Goal: Task Accomplishment & Management: Manage account settings

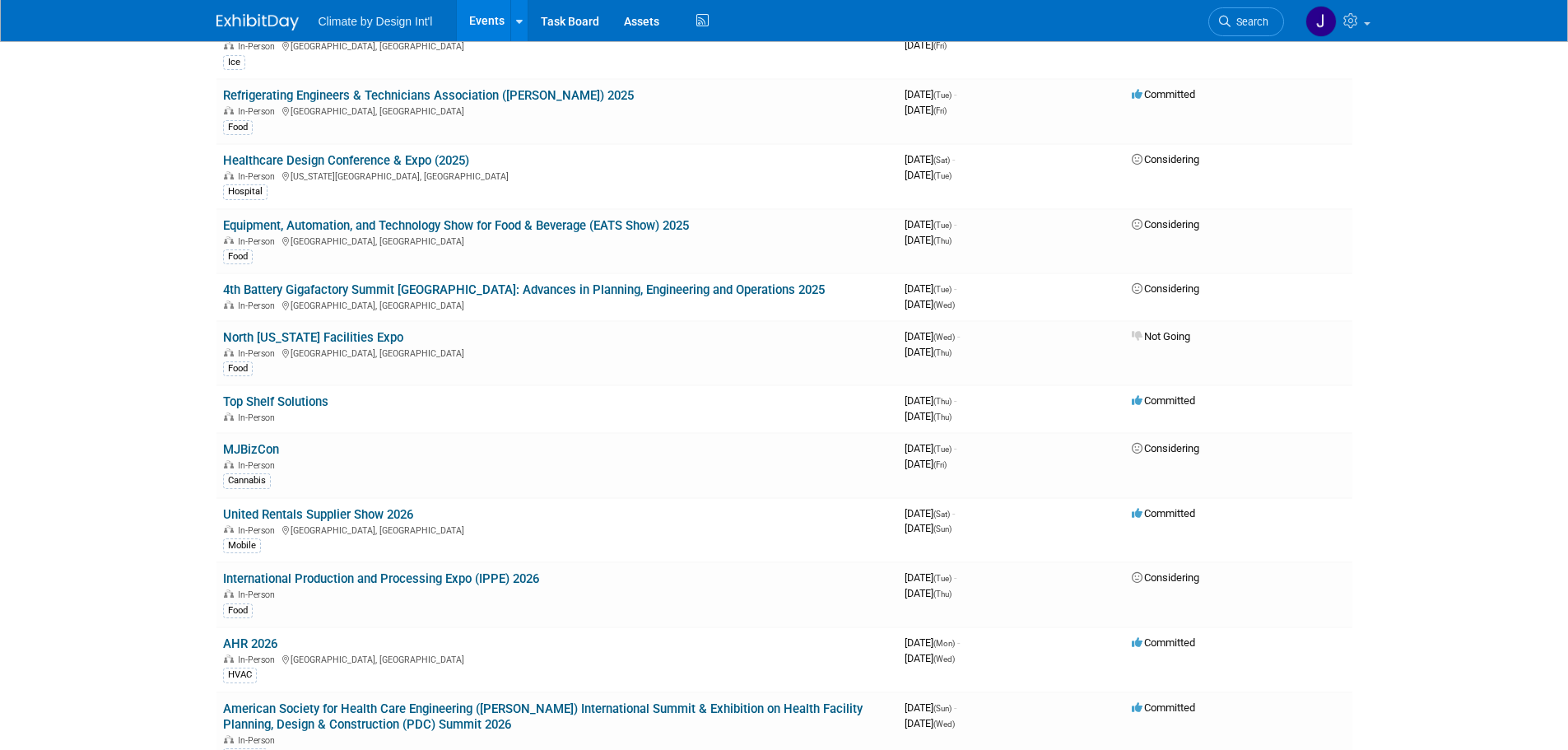
scroll to position [493, 0]
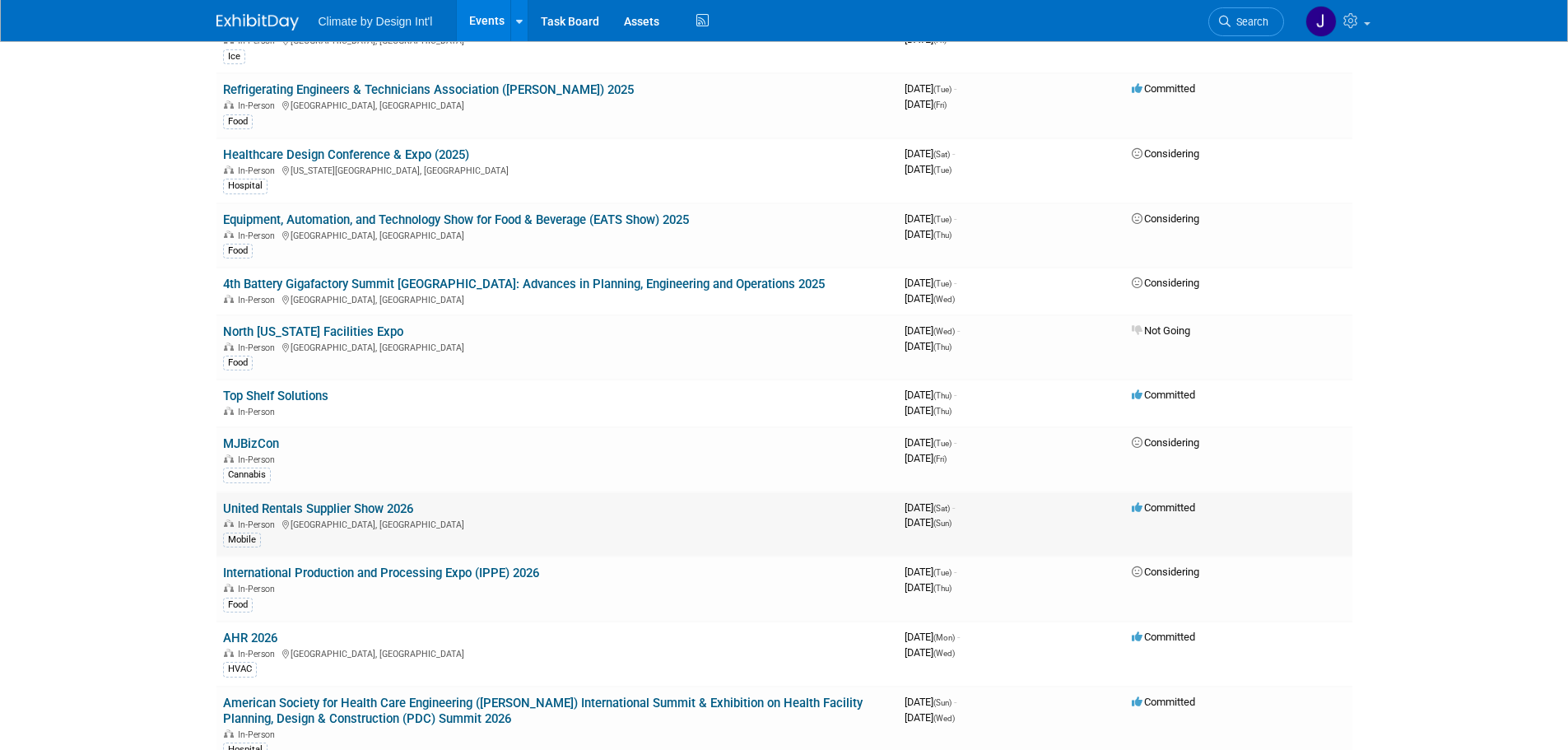
click at [344, 508] on link "United Rentals Supplier Show 2026" at bounding box center [318, 509] width 190 height 15
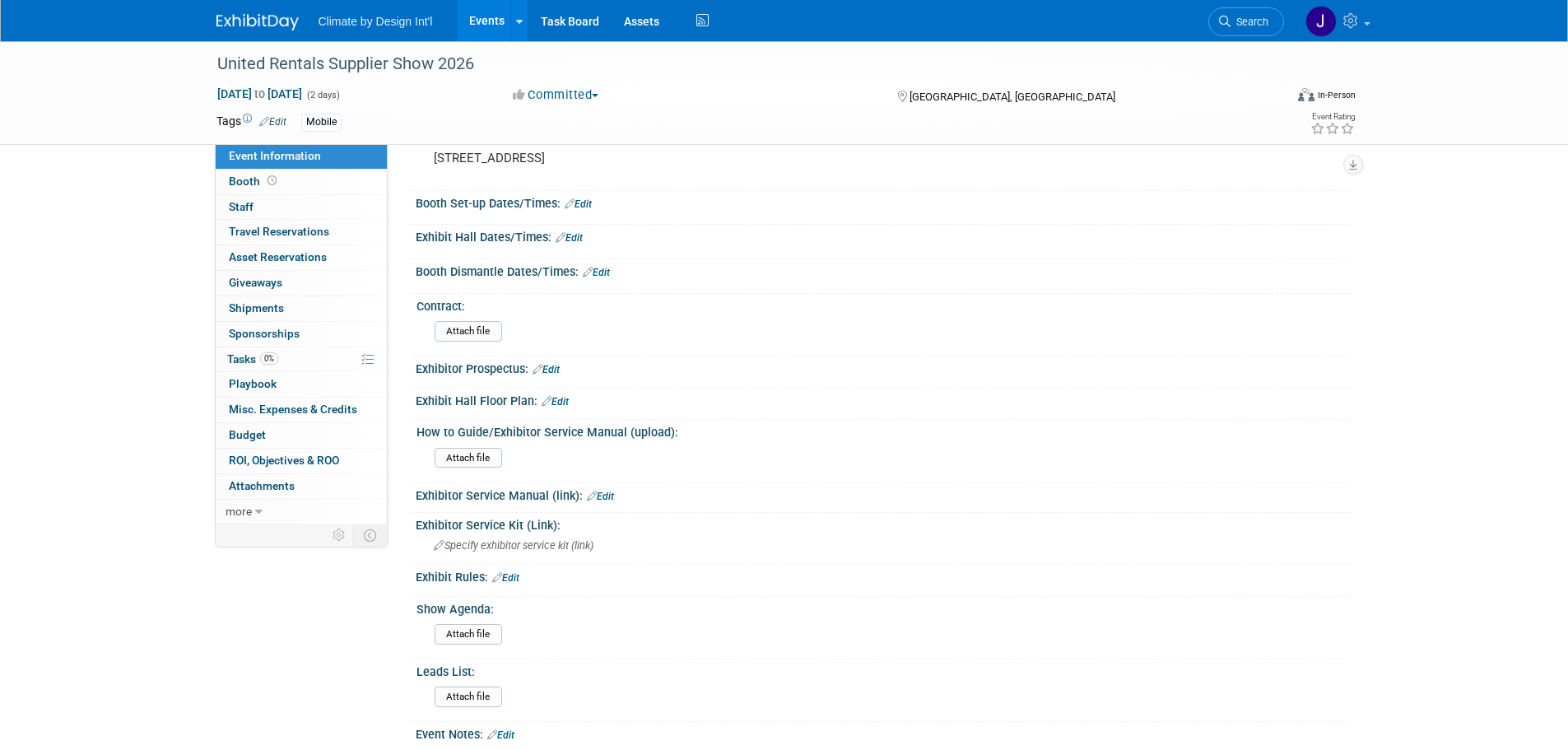
scroll to position [164, 0]
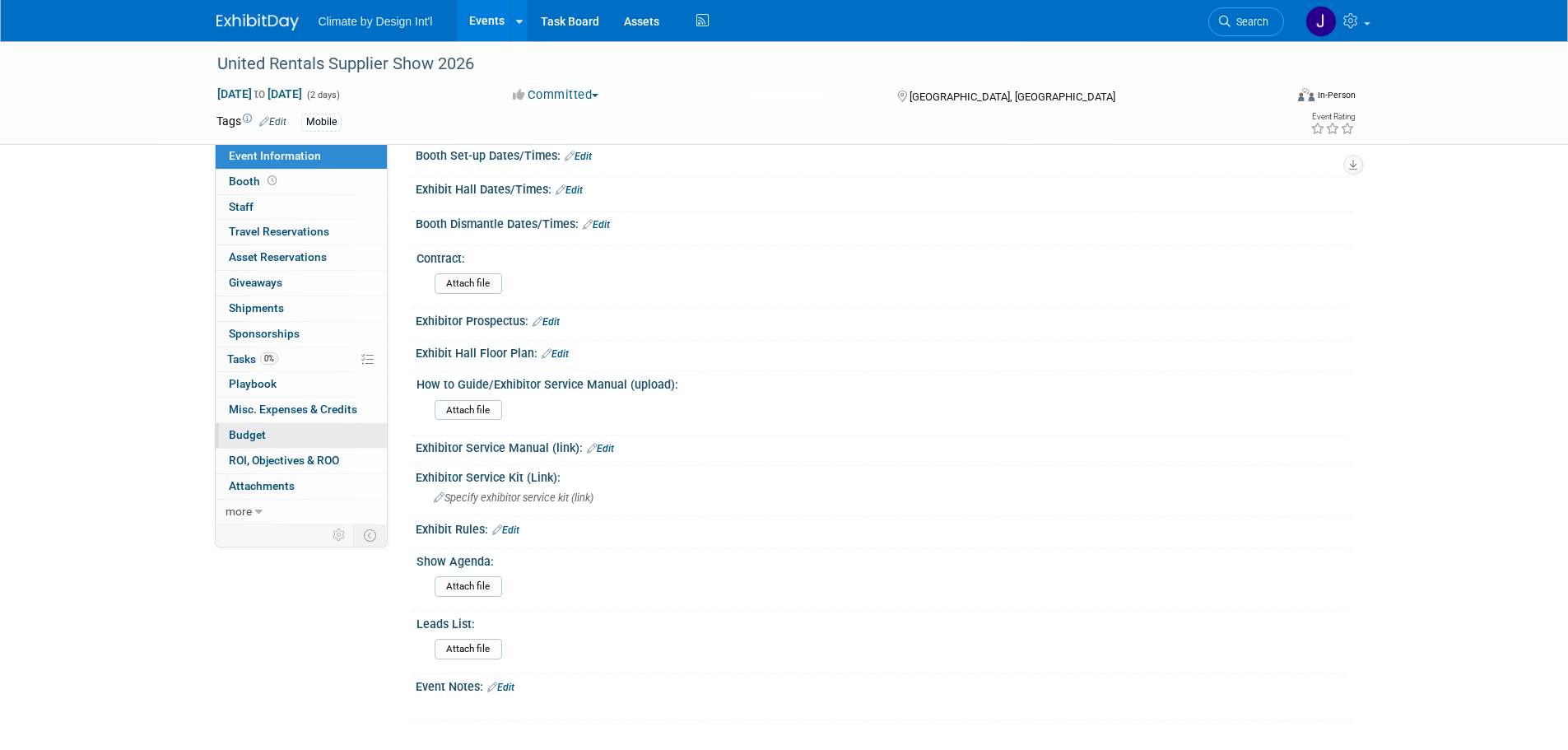
click at [240, 440] on span "Budget" at bounding box center [247, 434] width 37 height 13
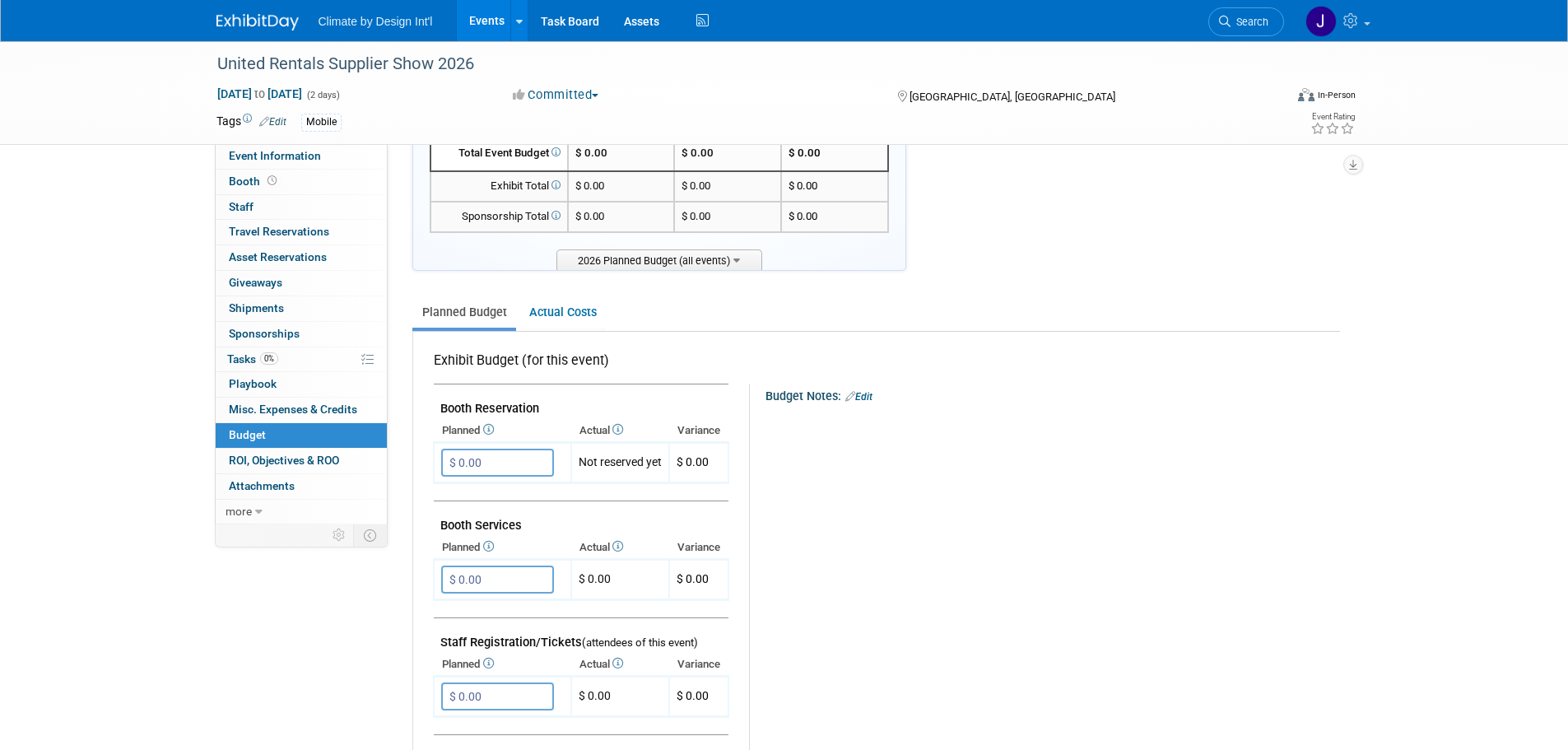
scroll to position [0, 0]
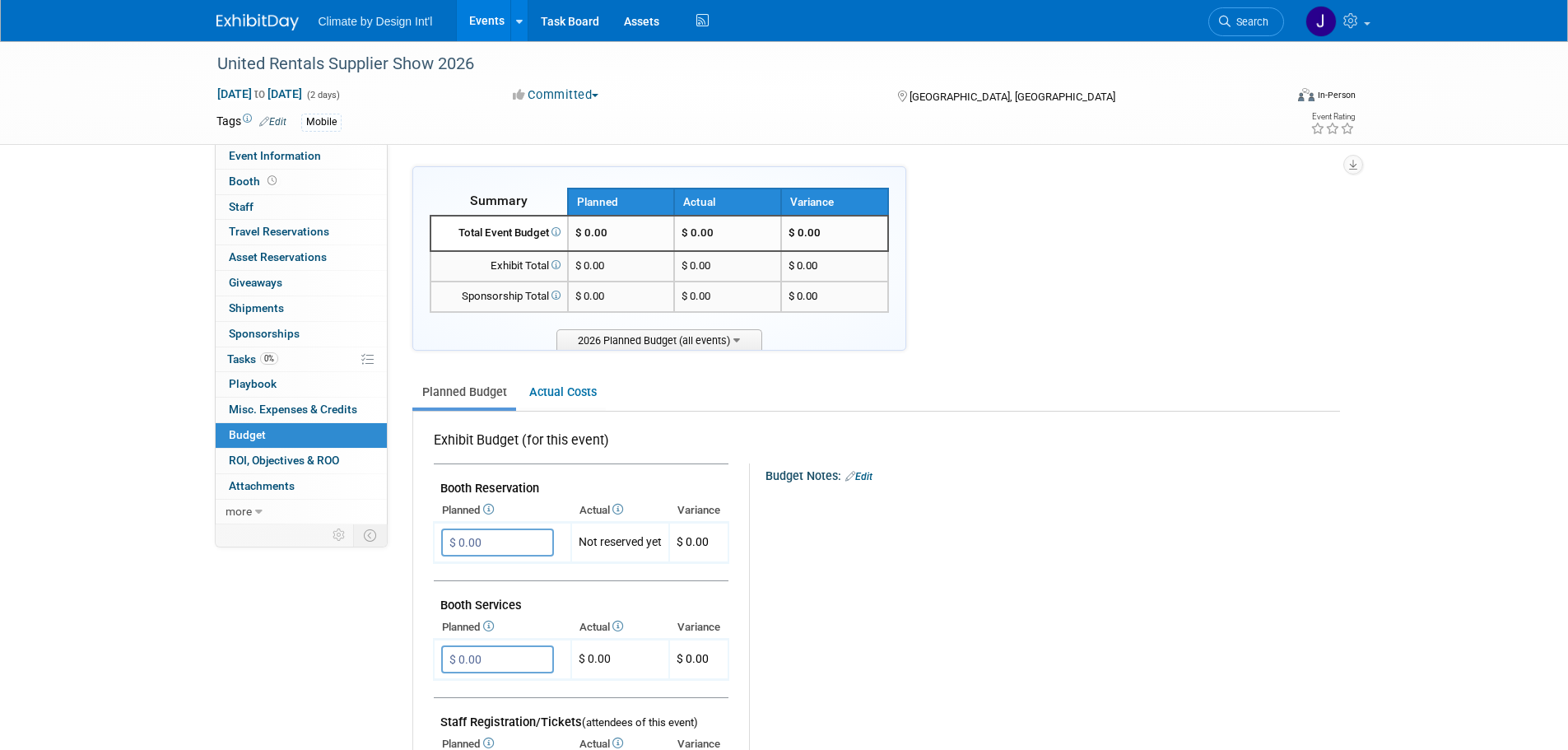
click at [493, 22] on link "Events" at bounding box center [486, 21] width 60 height 41
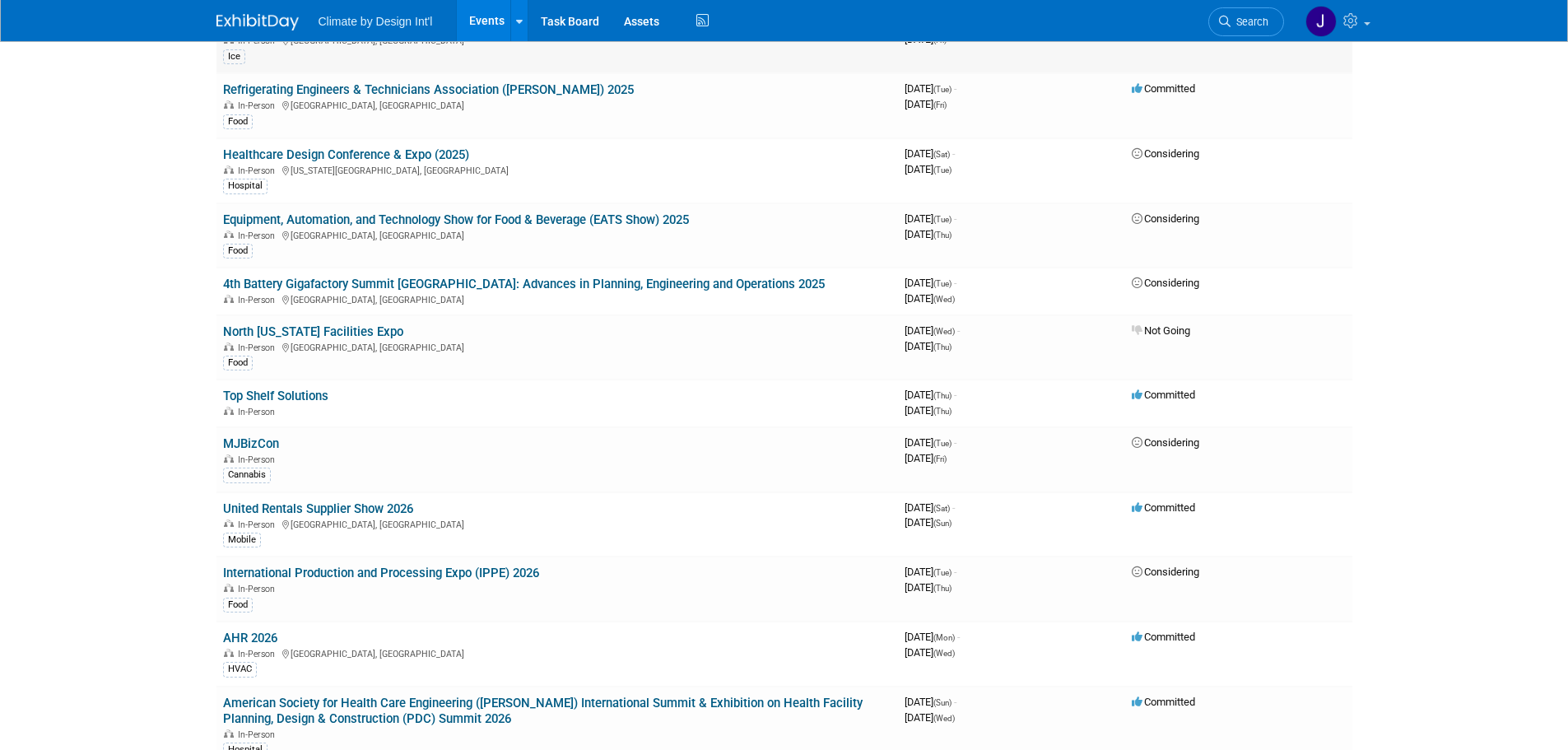
scroll to position [576, 0]
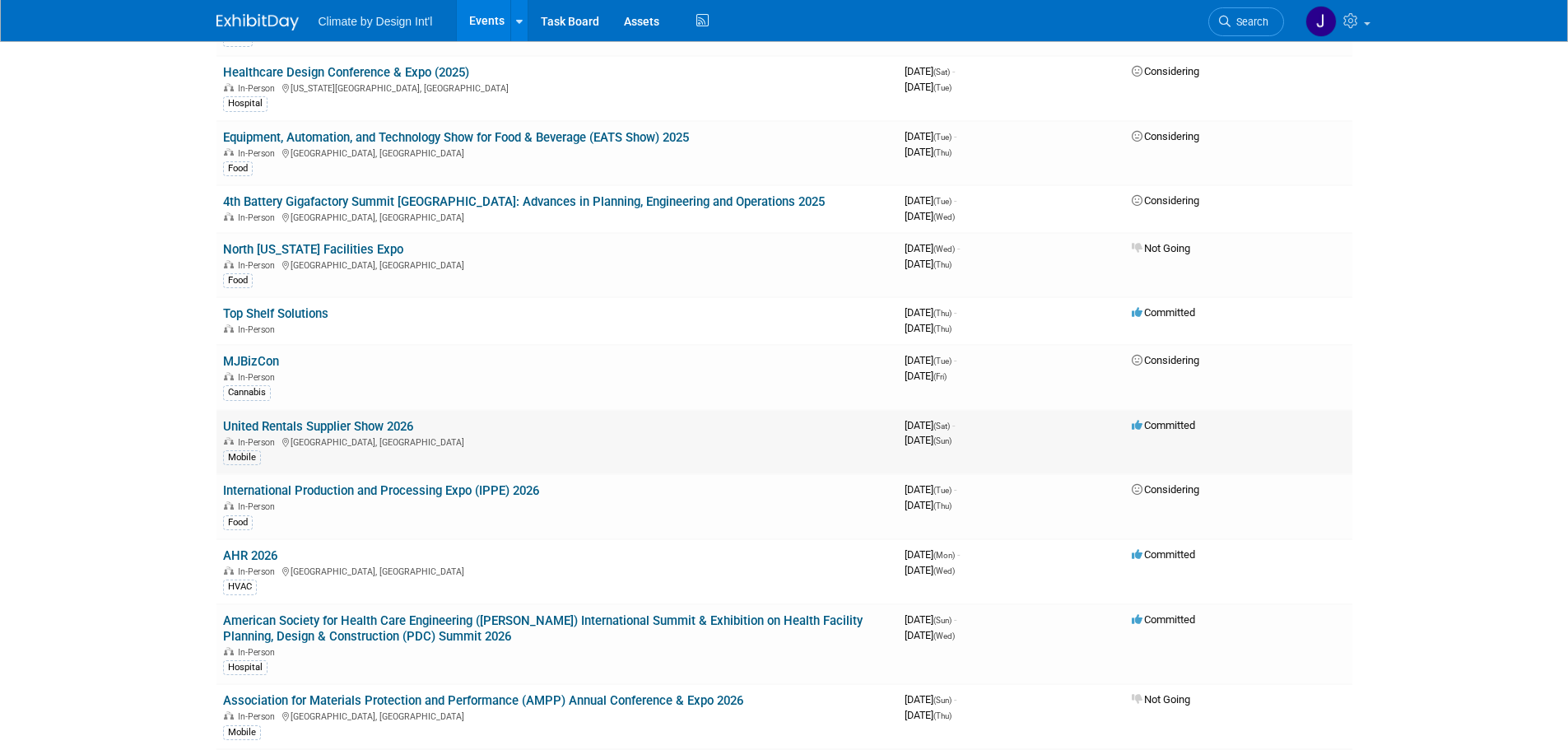
click at [350, 422] on link "United Rentals Supplier Show 2026" at bounding box center [318, 426] width 190 height 15
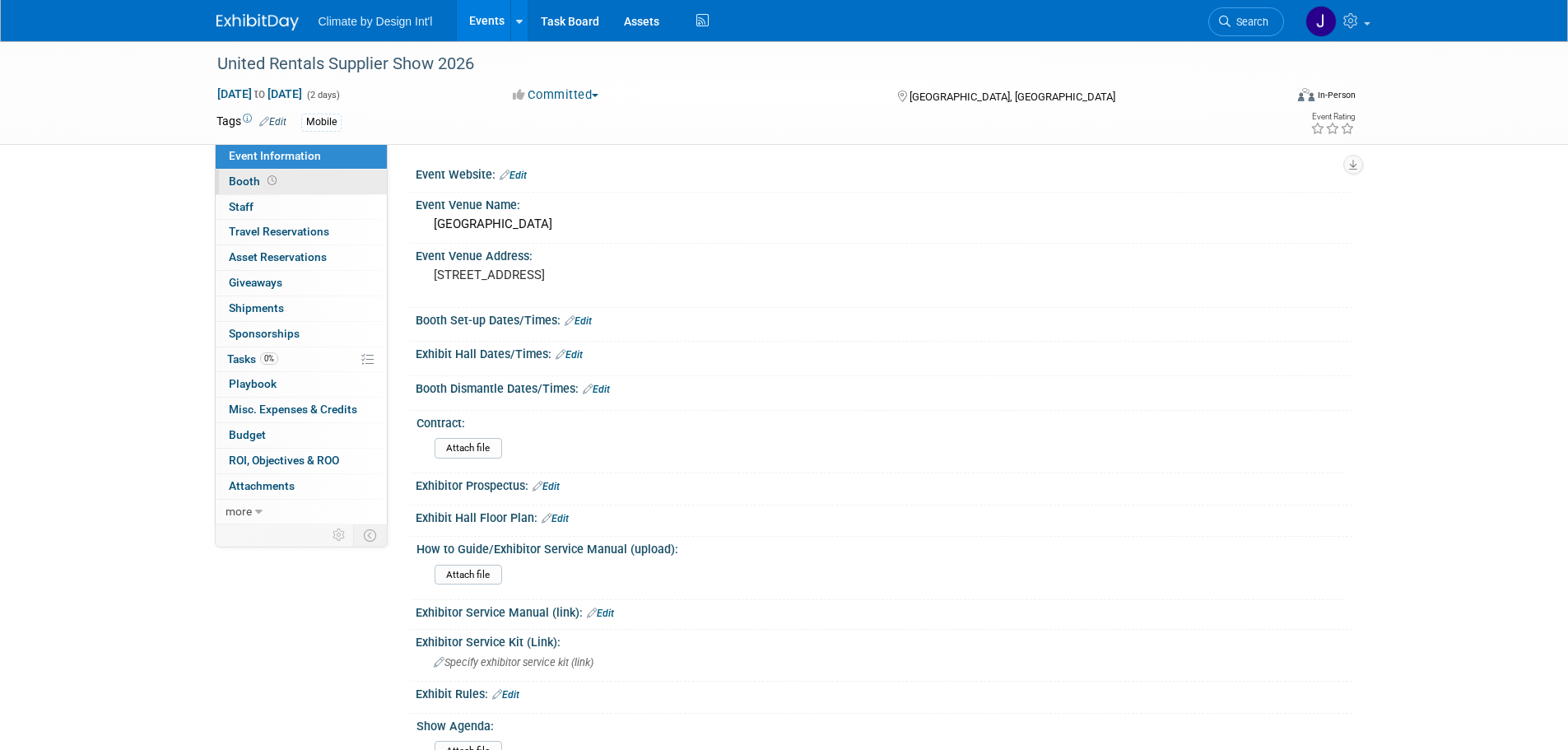
click at [232, 183] on span "Booth" at bounding box center [254, 181] width 51 height 13
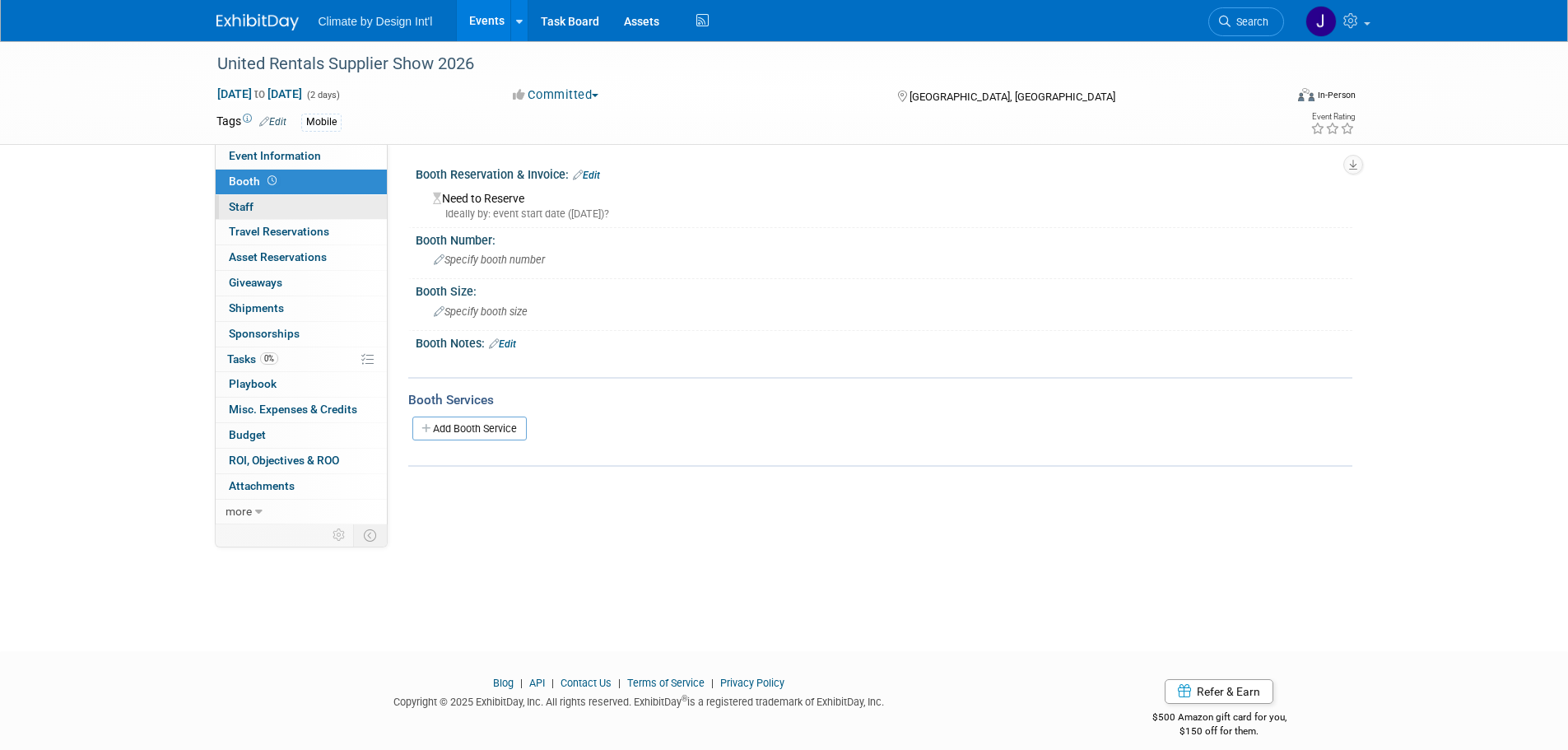
click at [243, 208] on span "Staff 0" at bounding box center [241, 206] width 25 height 13
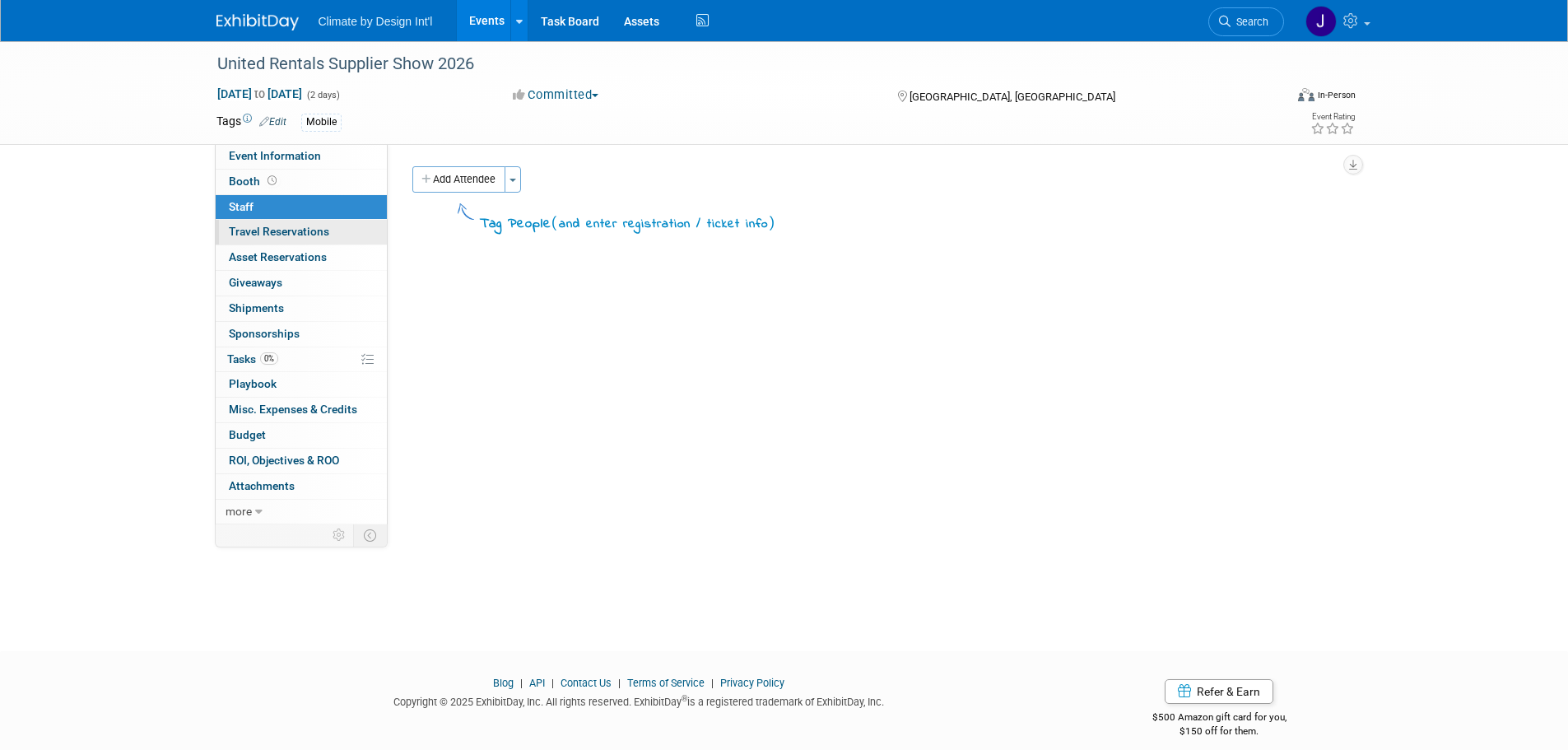
click at [244, 230] on span "Travel Reservations 0" at bounding box center [279, 231] width 100 height 13
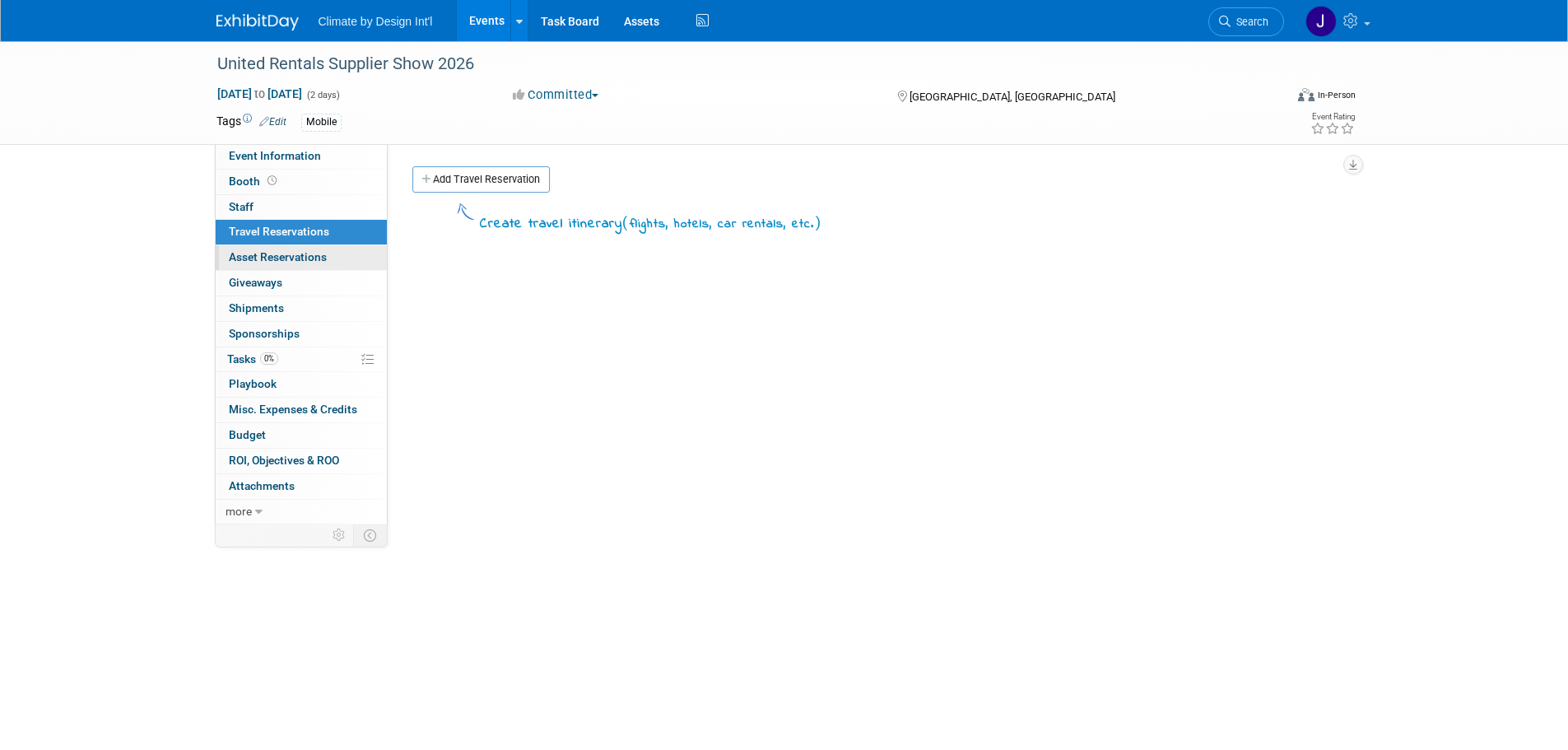
click at [249, 257] on span "Asset Reservations 0" at bounding box center [278, 257] width 98 height 13
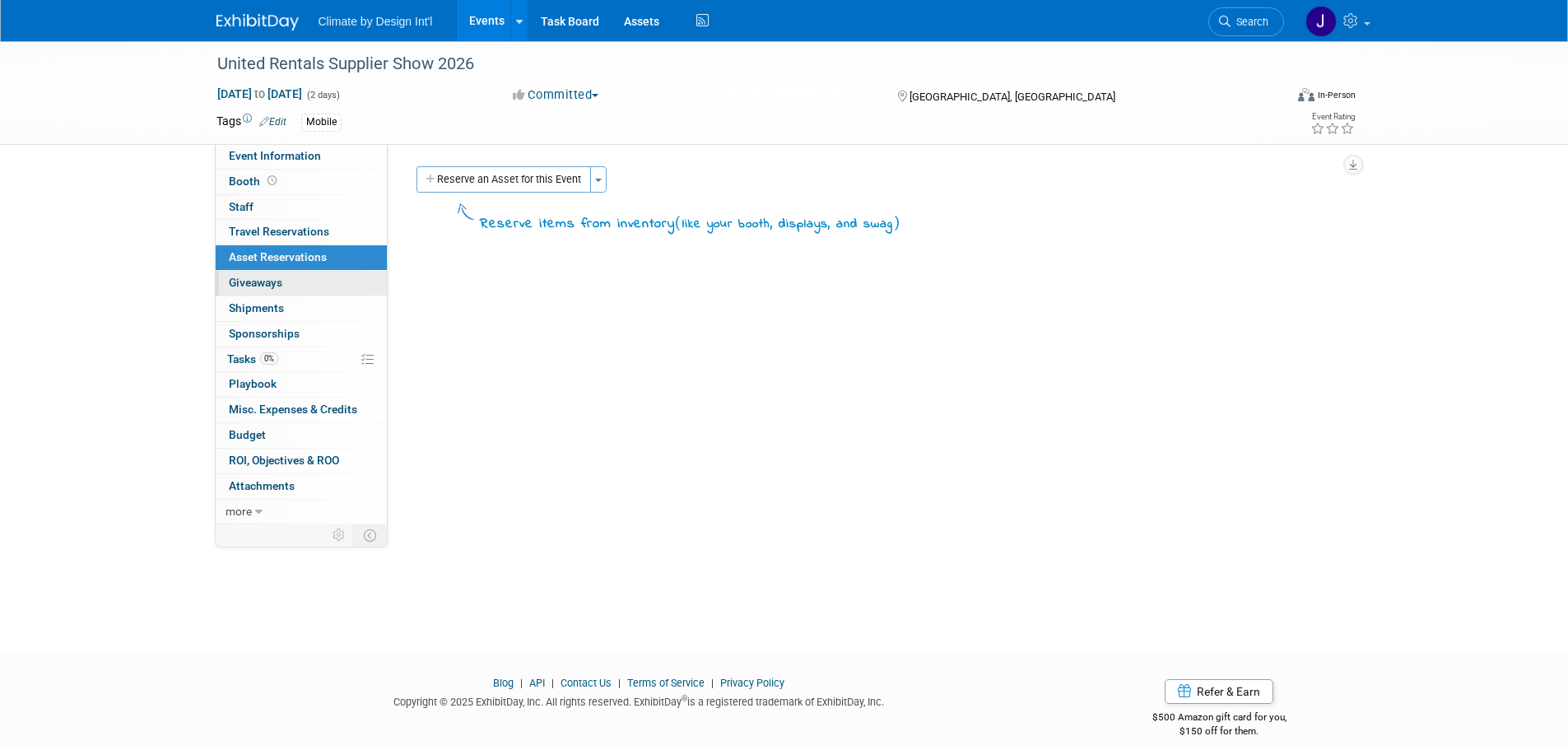
click at [249, 287] on span "Giveaways 0" at bounding box center [256, 282] width 54 height 13
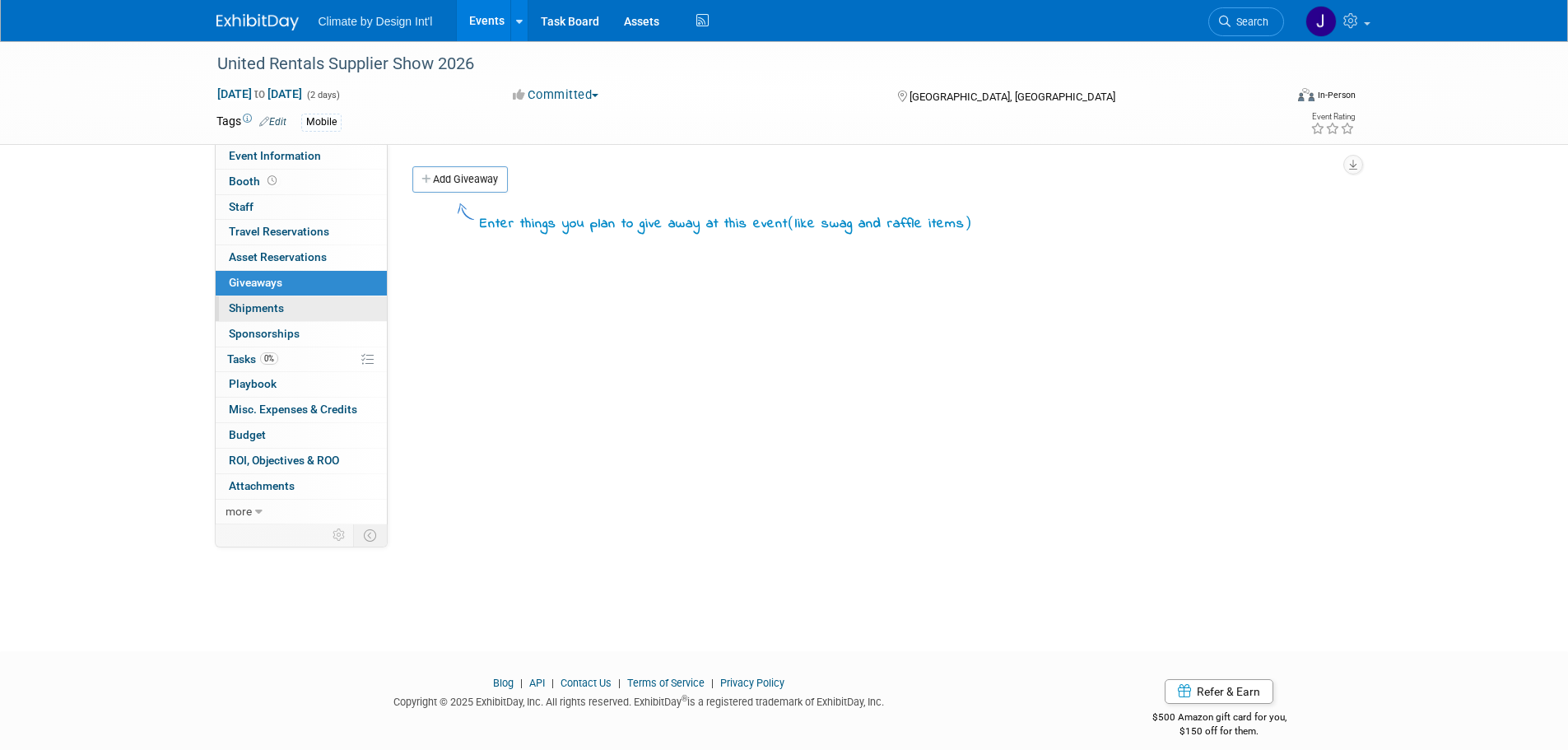
click at [249, 308] on span "Shipments 0" at bounding box center [257, 308] width 55 height 13
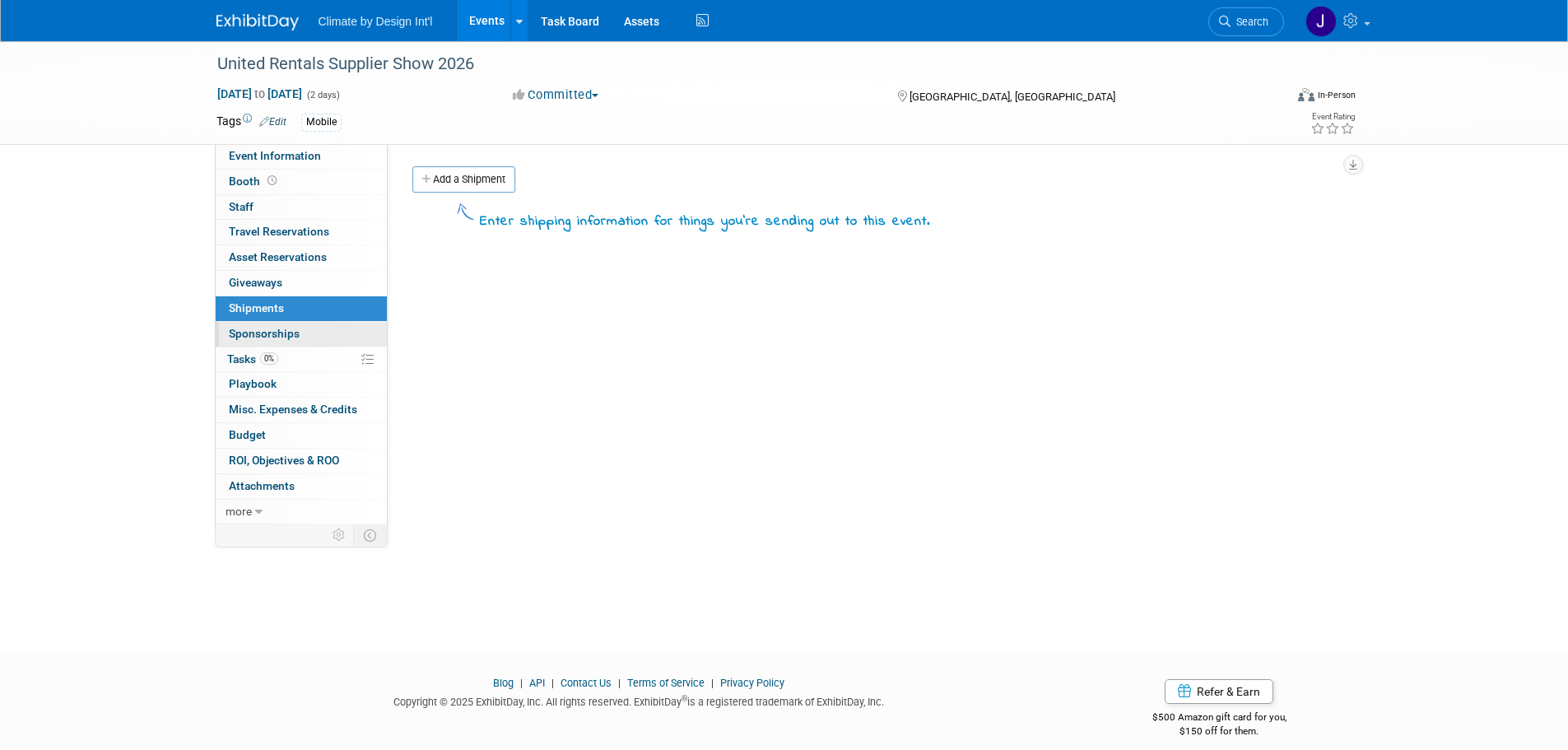
click at [249, 328] on span "Sponsorships 0" at bounding box center [264, 333] width 71 height 13
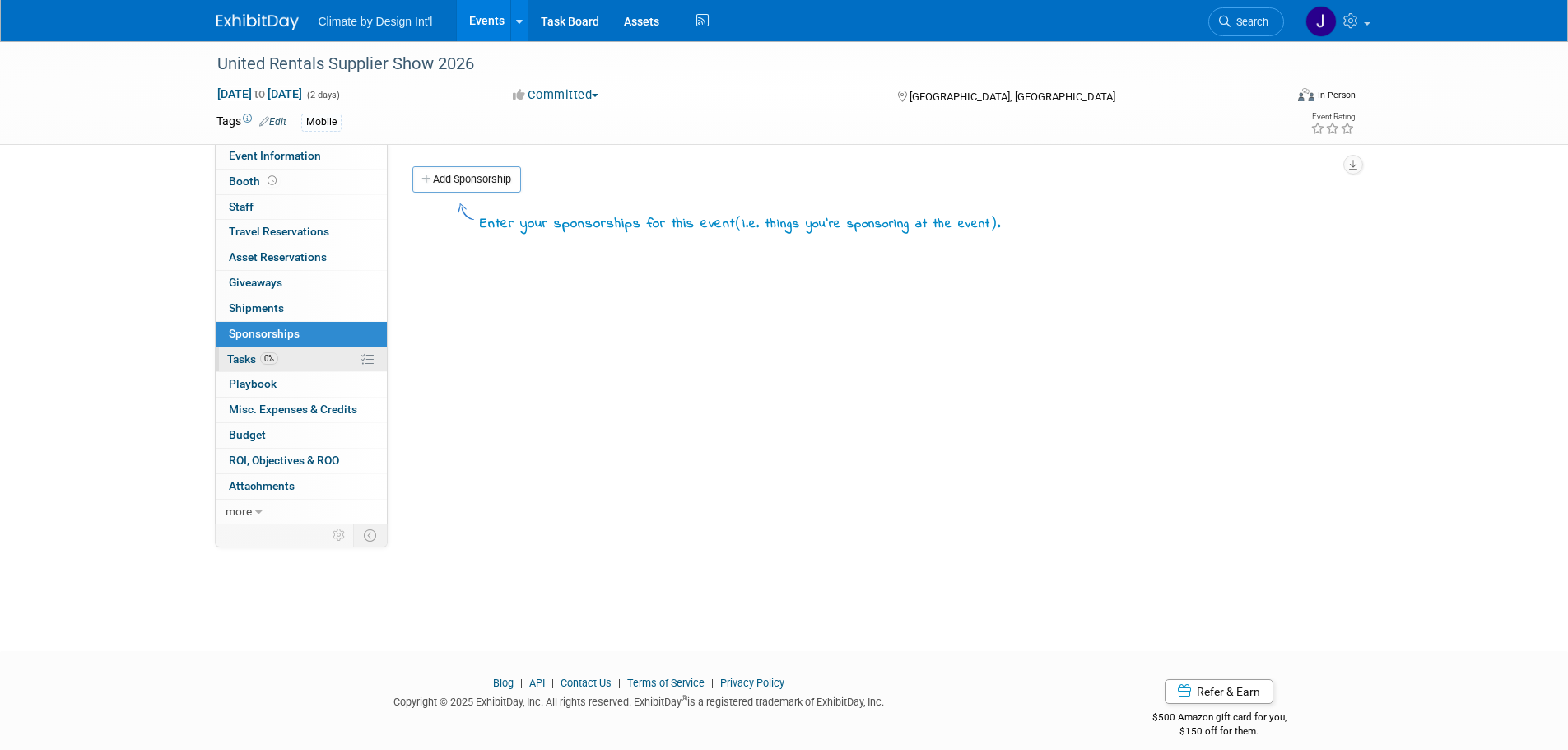
click at [247, 359] on span "Tasks 0%" at bounding box center [252, 358] width 51 height 13
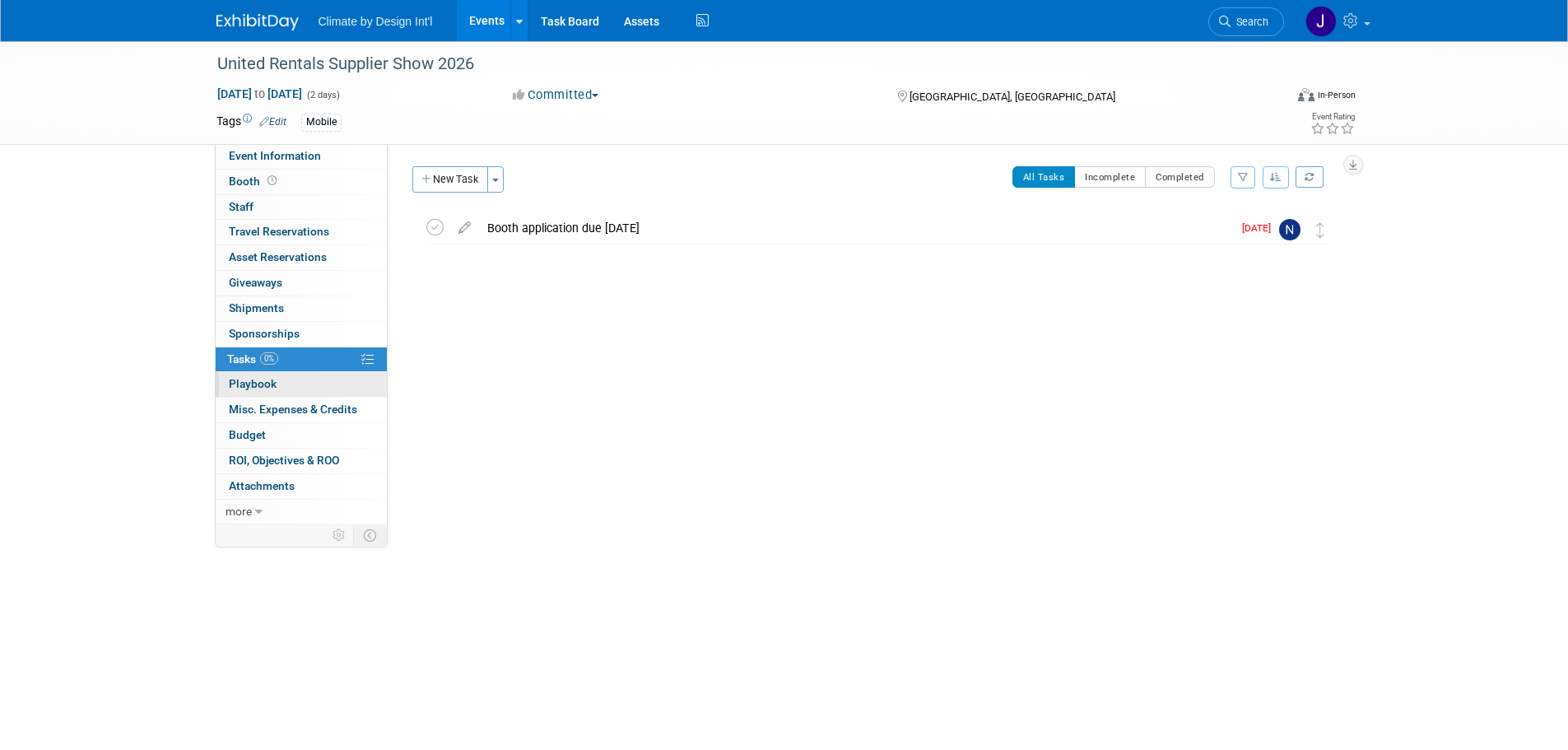
click at [264, 388] on span "Playbook 0" at bounding box center [252, 383] width 47 height 13
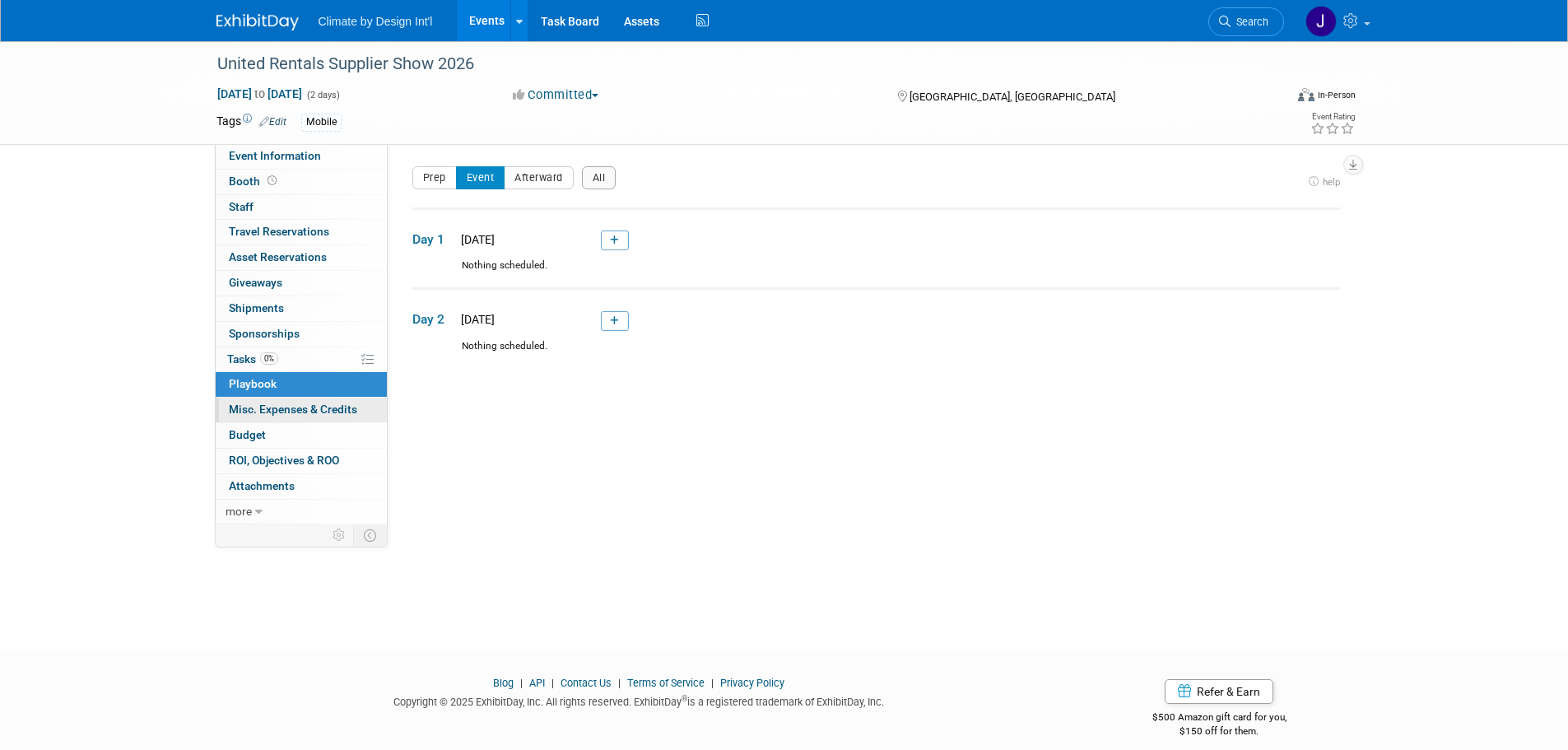
click at [270, 414] on span "Misc. Expenses & Credits 0" at bounding box center [293, 409] width 129 height 13
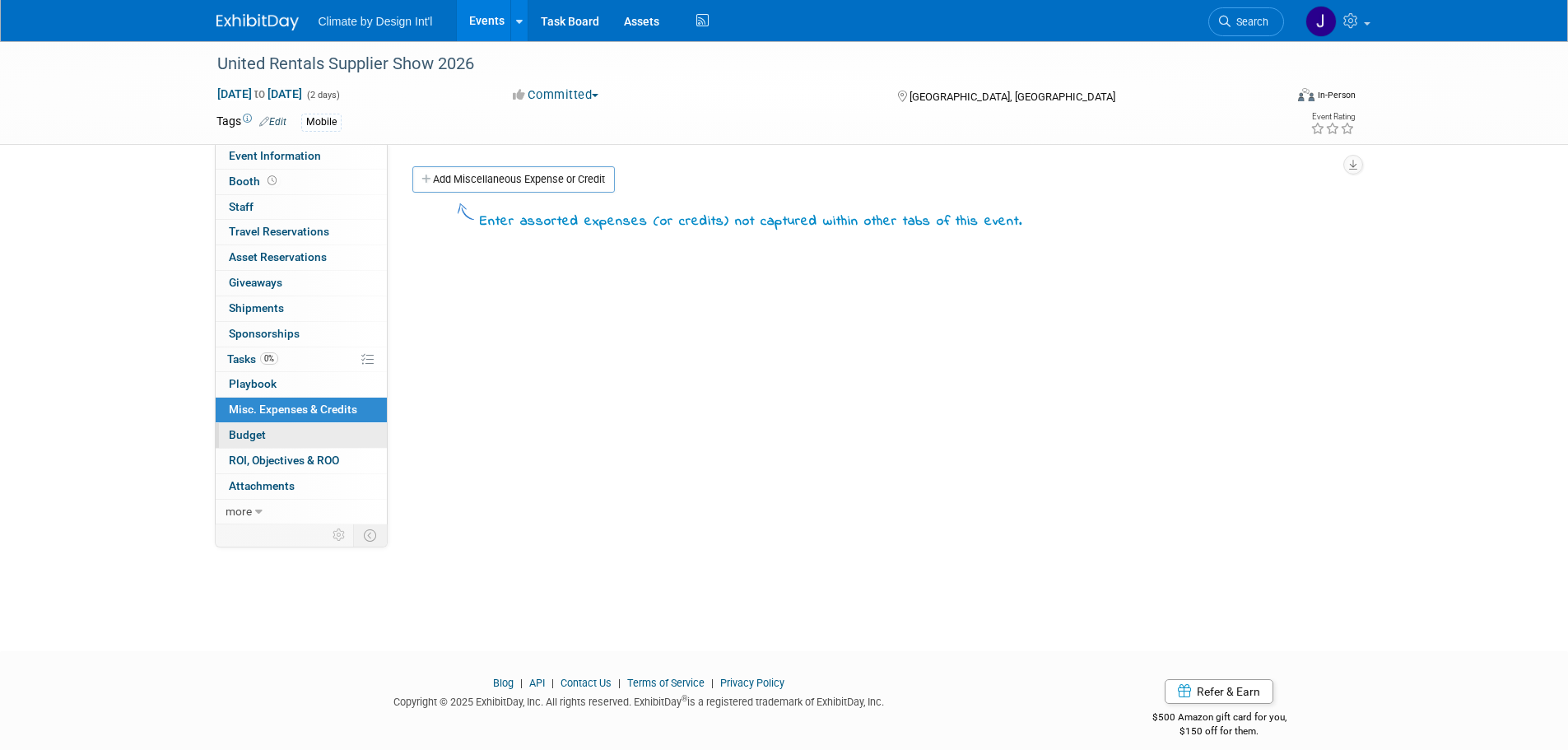
click at [254, 435] on span "Budget" at bounding box center [247, 434] width 37 height 13
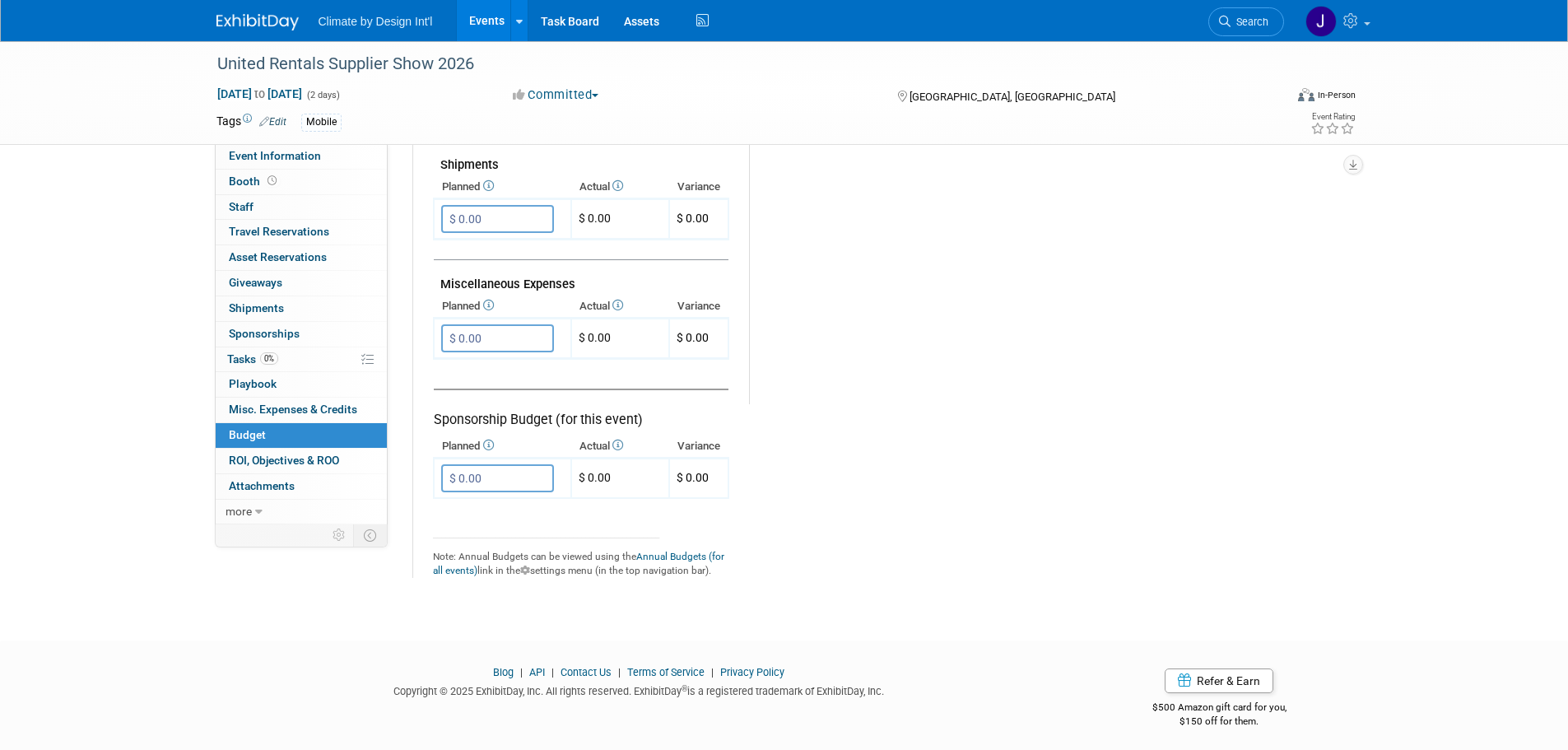
scroll to position [918, 0]
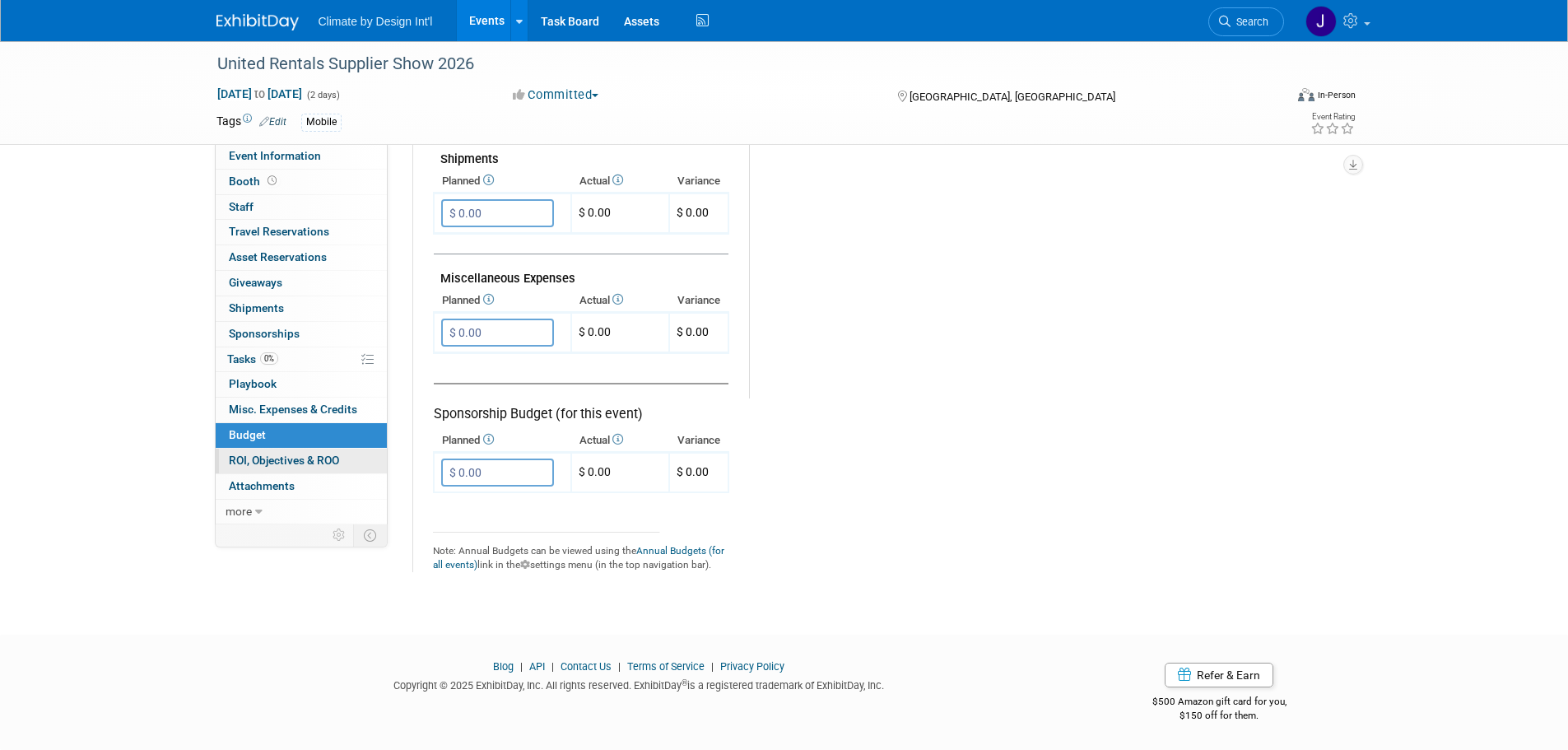
click at [272, 459] on span "ROI, Objectives & ROO 0" at bounding box center [283, 459] width 110 height 13
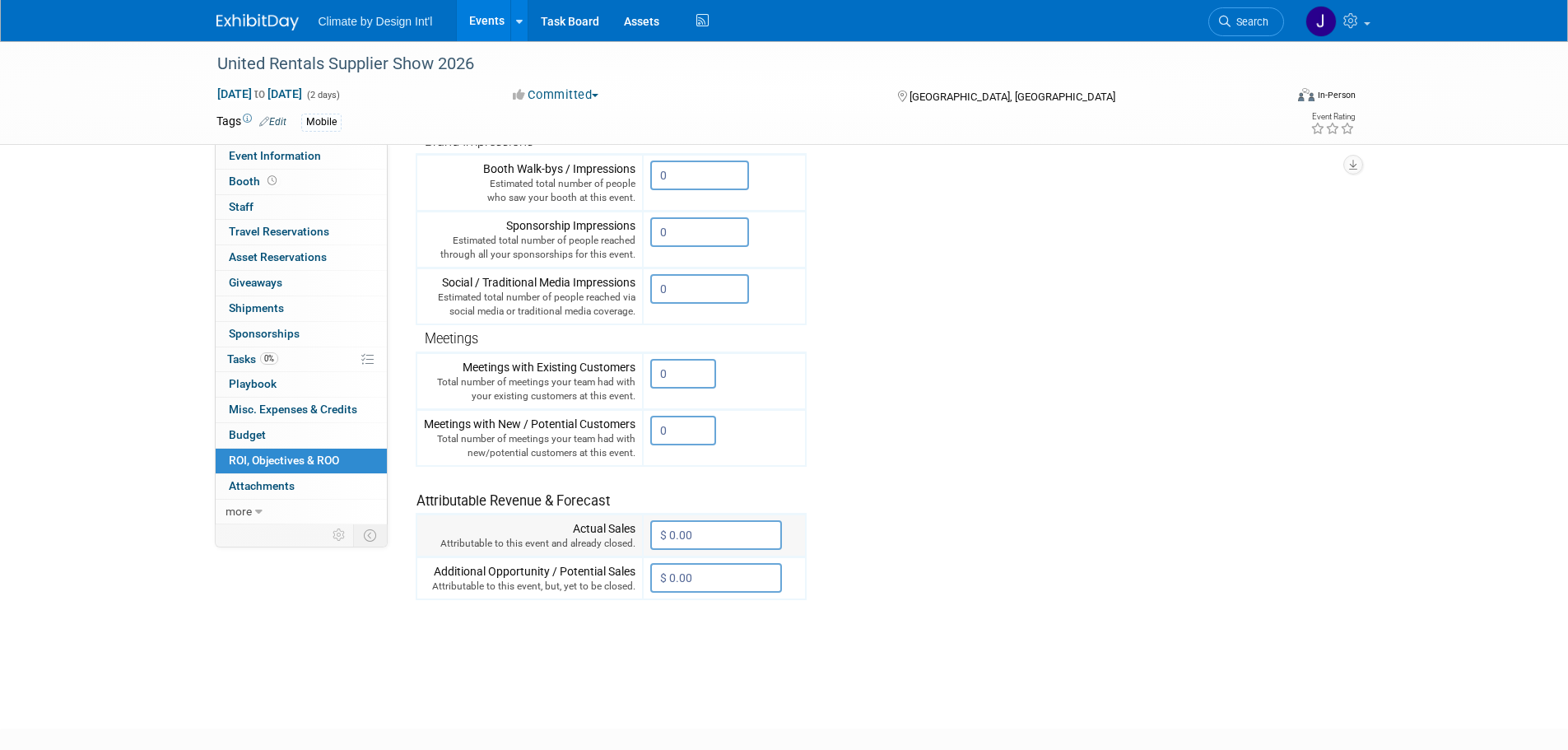
scroll to position [400, 0]
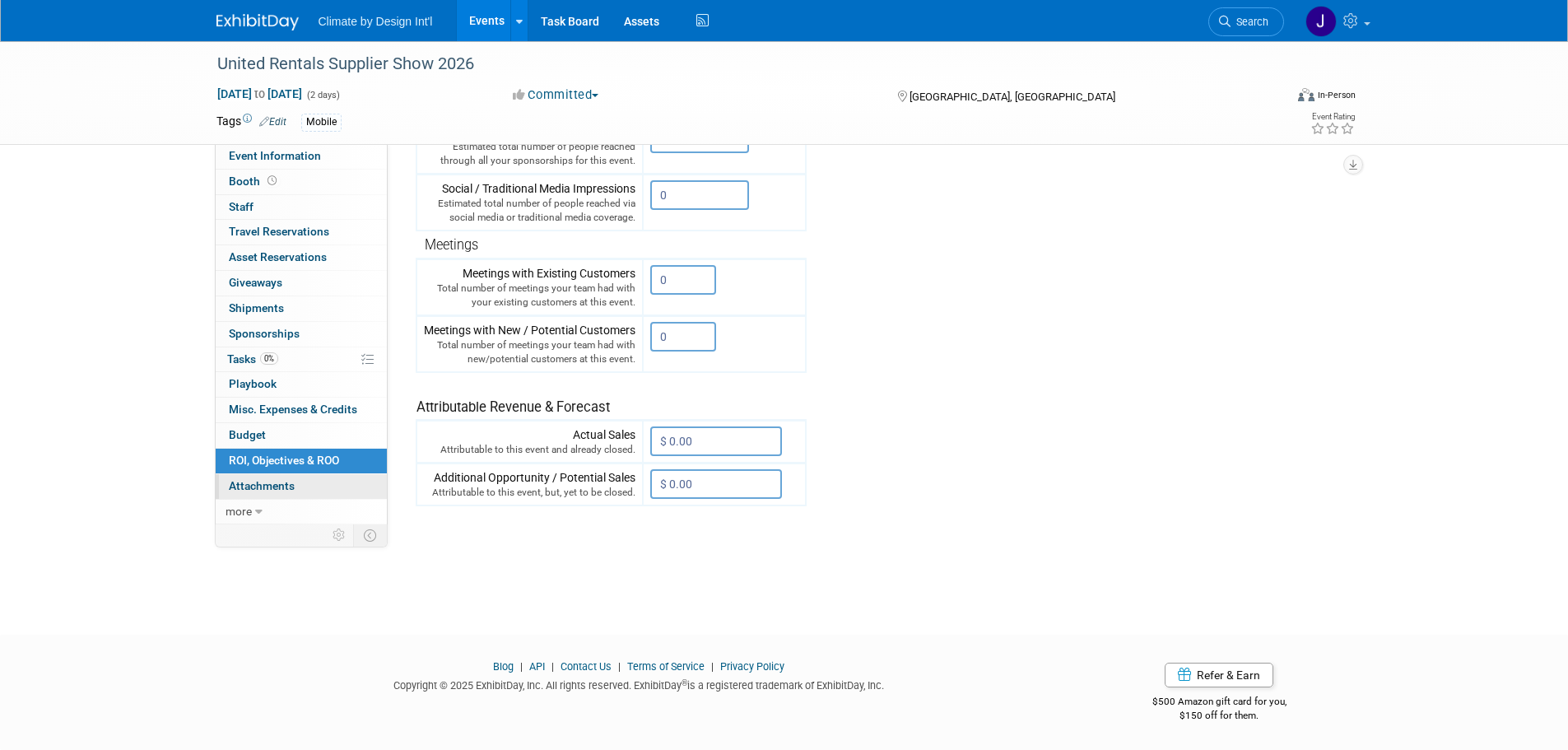
click at [283, 485] on span "Attachments 0" at bounding box center [262, 485] width 66 height 13
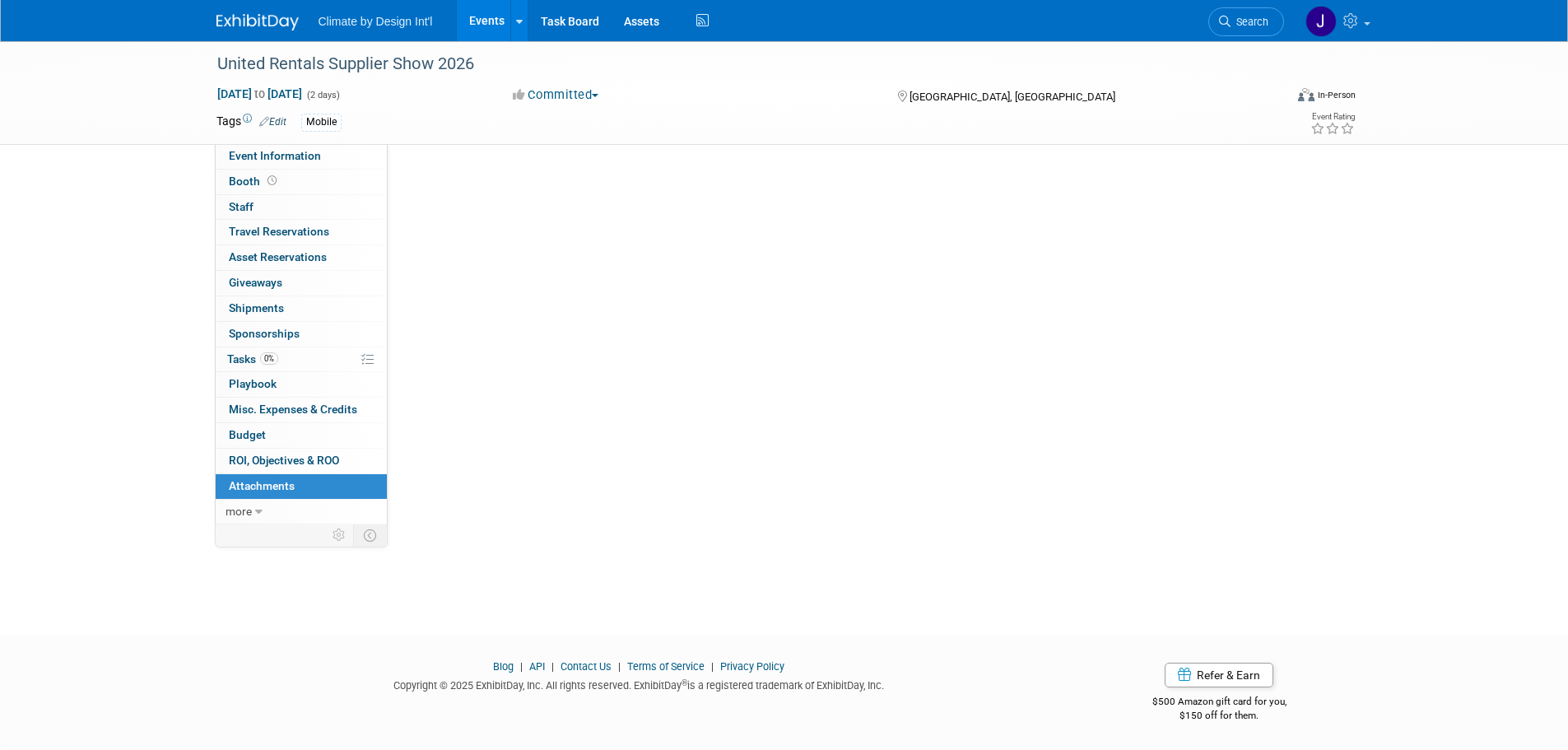
scroll to position [0, 0]
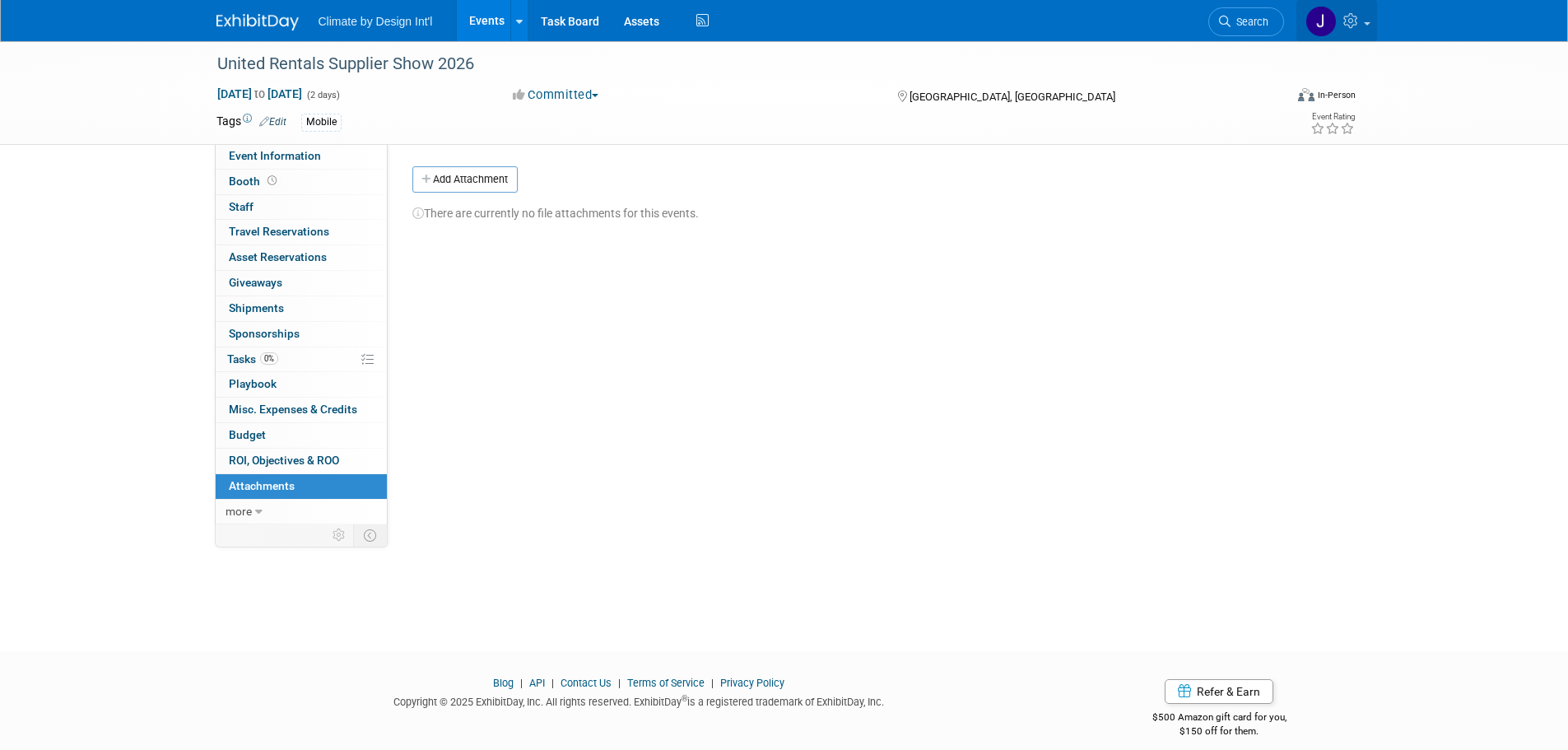
click at [1366, 26] on link at bounding box center [1336, 21] width 80 height 41
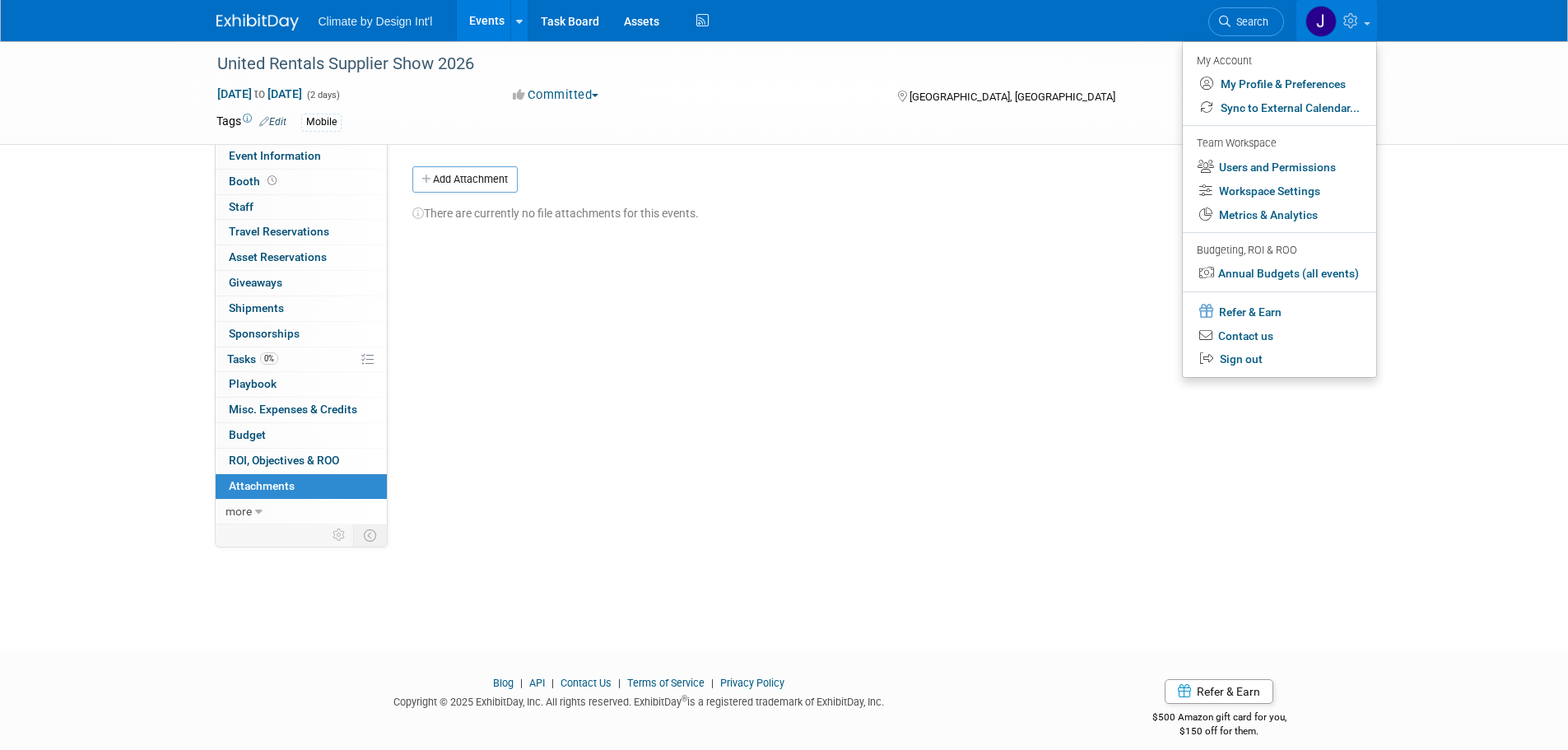
click at [478, 22] on link "Events" at bounding box center [486, 21] width 60 height 41
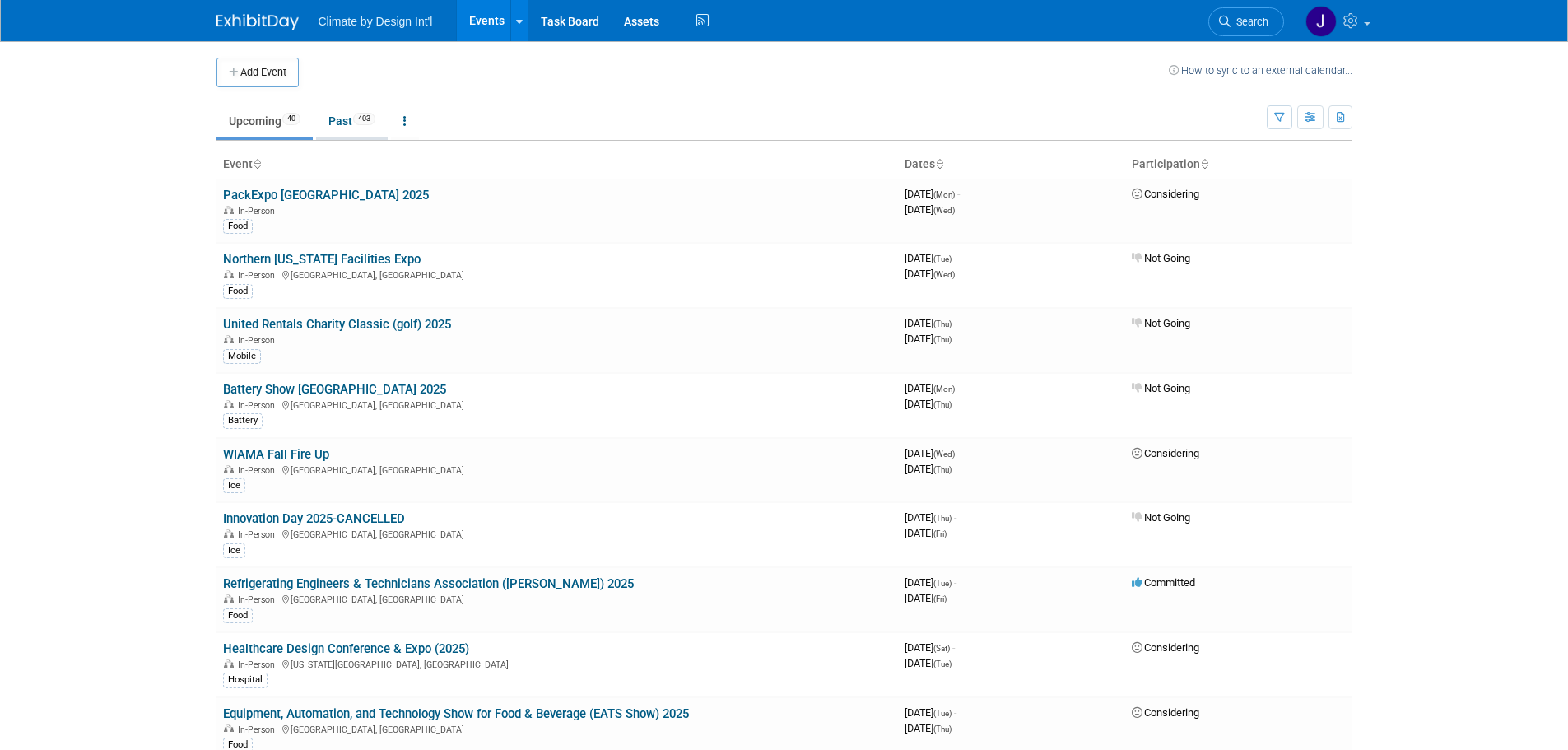
click at [344, 122] on link "Past 403" at bounding box center [352, 121] width 72 height 31
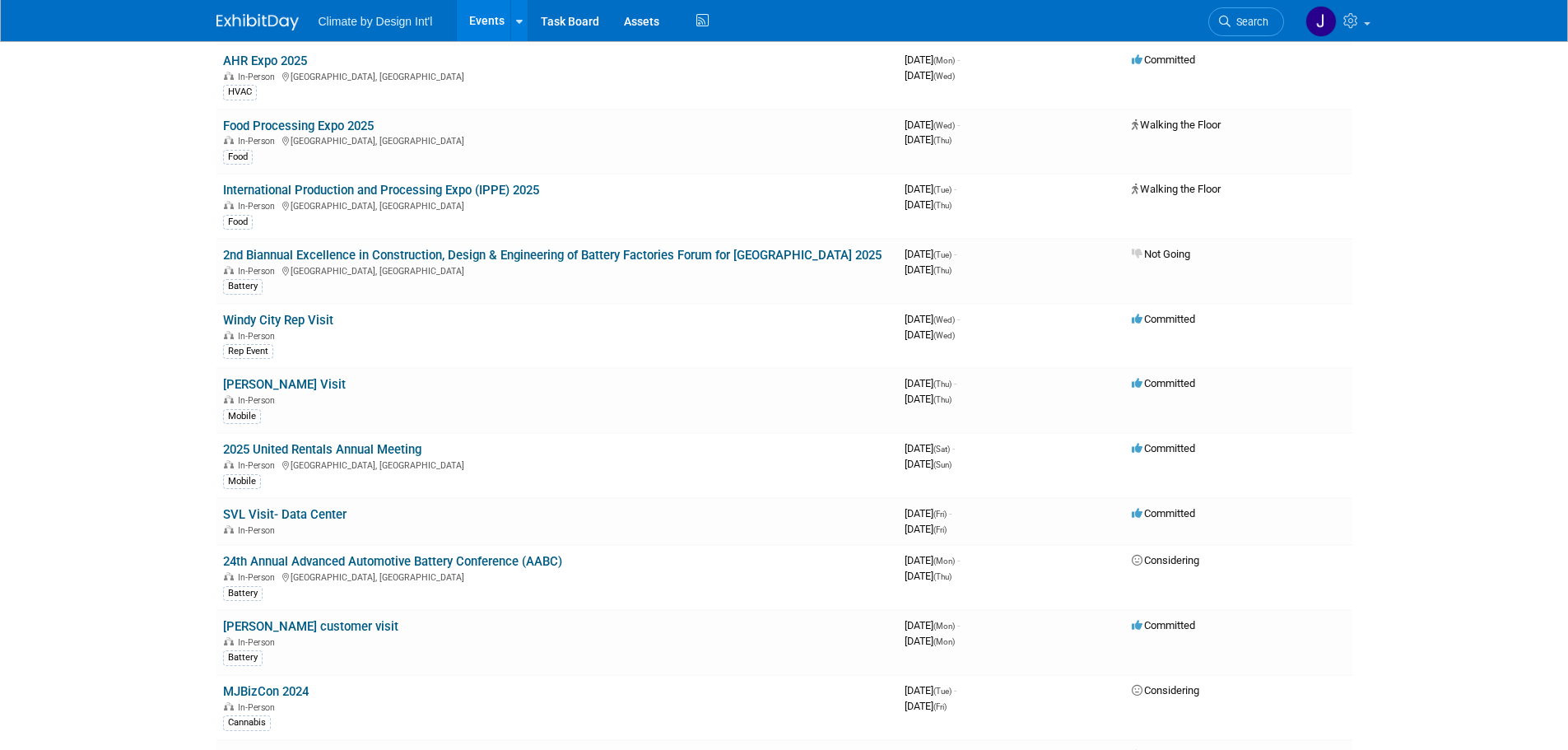
scroll to position [4032, 0]
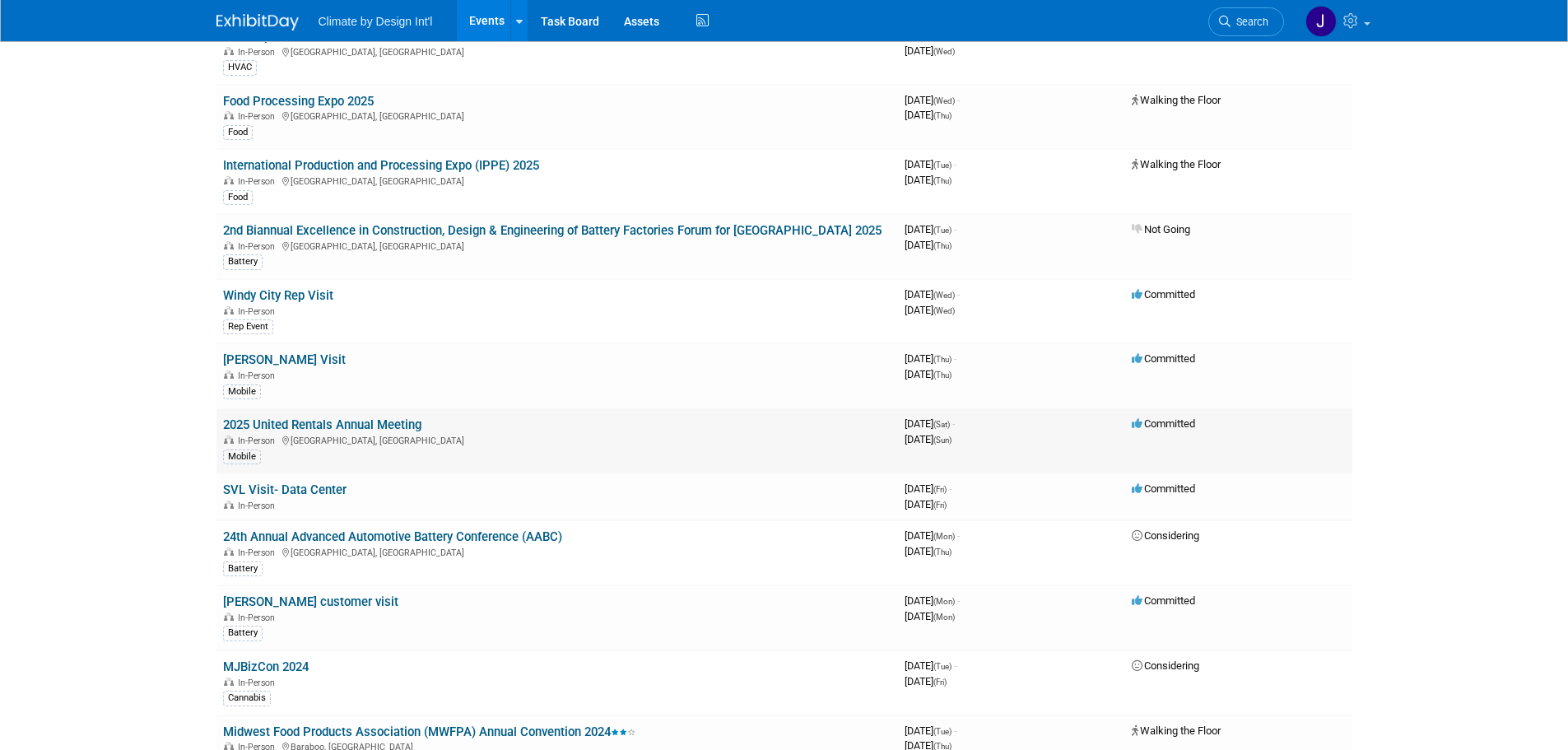
click at [379, 417] on link "2025 United Rentals Annual Meeting" at bounding box center [323, 425] width 198 height 15
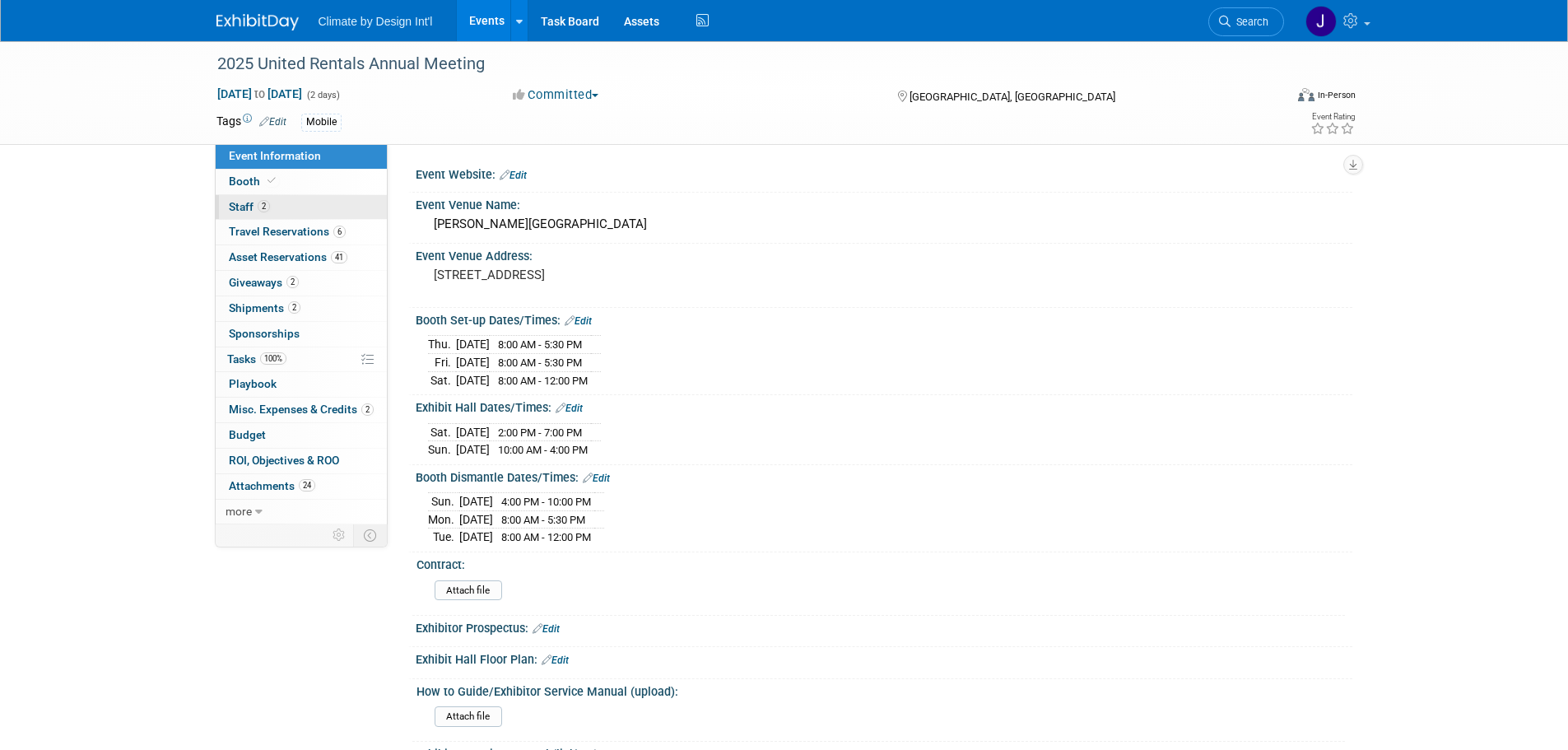
click at [242, 208] on span "Staff 2" at bounding box center [249, 206] width 41 height 13
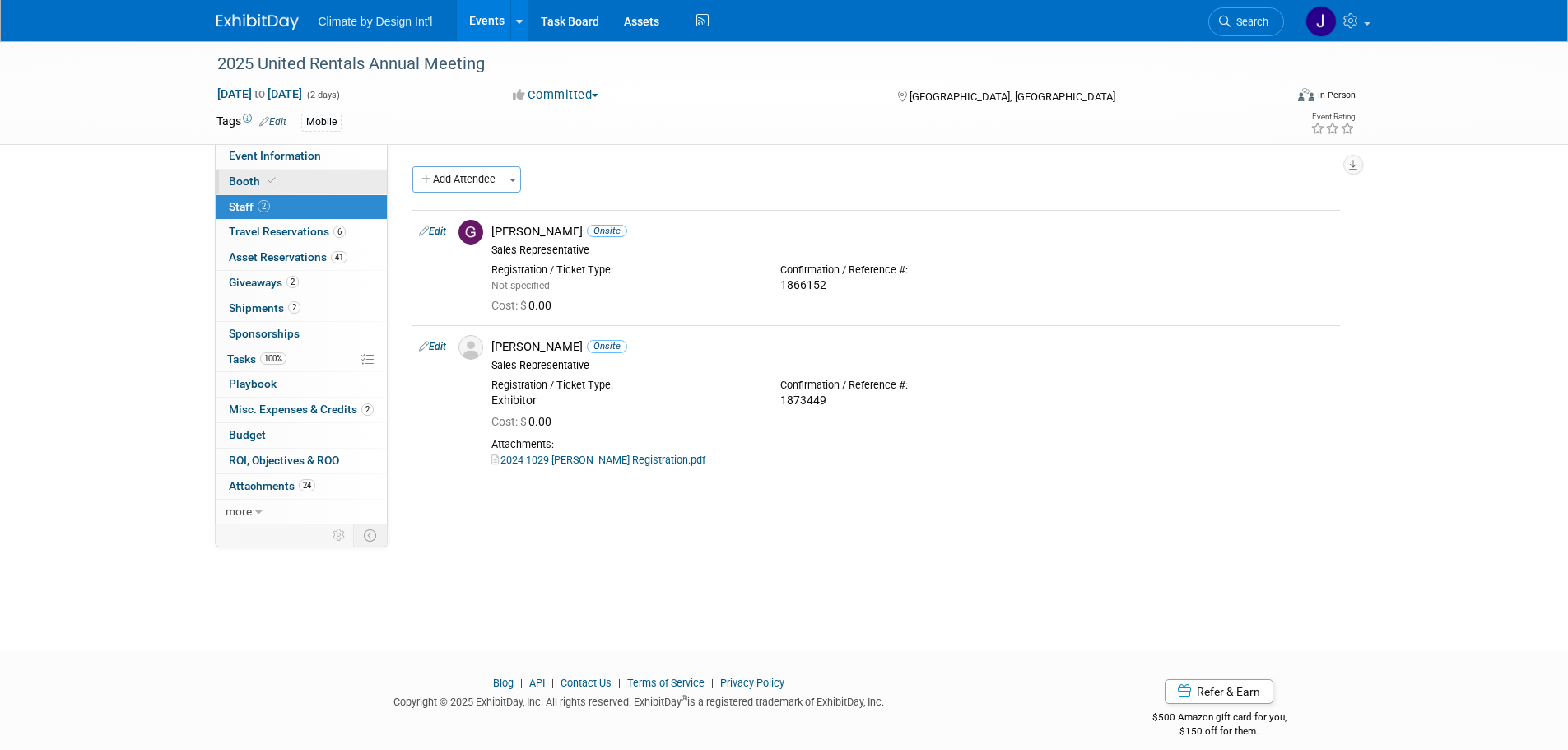
click at [234, 182] on span "Booth" at bounding box center [254, 181] width 50 height 13
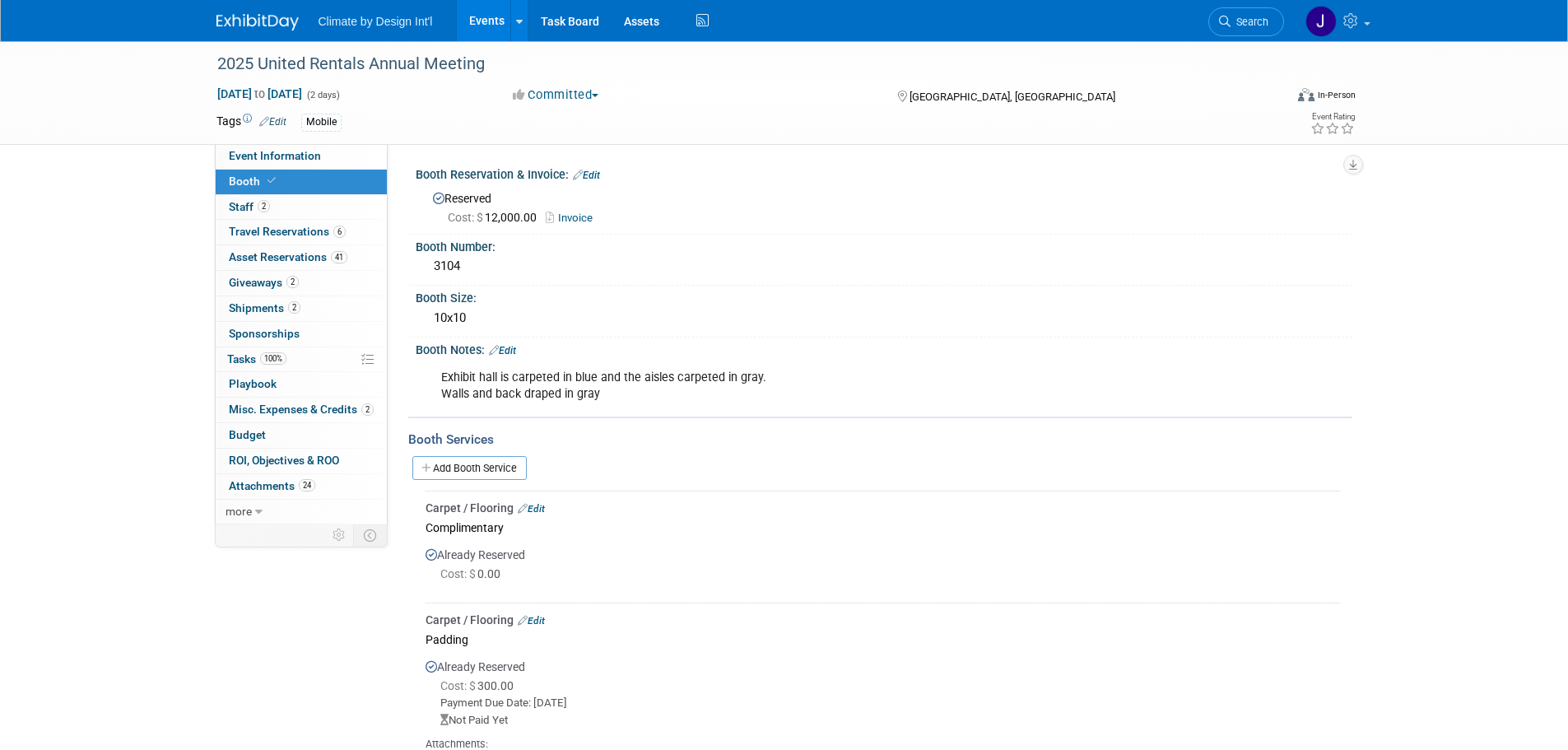
click at [479, 26] on link "Events" at bounding box center [486, 21] width 60 height 41
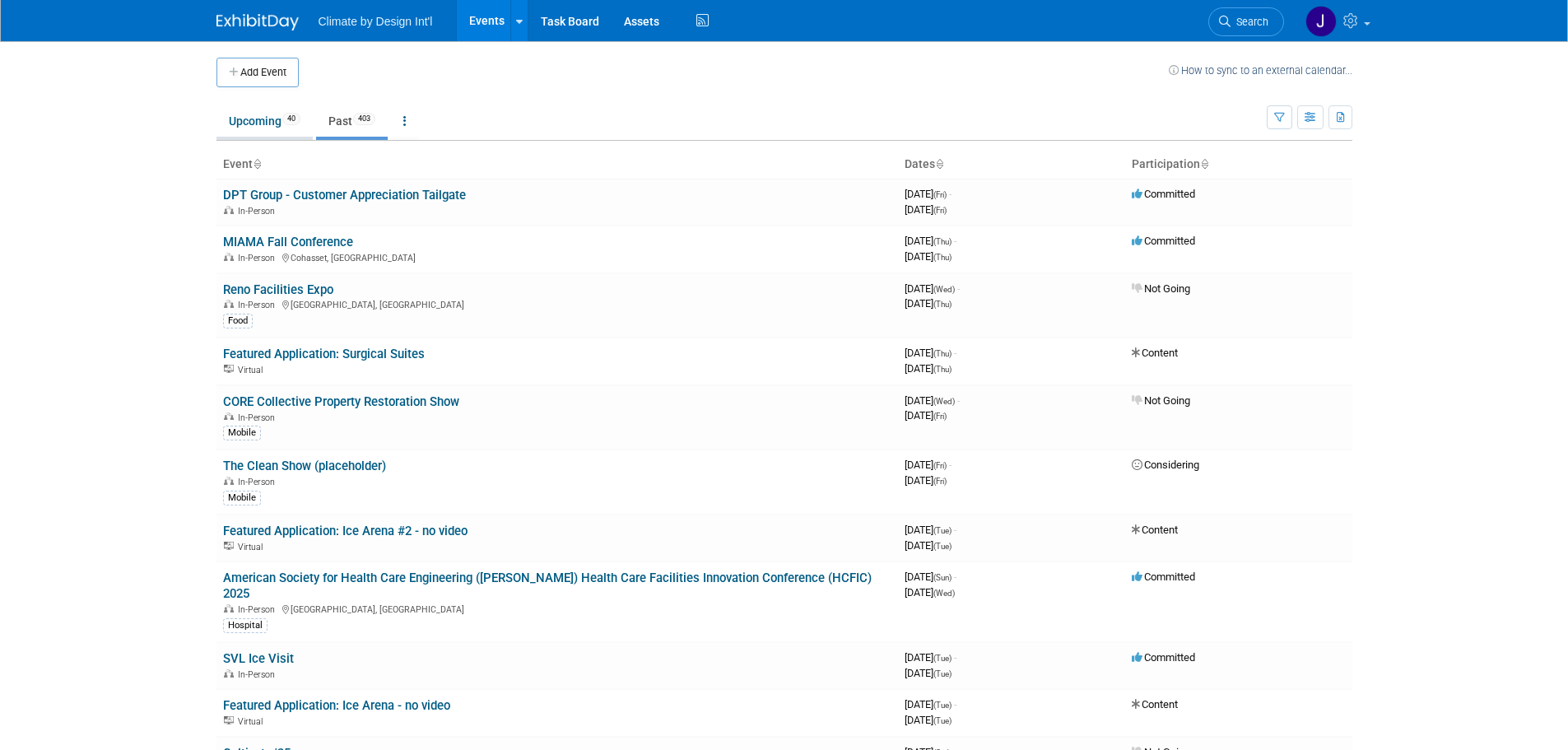
click at [247, 120] on link "Upcoming 40" at bounding box center [265, 121] width 97 height 31
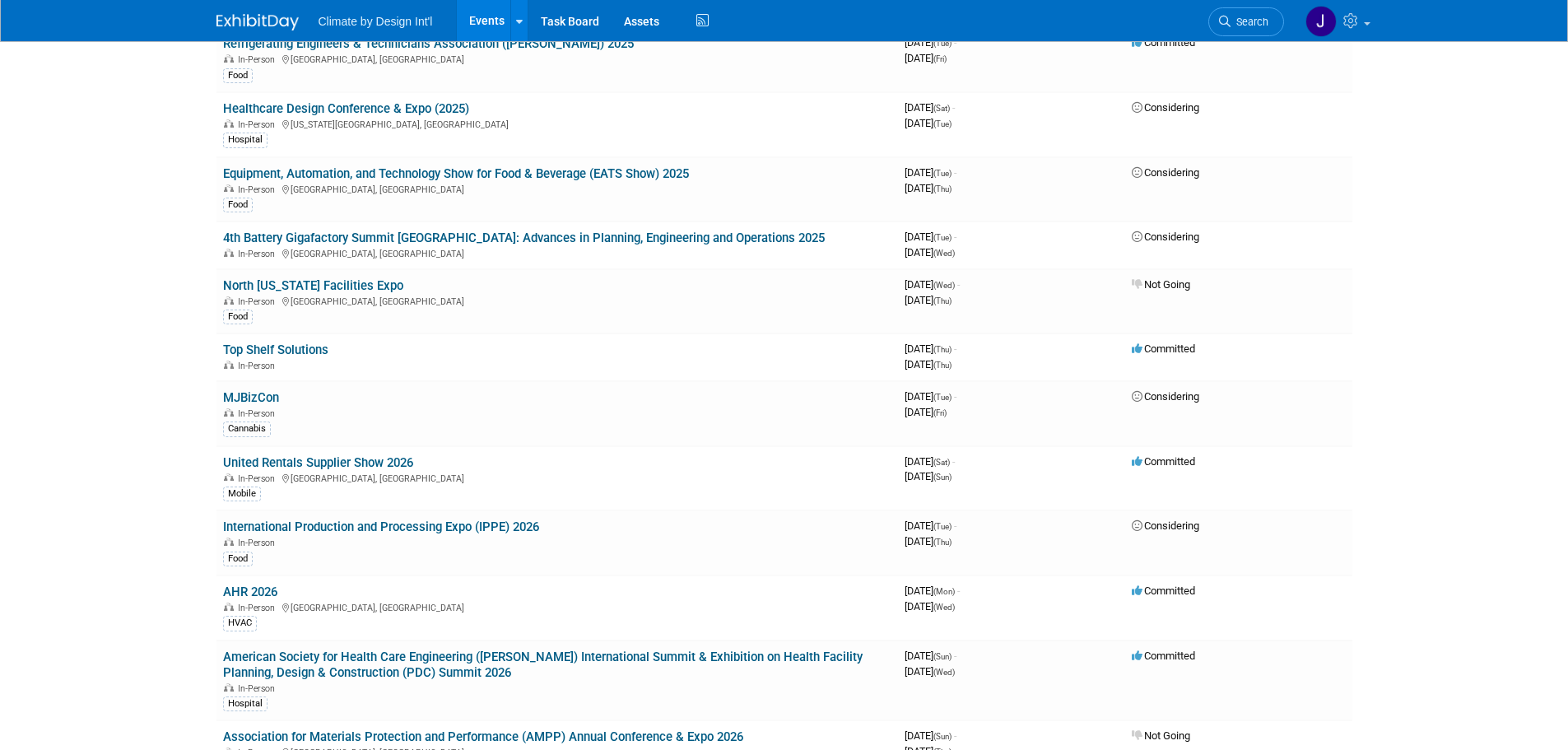
scroll to position [659, 0]
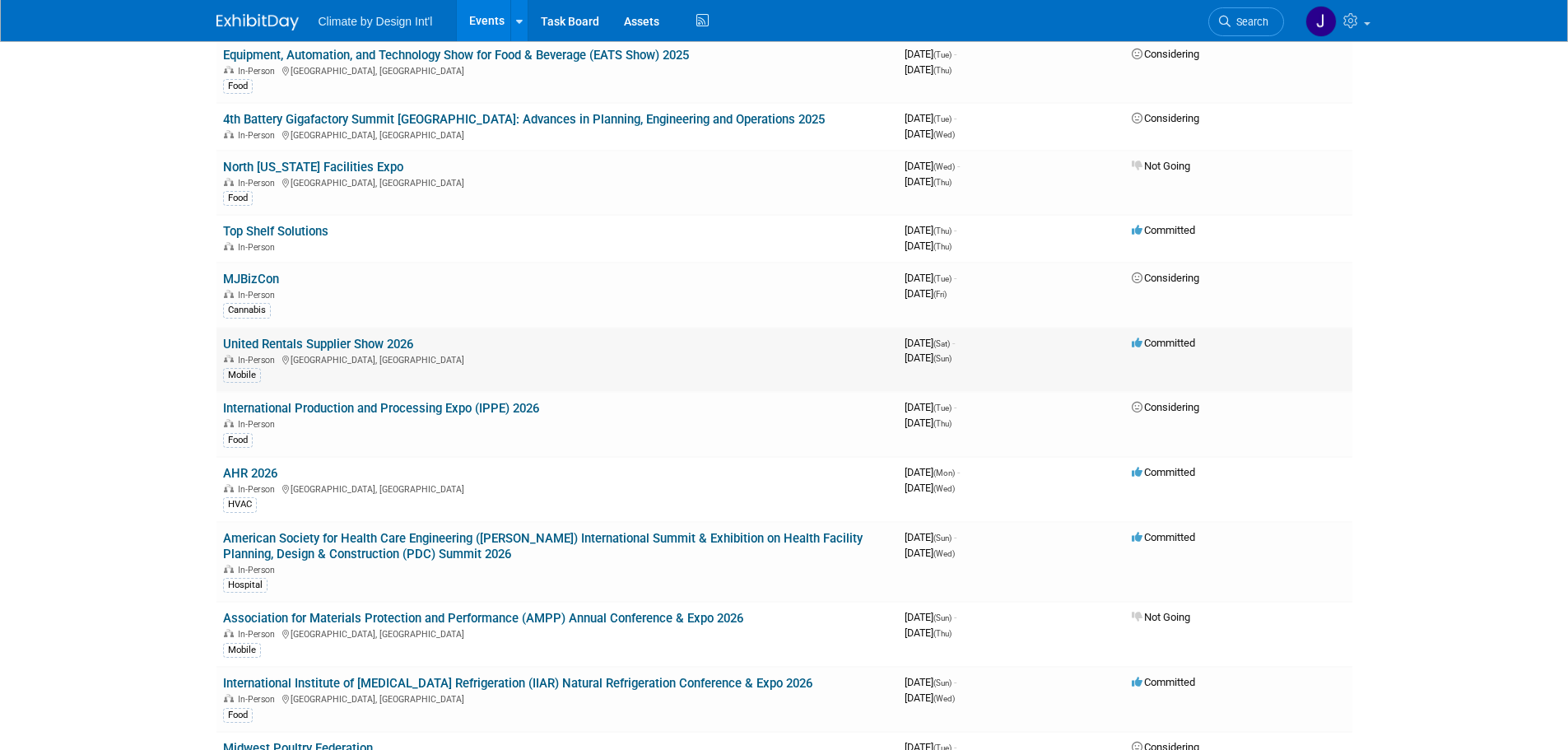
click at [348, 344] on link "United Rentals Supplier Show 2026" at bounding box center [318, 344] width 190 height 15
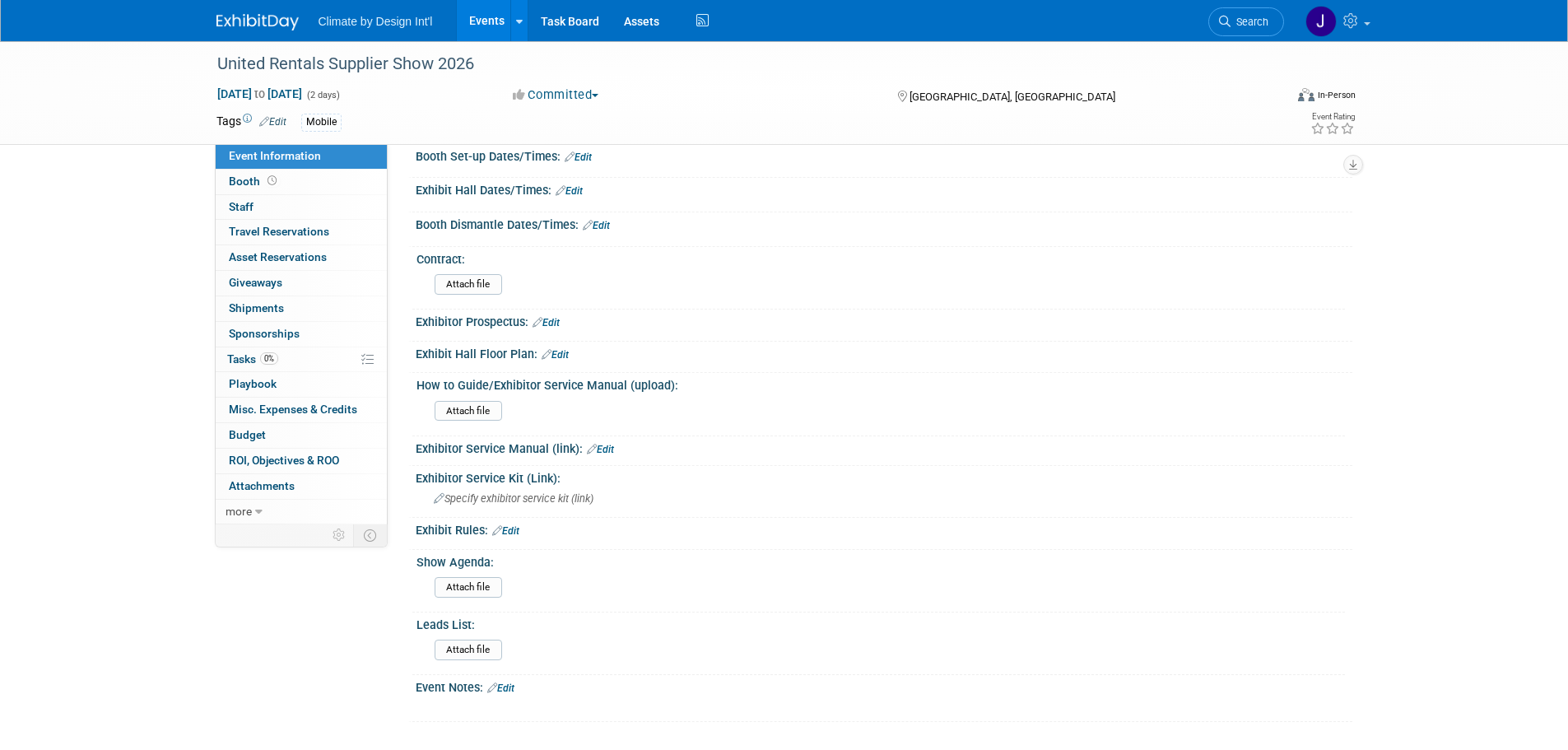
scroll to position [164, 0]
click at [252, 516] on link "more" at bounding box center [301, 512] width 172 height 25
click at [268, 535] on span "Event Binder (.pdf export)" at bounding box center [294, 535] width 131 height 13
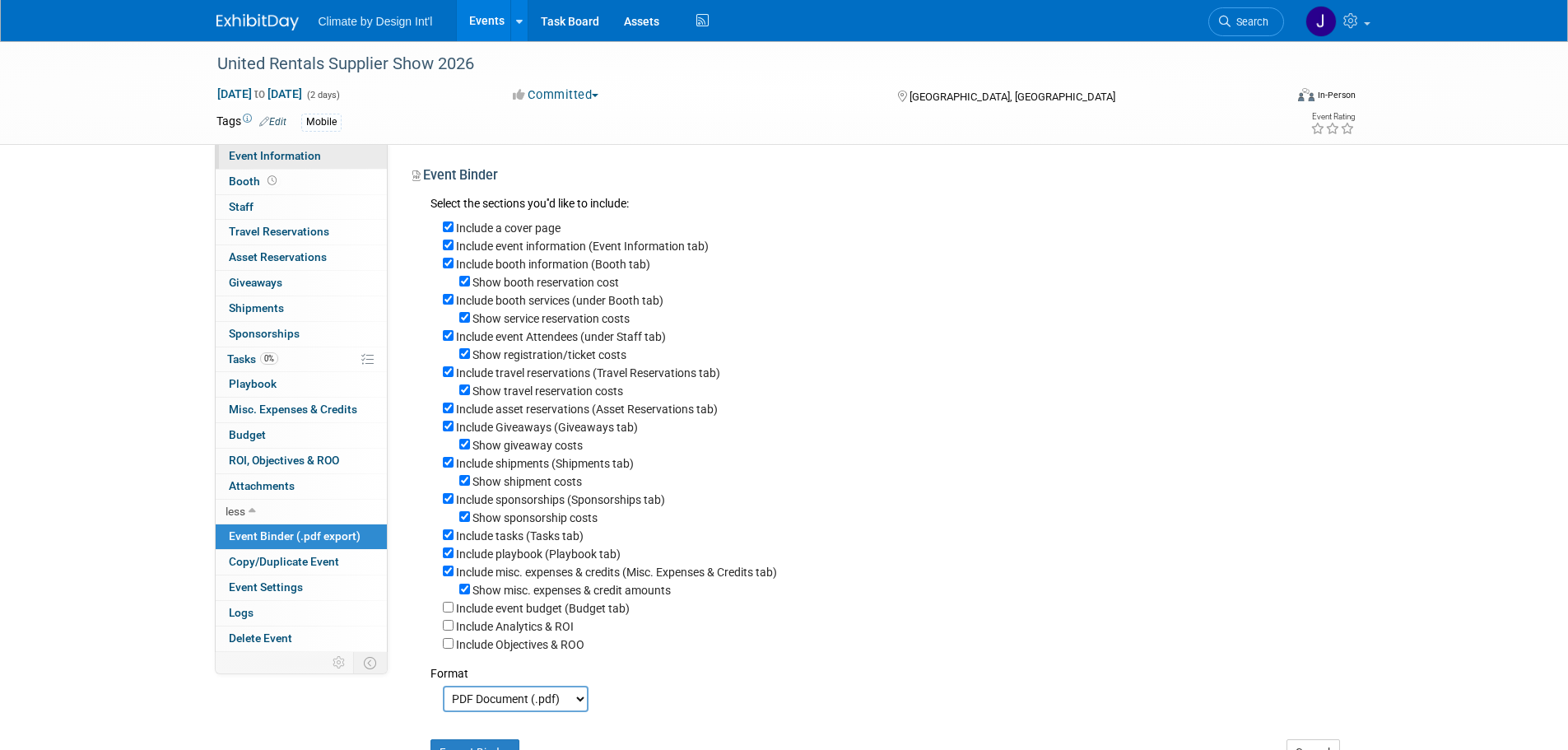
click at [277, 156] on span "Event Information" at bounding box center [274, 156] width 92 height 13
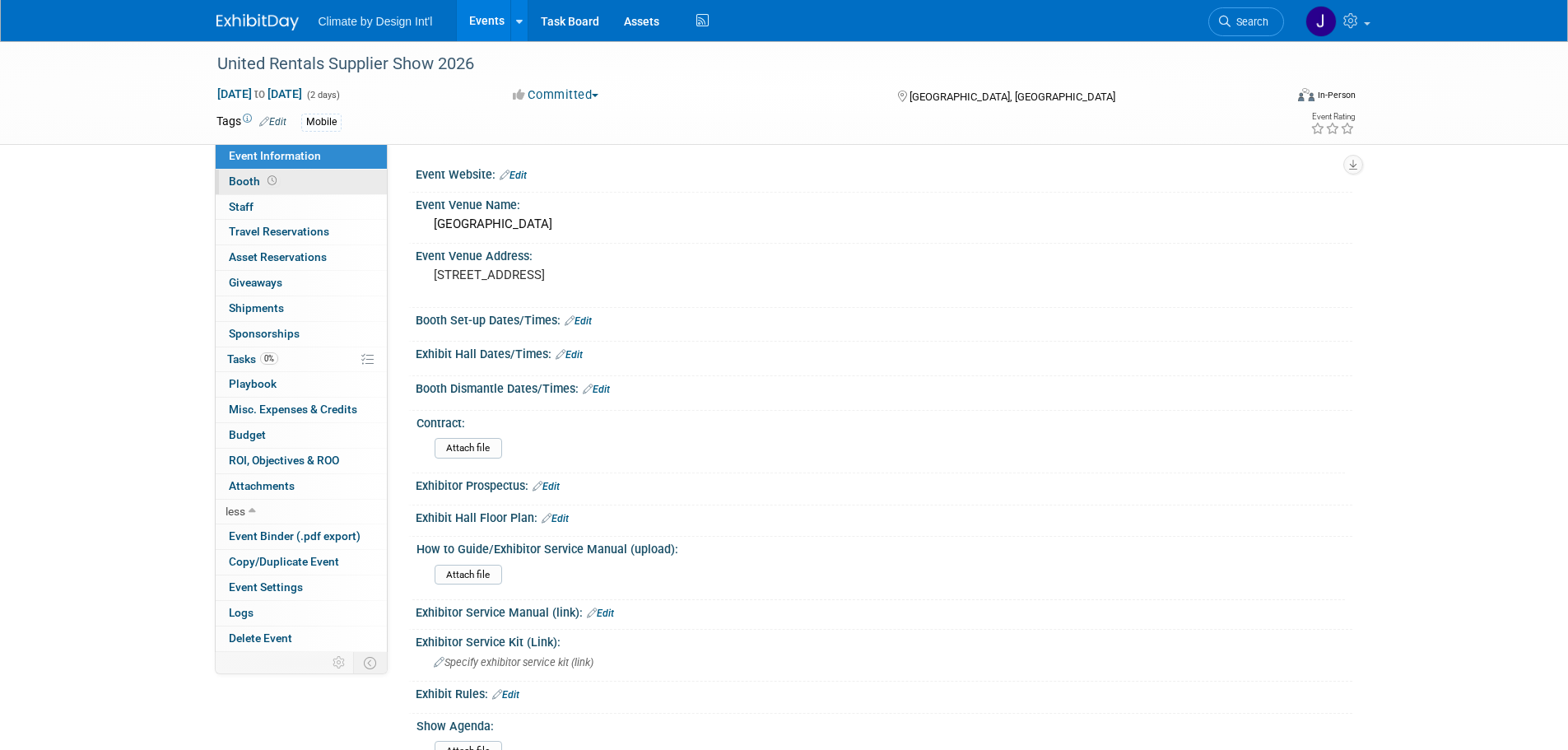
click at [249, 178] on span "Booth" at bounding box center [254, 181] width 51 height 13
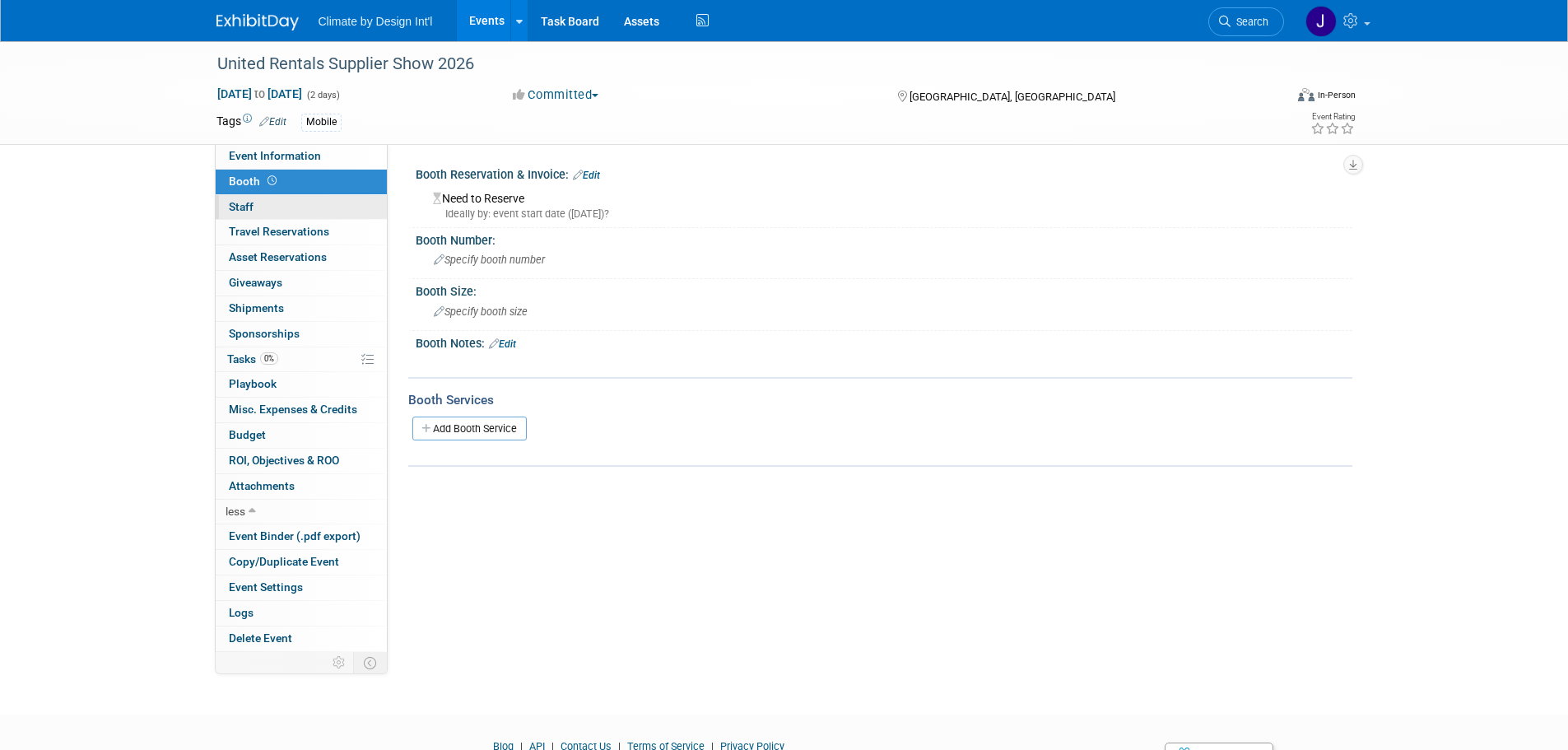
click at [241, 204] on span "Staff 0" at bounding box center [241, 206] width 25 height 13
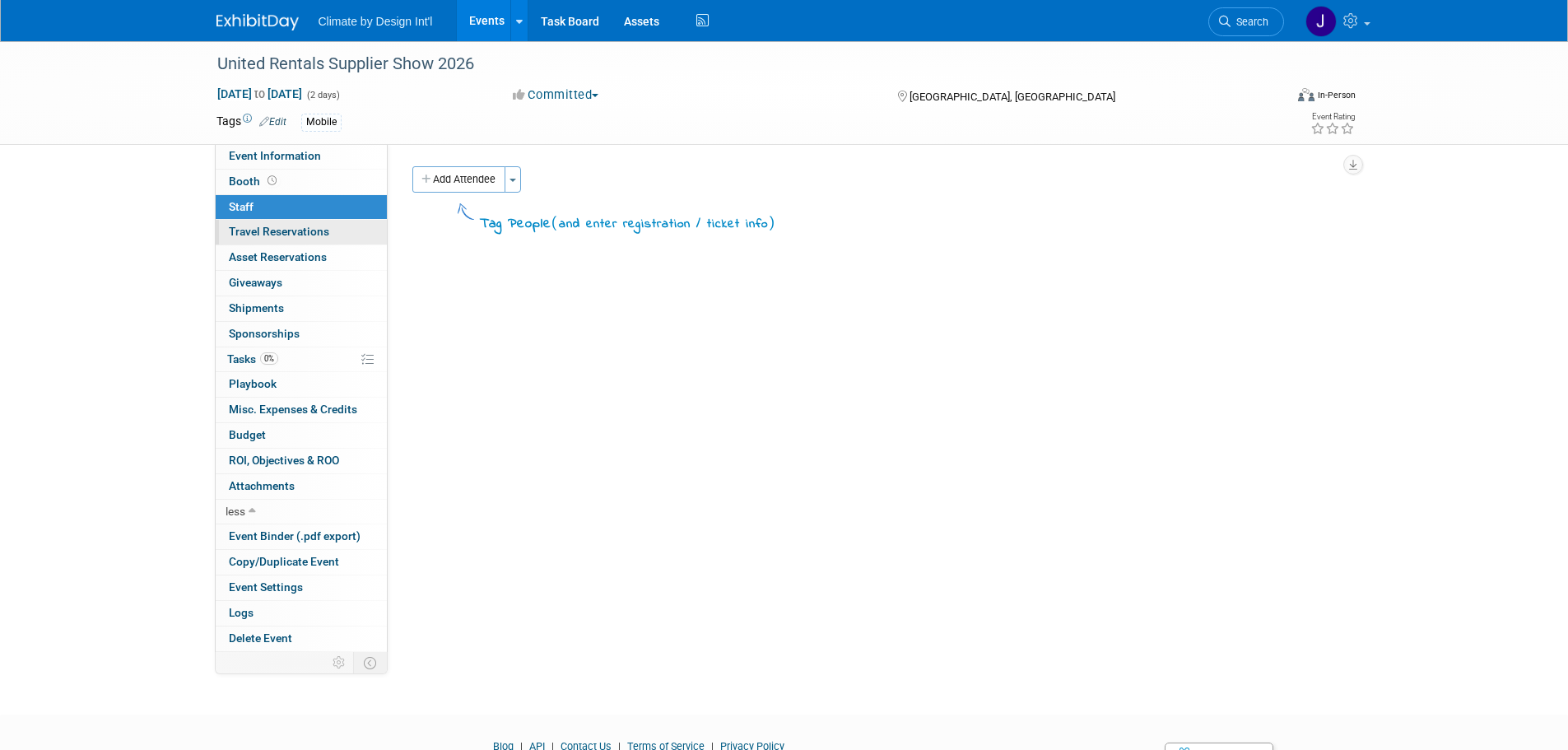
click at [242, 231] on span "Travel Reservations 0" at bounding box center [279, 231] width 100 height 13
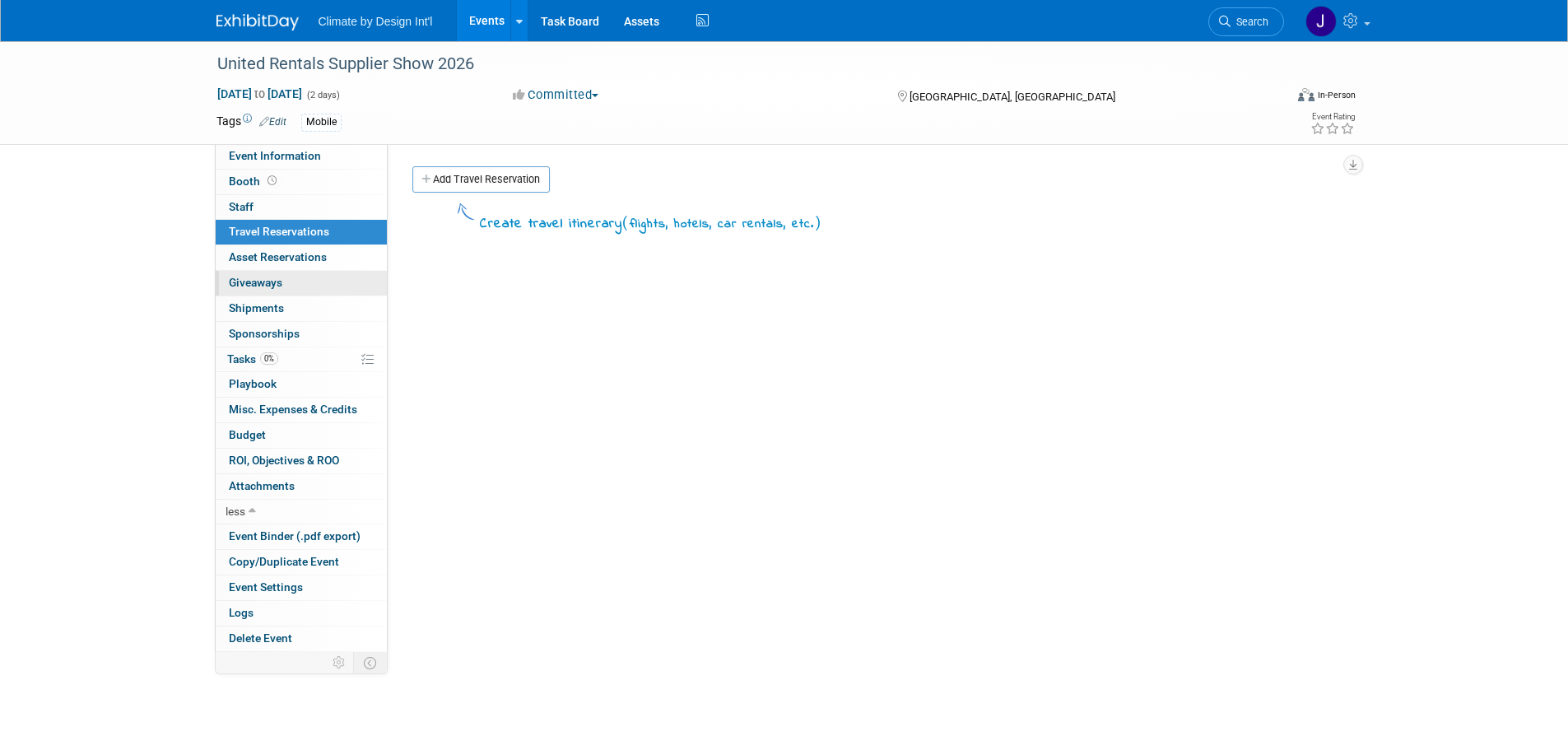
click at [248, 274] on link "0 Giveaways 0" at bounding box center [301, 283] width 172 height 25
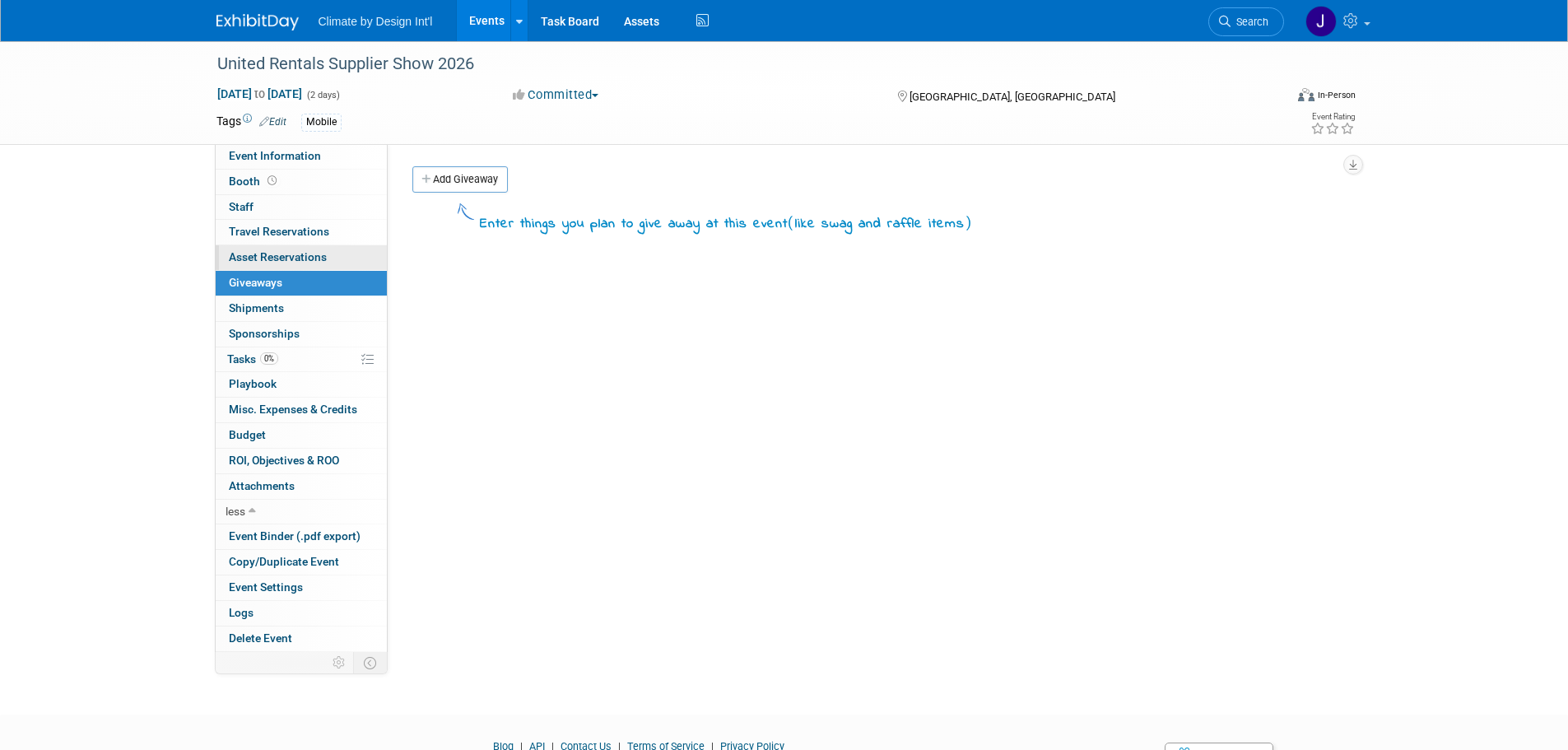
click at [255, 257] on span "Asset Reservations 0" at bounding box center [278, 257] width 98 height 13
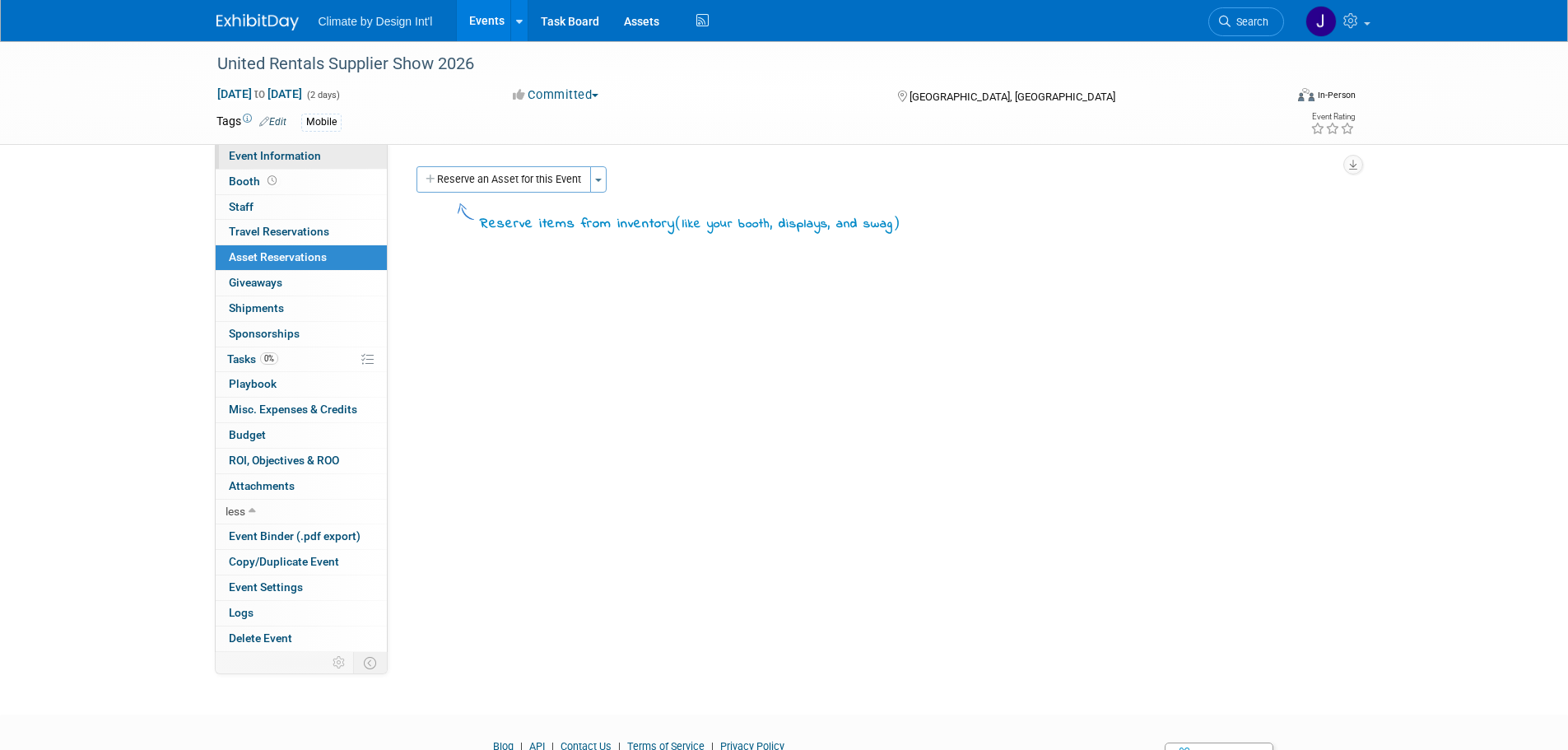
click at [245, 153] on span "Event Information" at bounding box center [274, 156] width 92 height 13
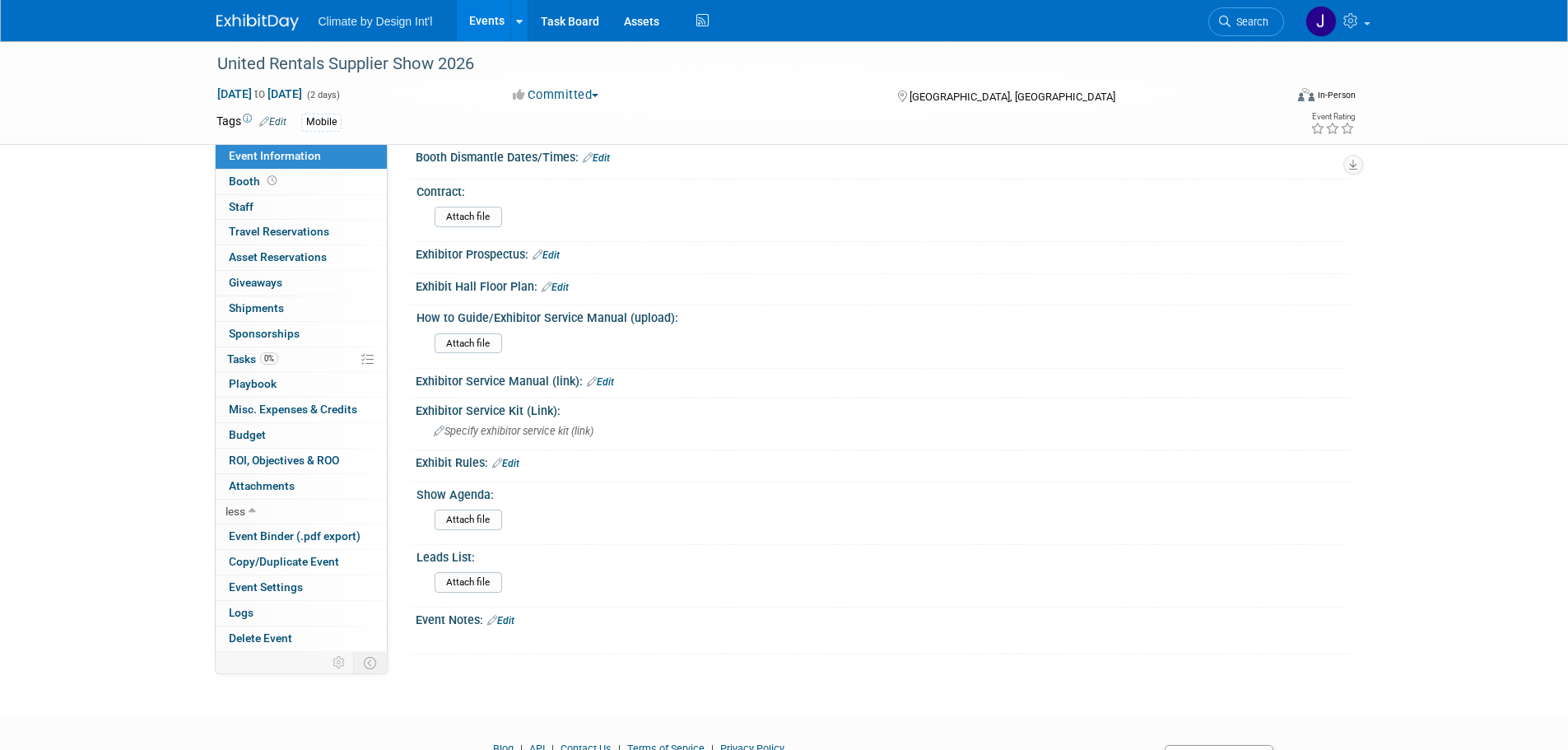
scroll to position [247, 0]
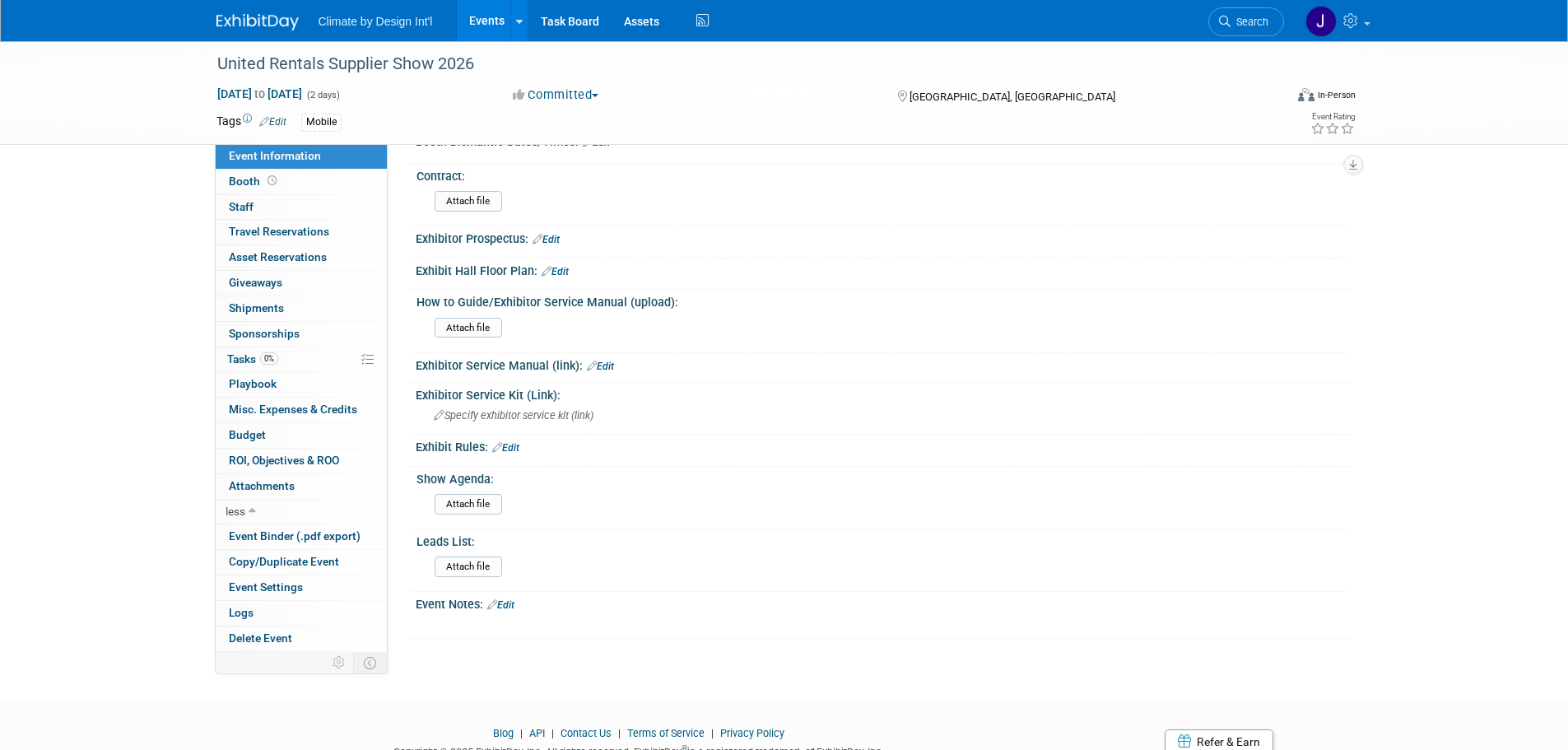
click at [513, 608] on link "Edit" at bounding box center [501, 604] width 27 height 12
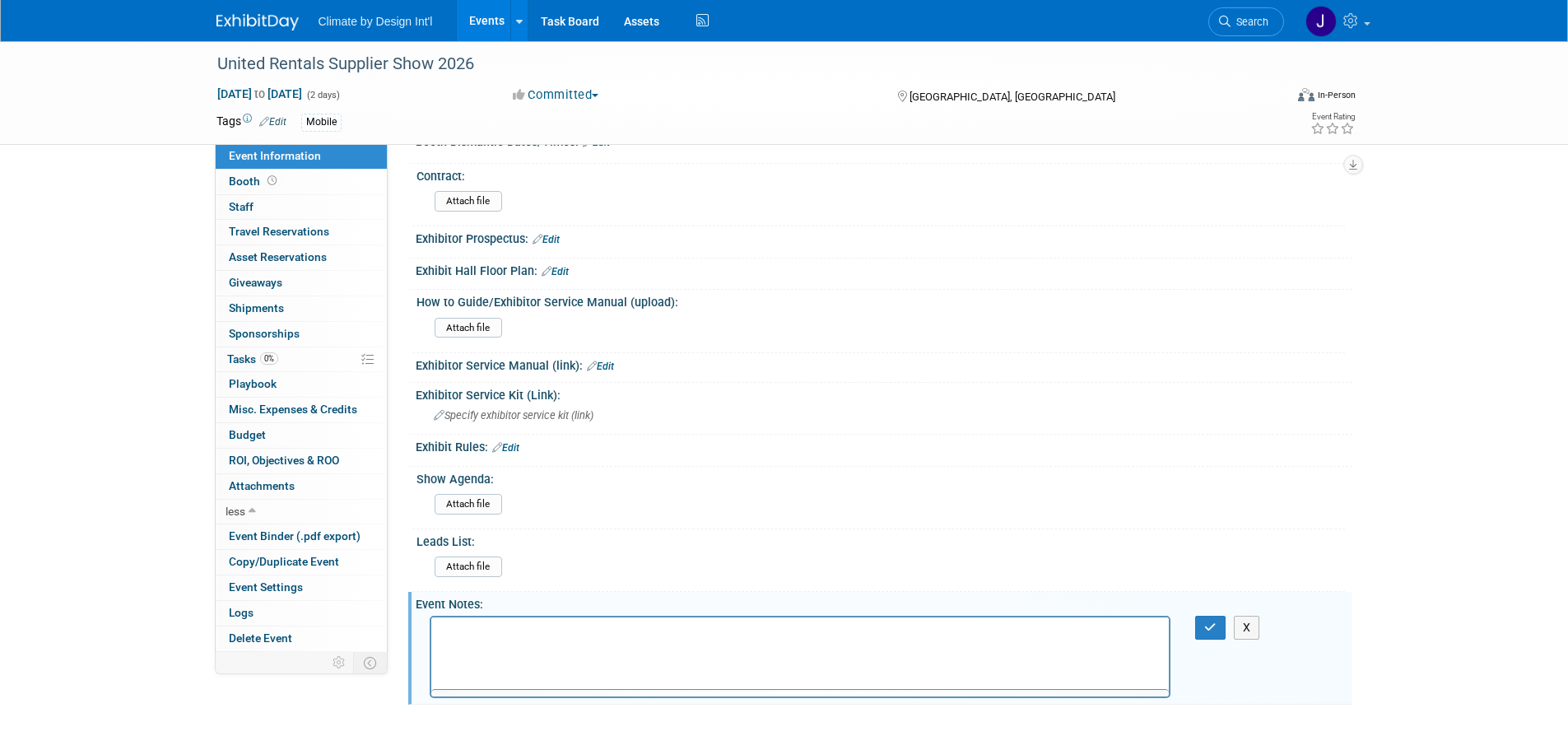
scroll to position [0, 0]
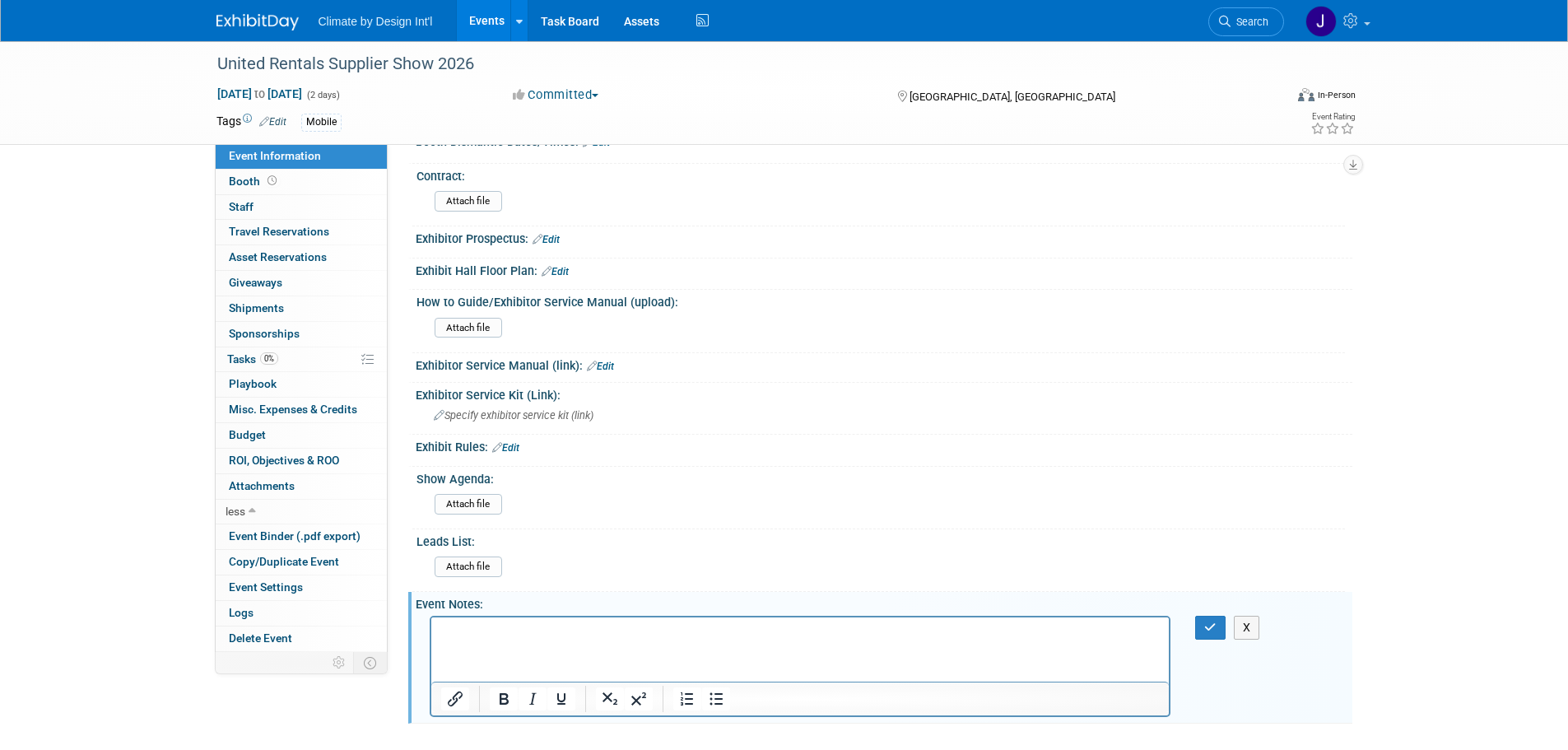
click at [586, 638] on p "Rich Text Area. Press ALT-0 for help." at bounding box center [800, 631] width 720 height 16
click at [1215, 628] on icon "button" at bounding box center [1210, 627] width 13 height 12
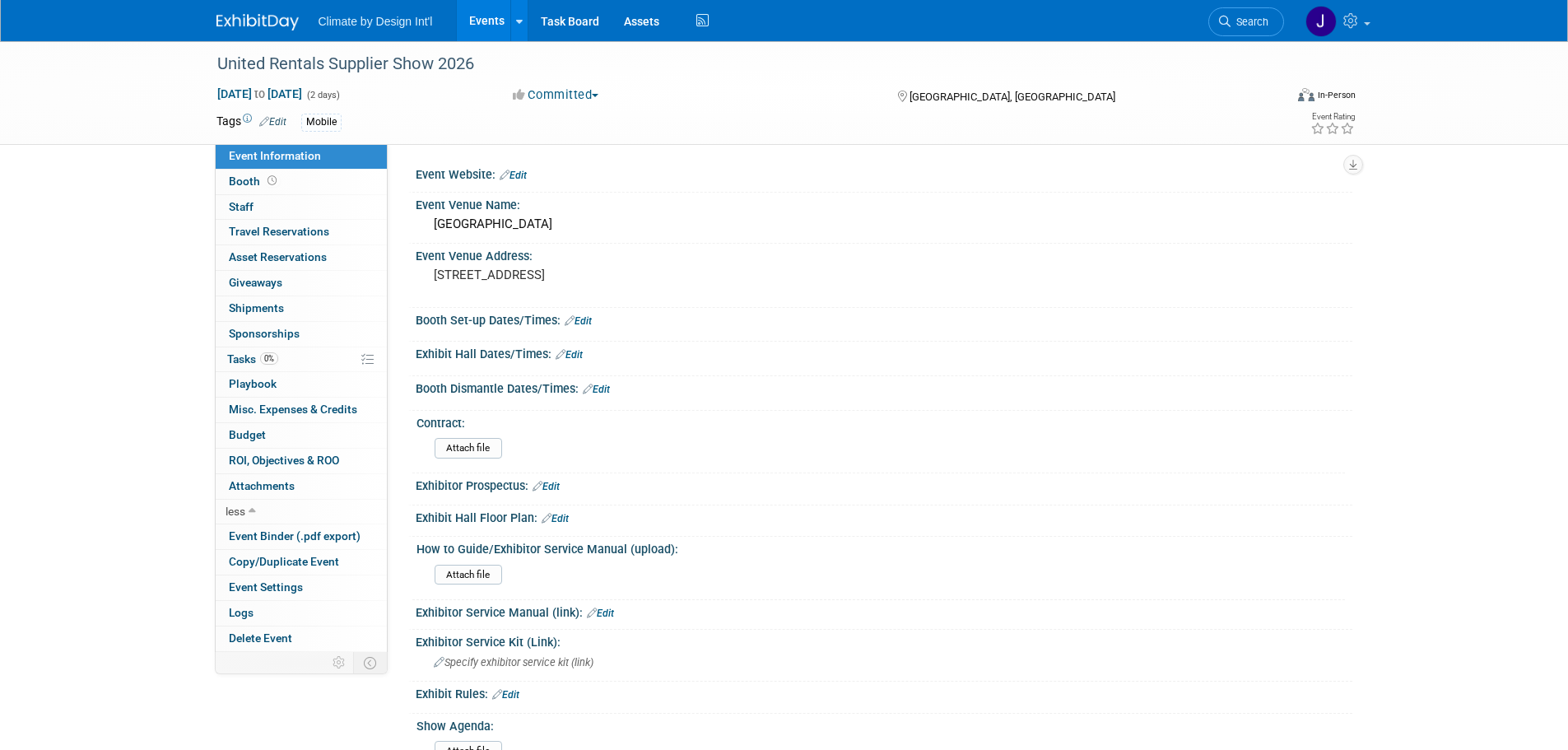
click at [518, 174] on link "Edit" at bounding box center [513, 175] width 27 height 12
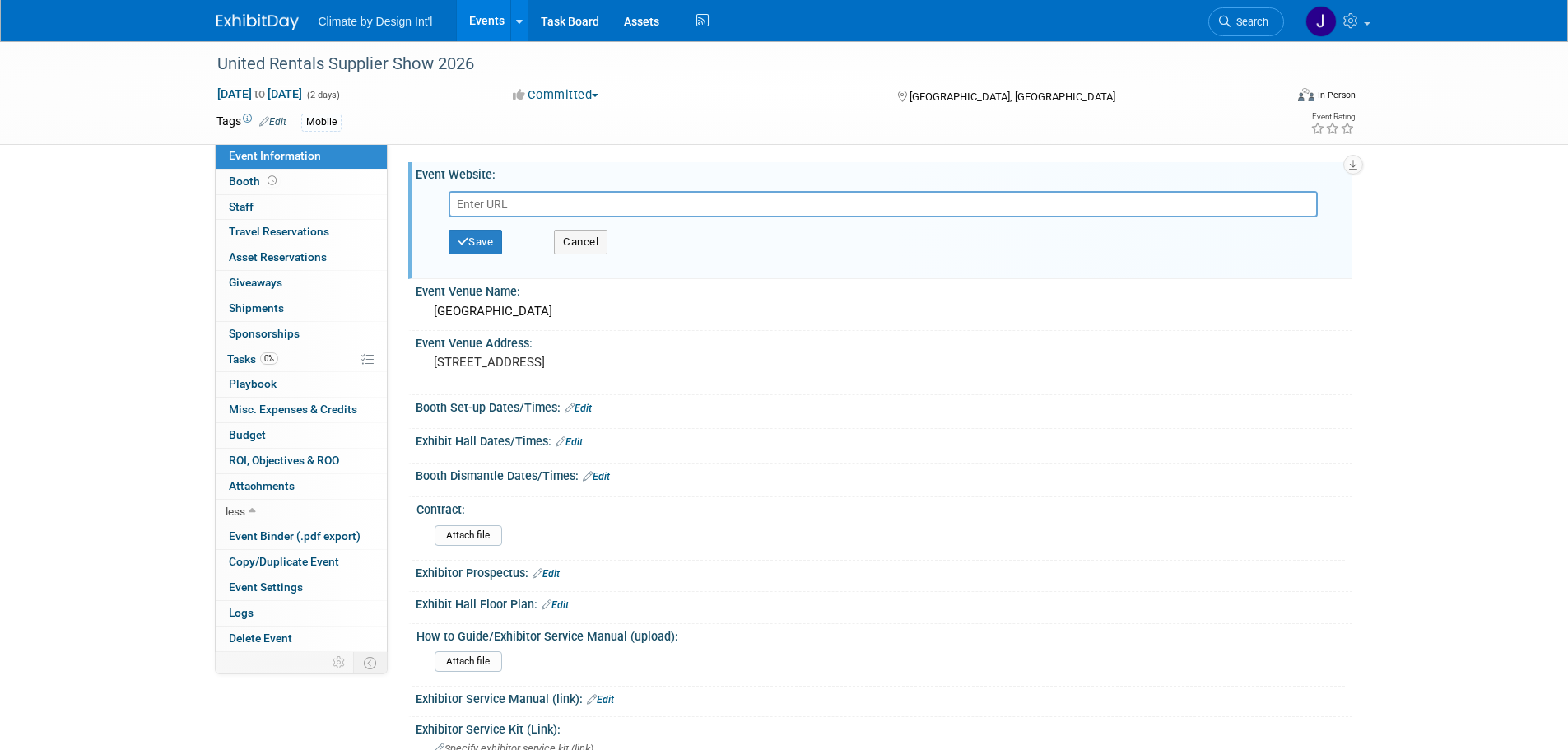
click at [557, 198] on input "text" at bounding box center [883, 204] width 869 height 26
paste input "https://www.rsvpbook.com/event_page.php?id=557069&p=4103"
type input "https://www.rsvpbook.com/event_page.php?id=557069&p=4103"
click at [594, 243] on button "Cancel" at bounding box center [581, 242] width 54 height 25
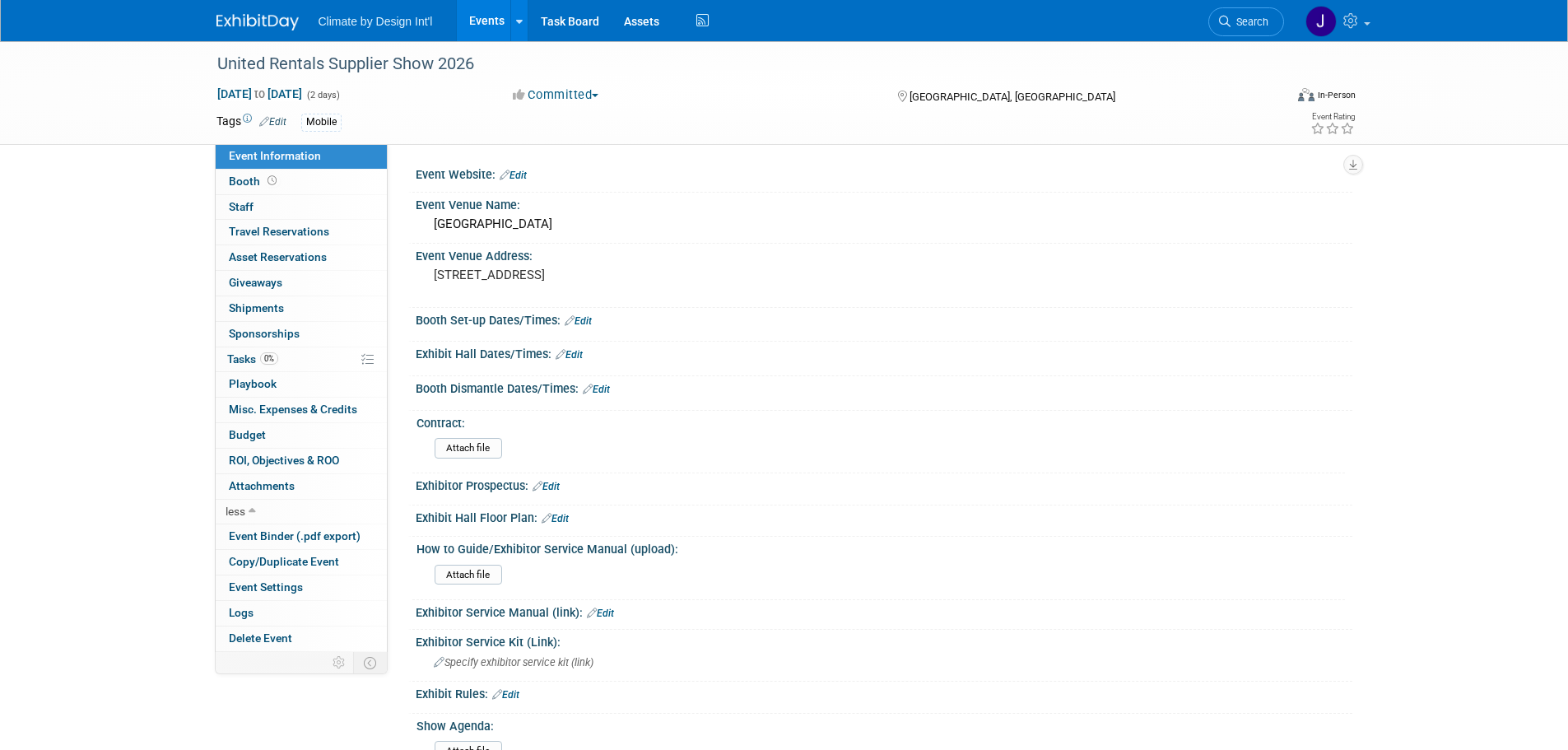
click at [586, 324] on link "Edit" at bounding box center [578, 321] width 27 height 12
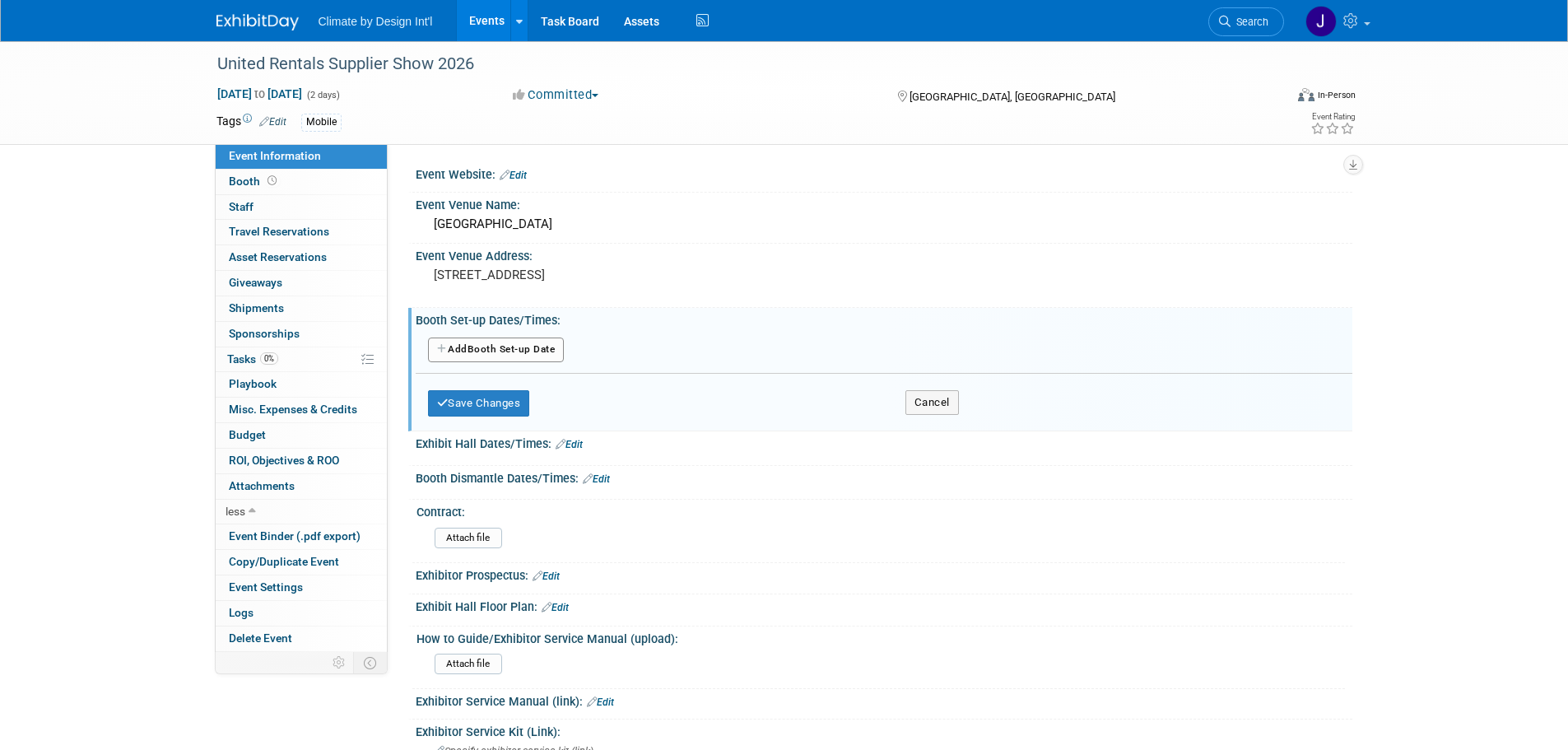
click at [545, 350] on button "Add Another Booth Set-up Date" at bounding box center [496, 350] width 137 height 25
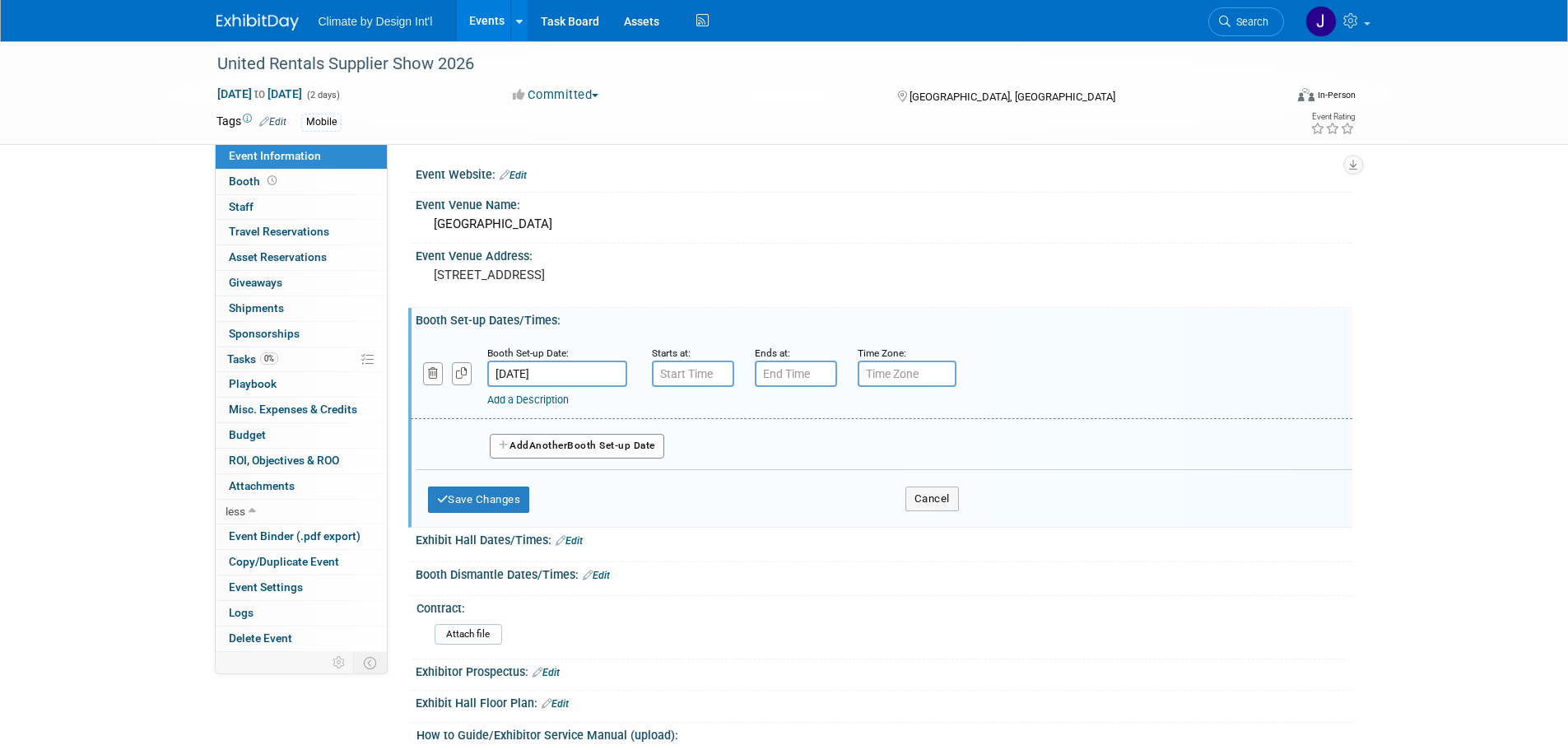
click at [533, 374] on input "Jan 10, 2026" at bounding box center [557, 373] width 140 height 26
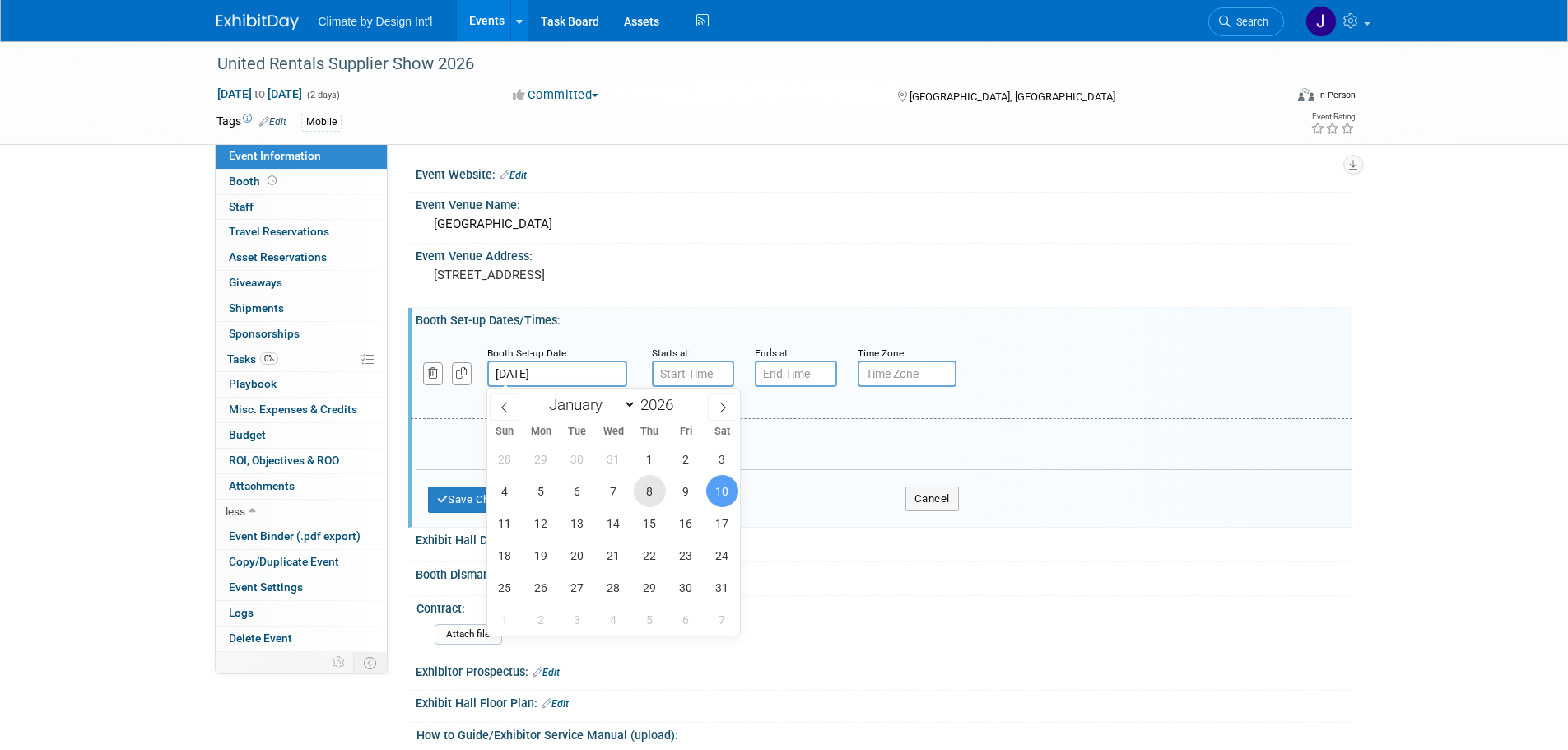
click at [647, 500] on span "8" at bounding box center [650, 491] width 32 height 32
type input "Jan 8, 2026"
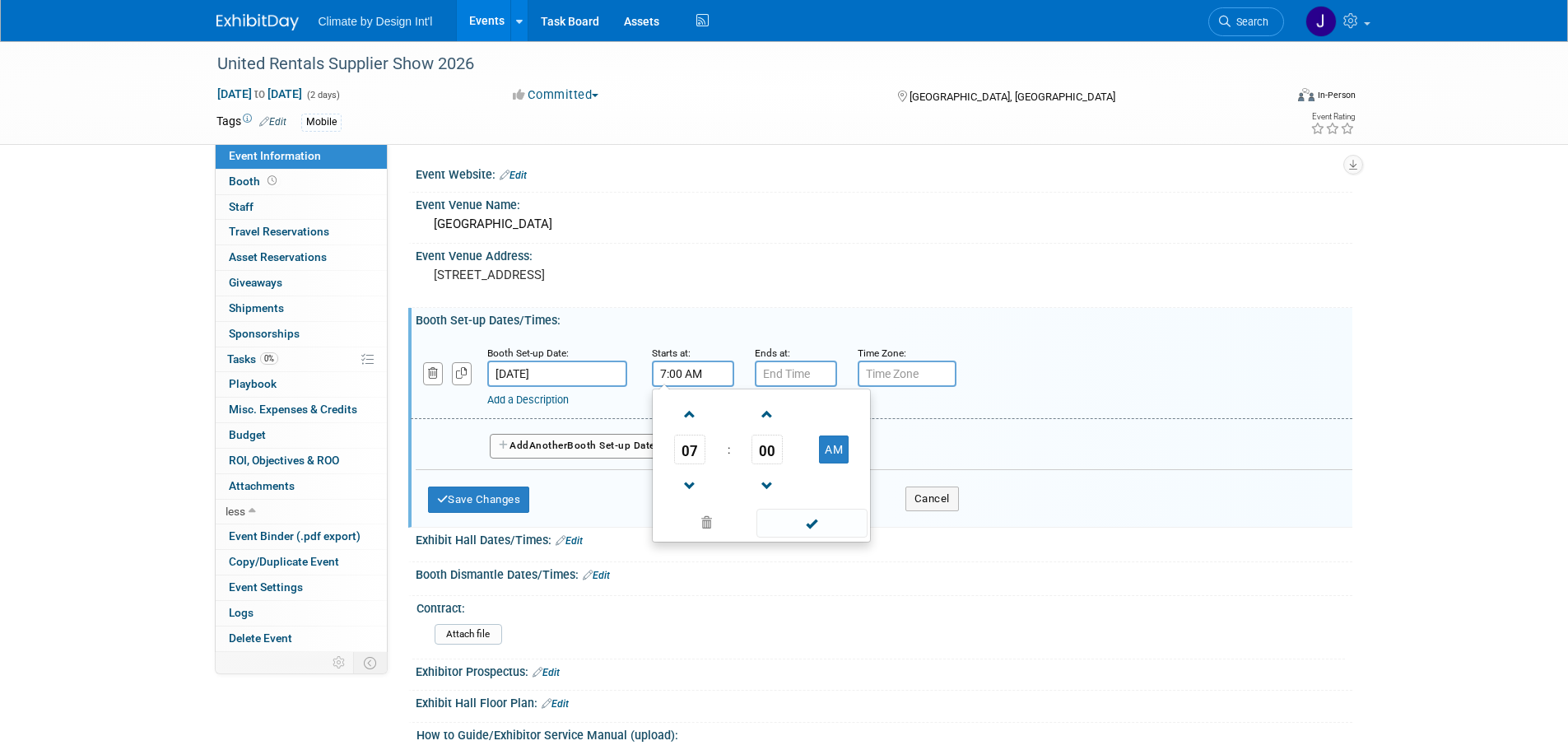
click at [686, 362] on input "7:00 AM" at bounding box center [693, 373] width 82 height 26
click at [690, 420] on span at bounding box center [690, 414] width 29 height 29
click at [835, 451] on button "AM" at bounding box center [833, 449] width 30 height 28
click at [835, 451] on button "PM" at bounding box center [833, 449] width 30 height 28
type input "8:00 AM"
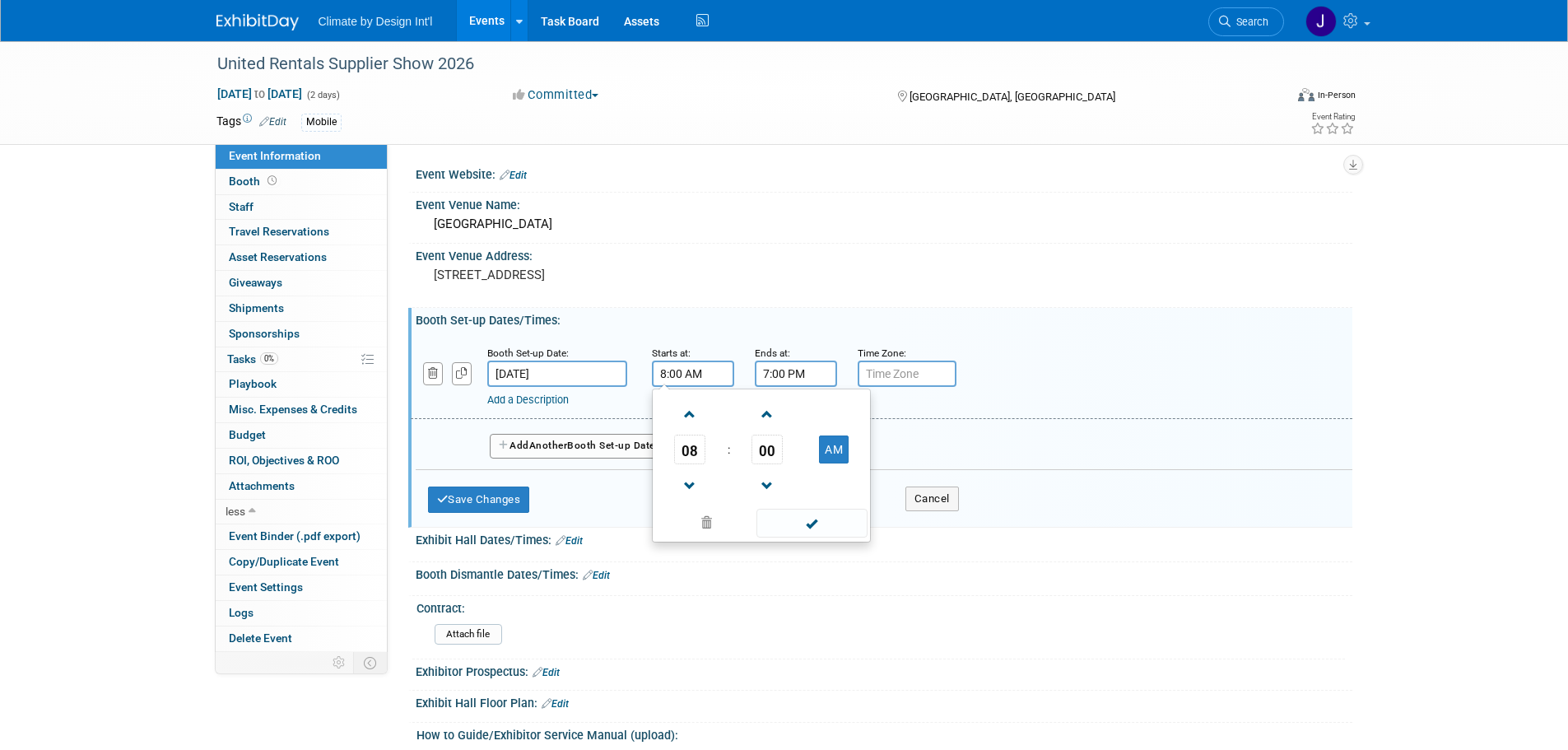
click at [804, 373] on input "7:00 PM" at bounding box center [796, 373] width 82 height 26
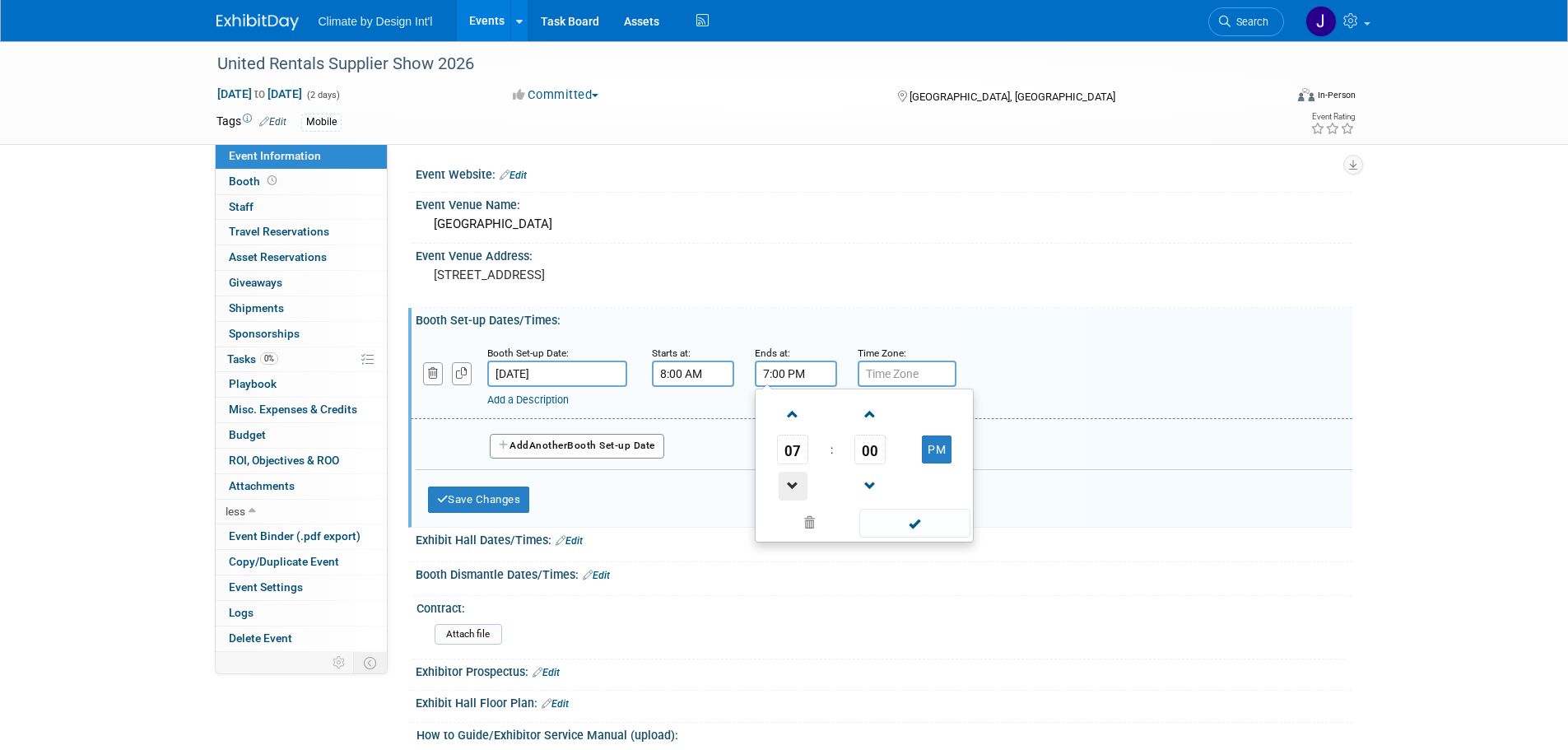
click at [799, 483] on span at bounding box center [793, 486] width 29 height 29
click at [877, 409] on span at bounding box center [871, 414] width 29 height 29
click at [875, 409] on span at bounding box center [871, 414] width 29 height 29
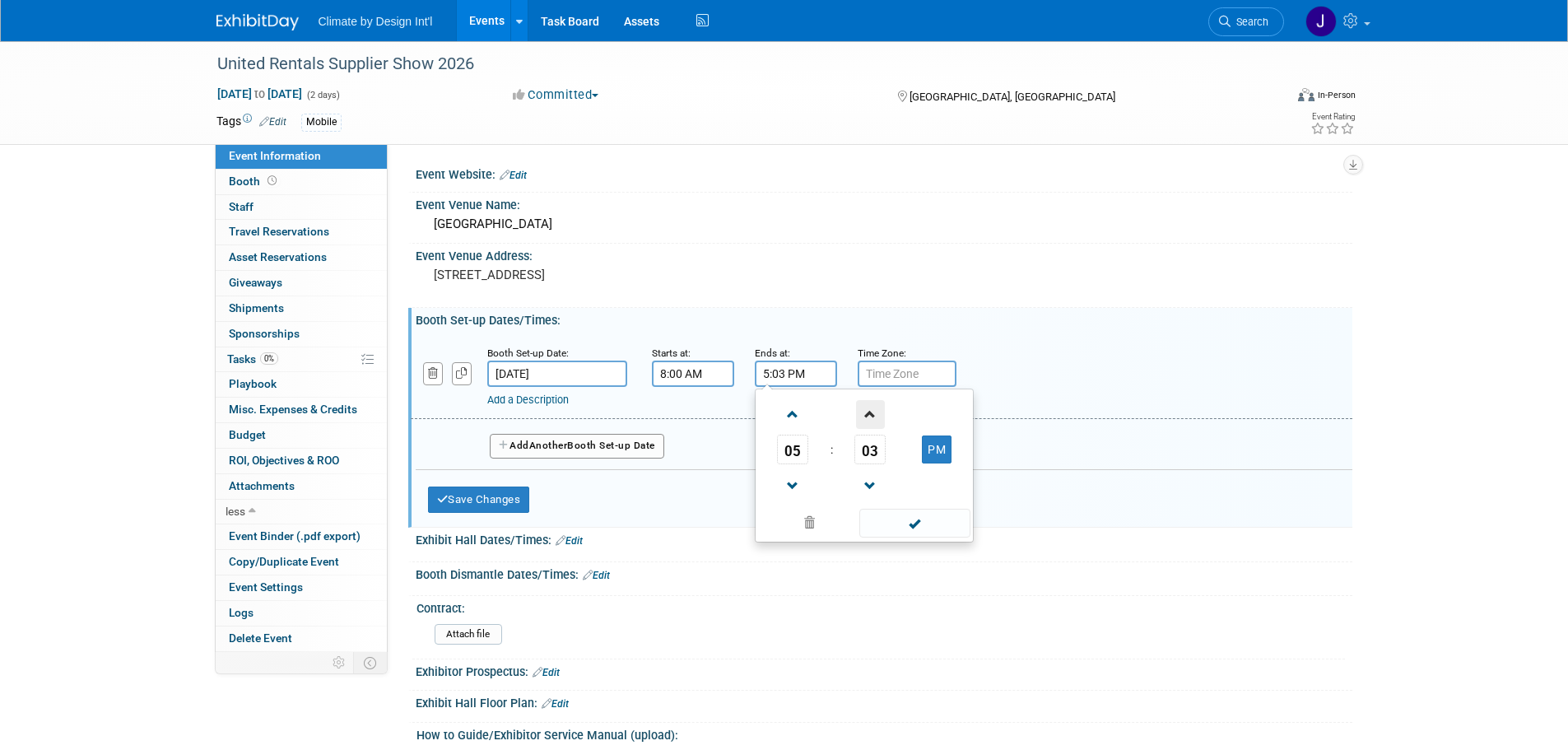
click at [875, 409] on span at bounding box center [871, 414] width 29 height 29
click at [865, 454] on span "06" at bounding box center [870, 449] width 31 height 29
click at [880, 460] on td "30" at bounding box center [890, 459] width 53 height 45
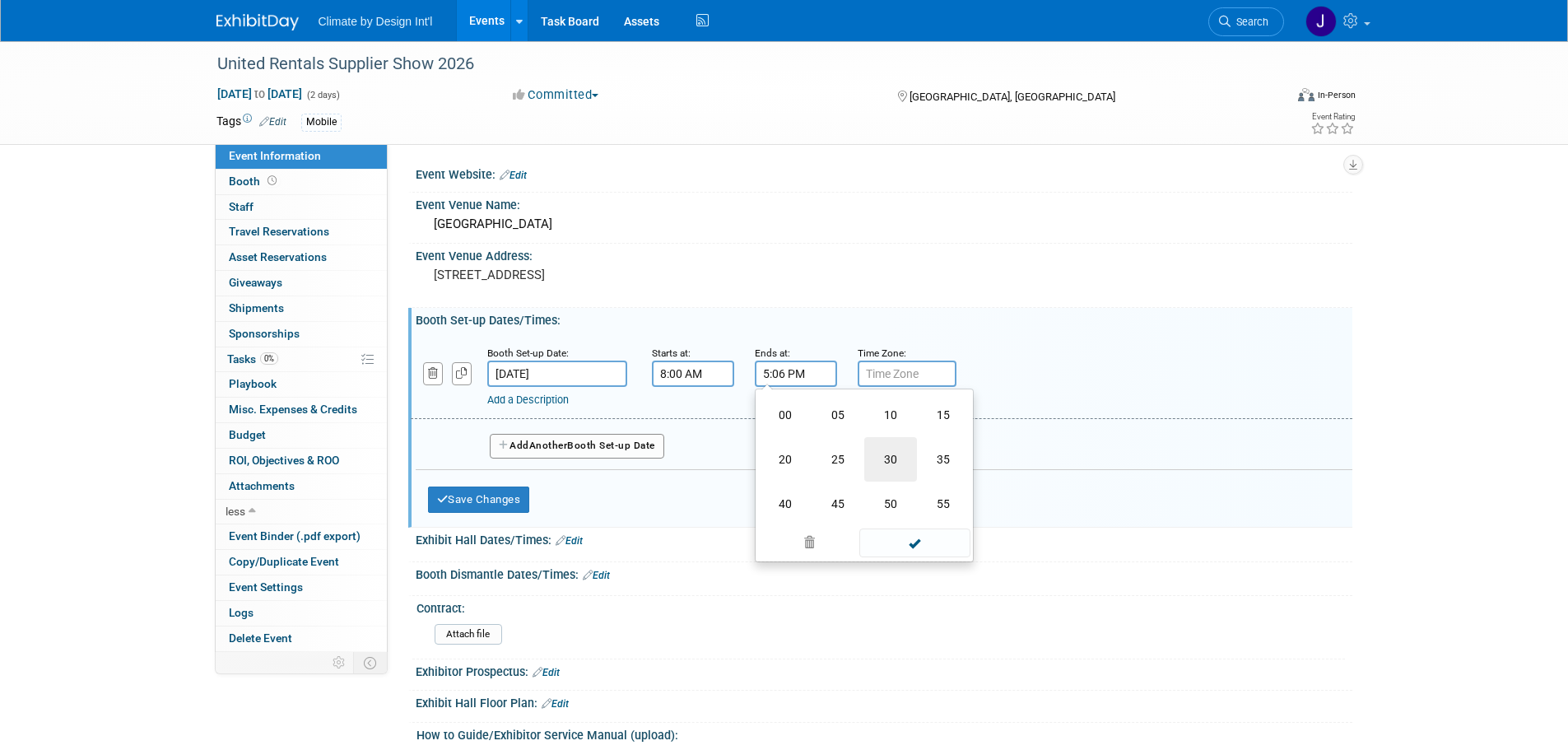
type input "5:30 PM"
click at [929, 517] on span at bounding box center [915, 523] width 111 height 29
click at [568, 447] on span "Another" at bounding box center [548, 445] width 38 height 12
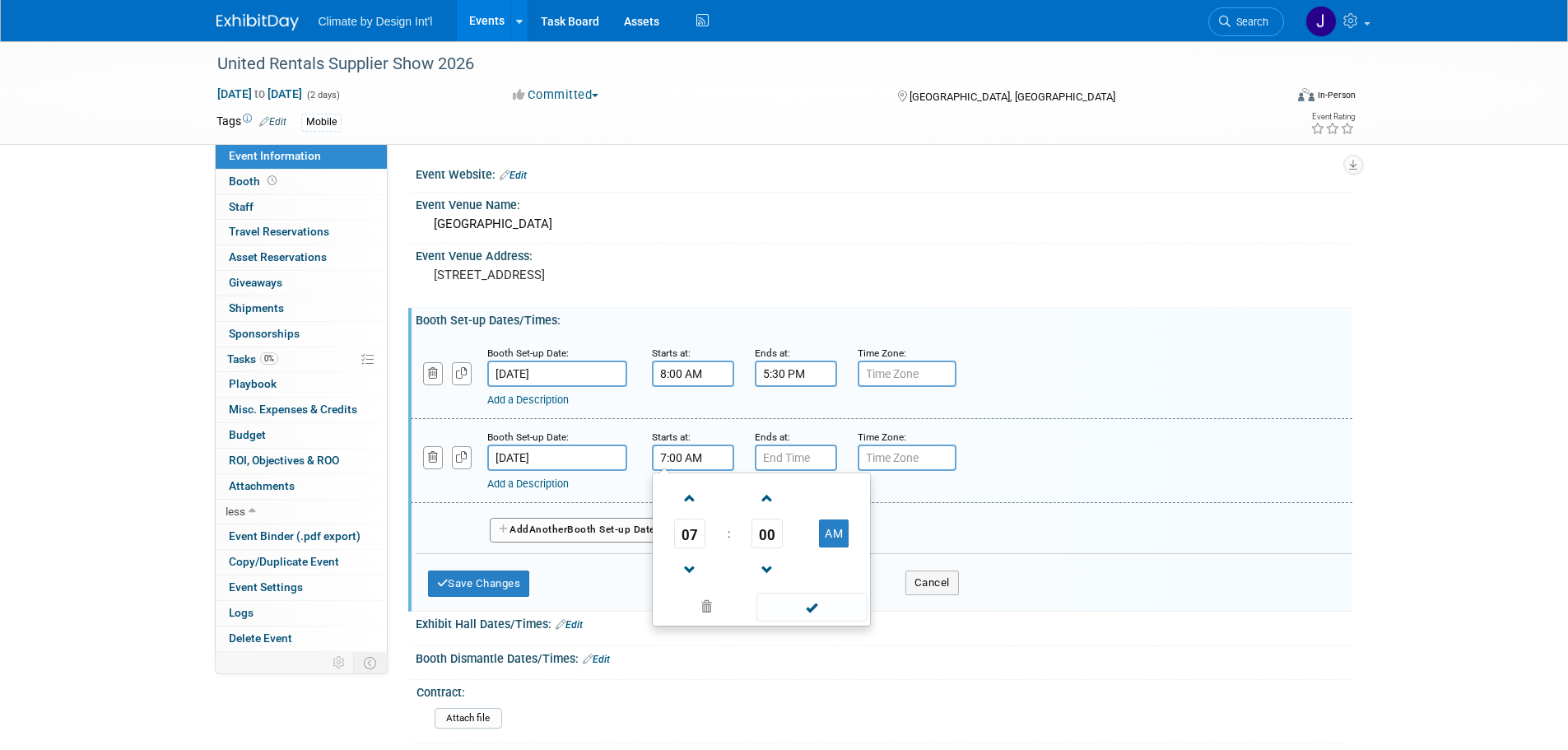
click at [699, 462] on input "7:00 AM" at bounding box center [693, 457] width 82 height 26
click at [688, 494] on span at bounding box center [690, 498] width 29 height 29
type input "8:00 AM"
click at [835, 612] on span at bounding box center [812, 607] width 111 height 29
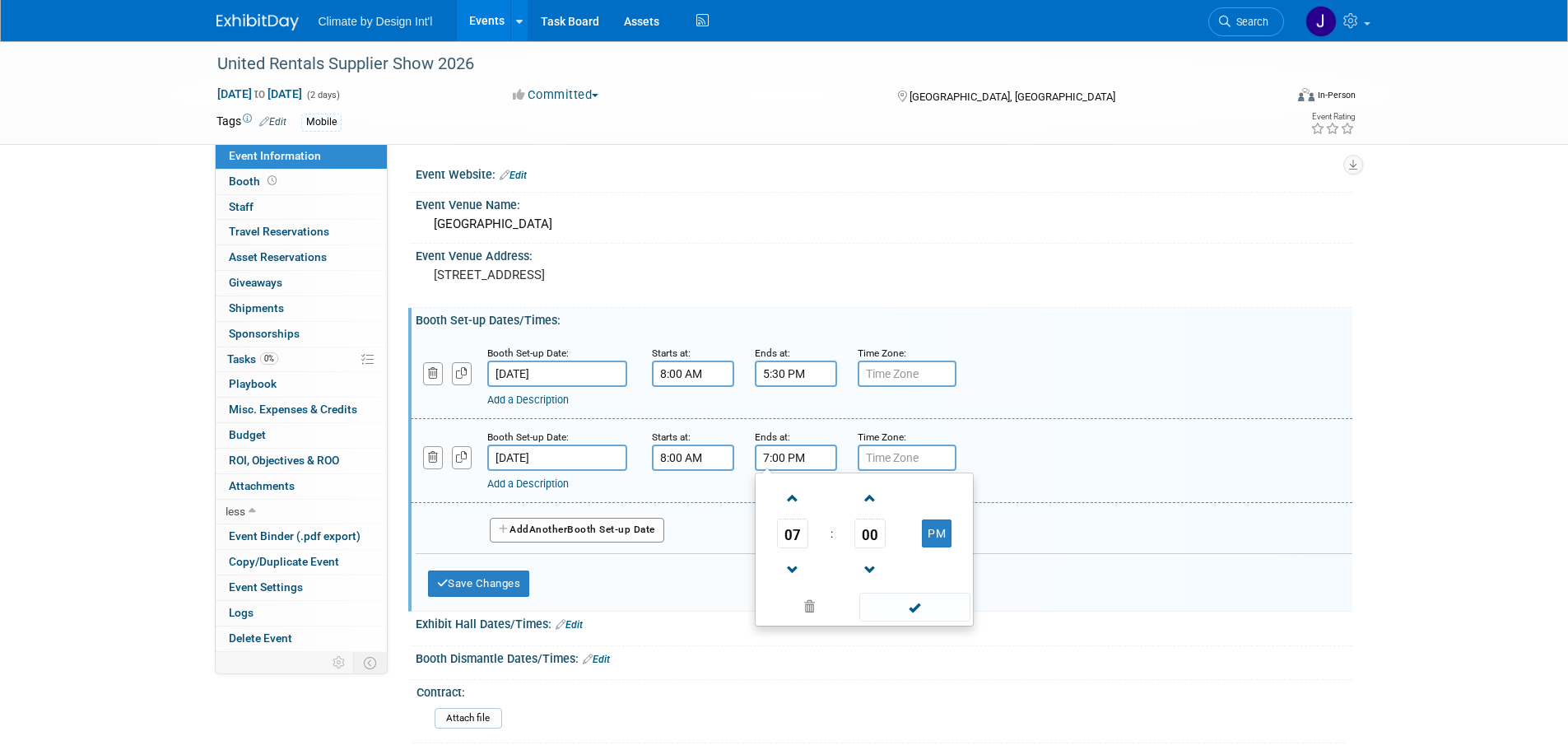
click at [794, 459] on input "7:00 PM" at bounding box center [796, 457] width 82 height 26
click at [794, 502] on span at bounding box center [793, 498] width 29 height 29
click at [791, 564] on span at bounding box center [793, 569] width 29 height 29
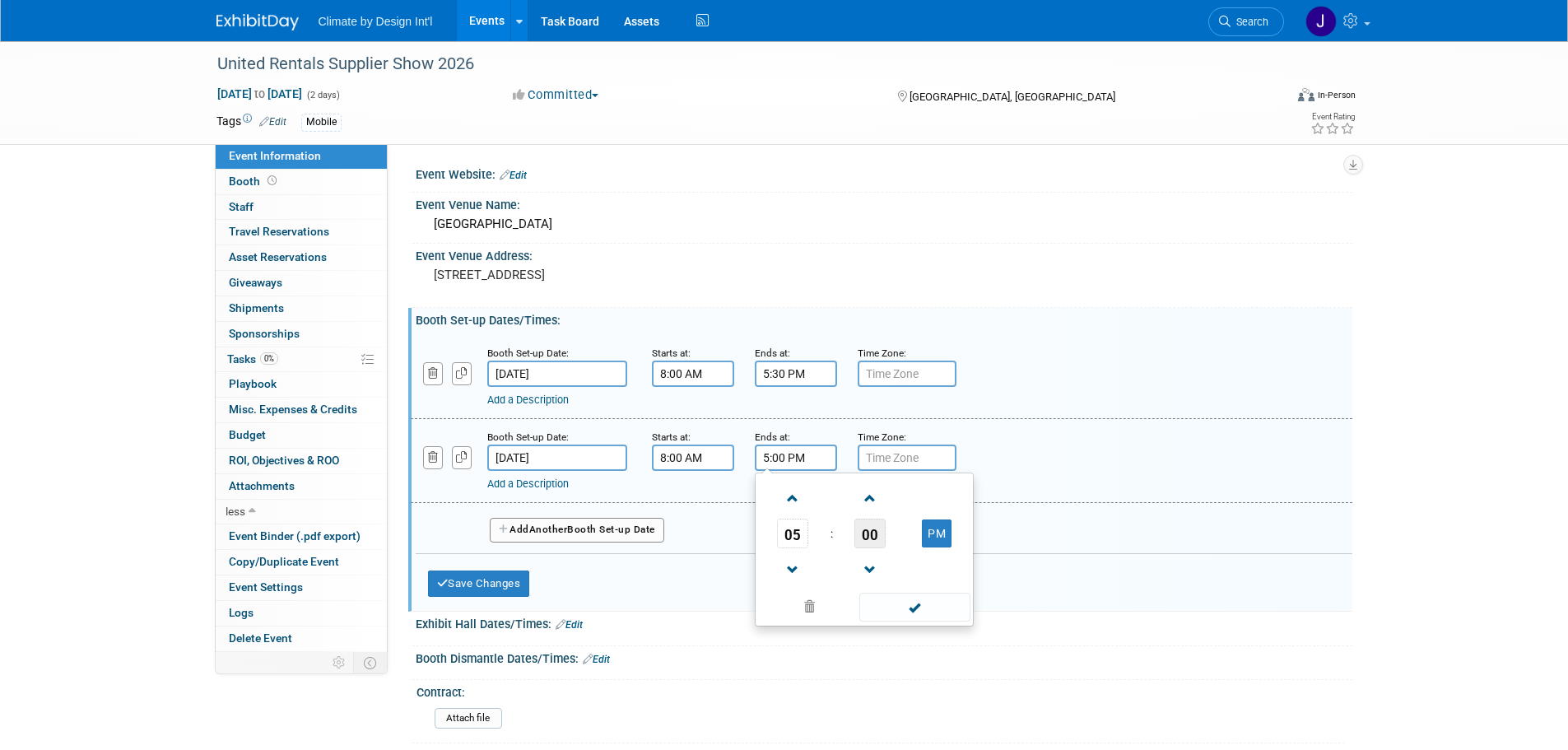
click at [864, 535] on span "00" at bounding box center [870, 533] width 31 height 29
click at [891, 540] on td "30" at bounding box center [890, 544] width 53 height 45
type input "5:30 PM"
click at [912, 602] on span at bounding box center [915, 607] width 111 height 29
click at [598, 537] on button "Add Another Booth Set-up Date" at bounding box center [577, 530] width 174 height 25
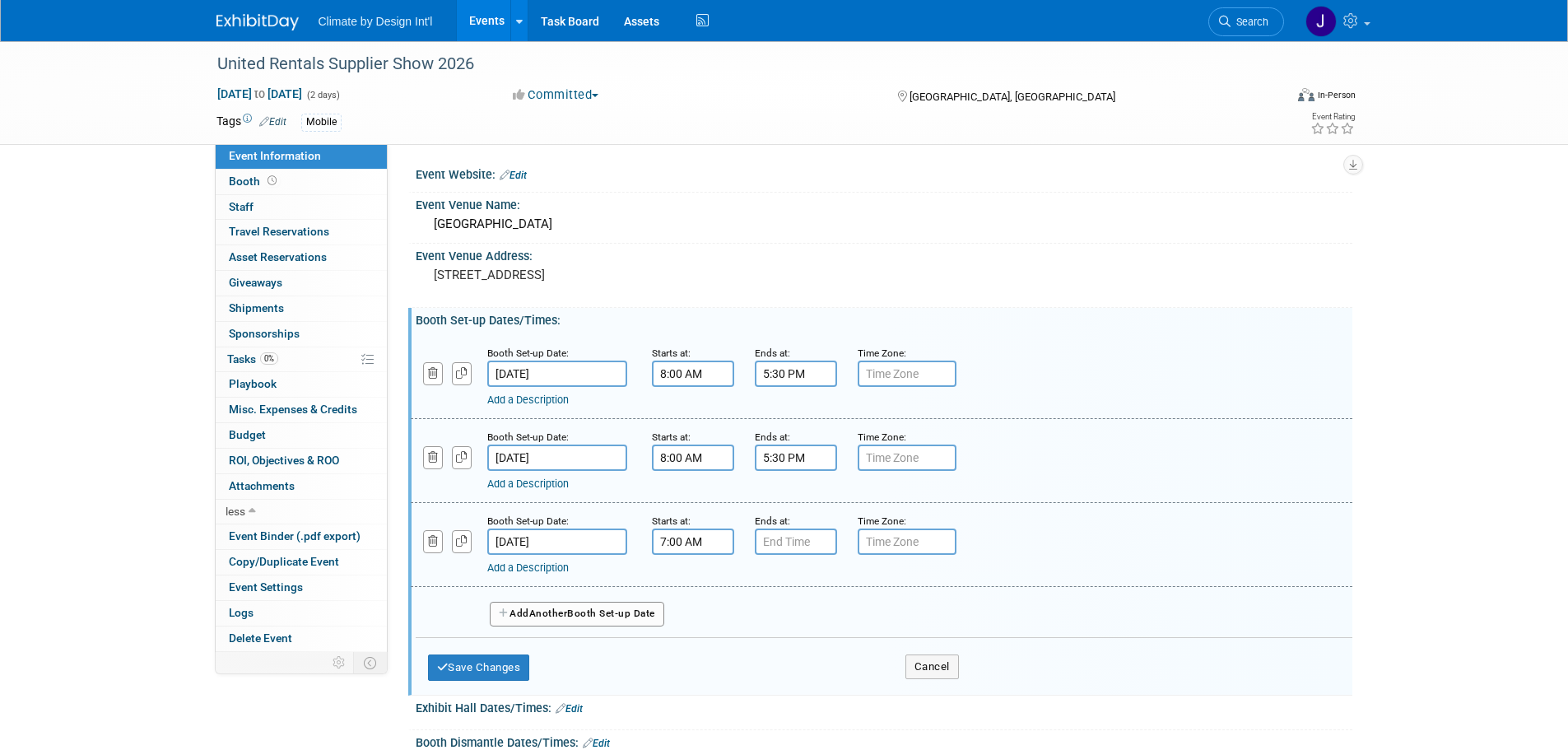
click at [685, 537] on input "7:00 AM" at bounding box center [693, 541] width 82 height 26
click at [687, 582] on span at bounding box center [690, 582] width 29 height 29
type input "8:00 AM"
click at [803, 681] on span at bounding box center [812, 691] width 111 height 29
click at [805, 534] on input "7:00 PM" at bounding box center [796, 541] width 82 height 26
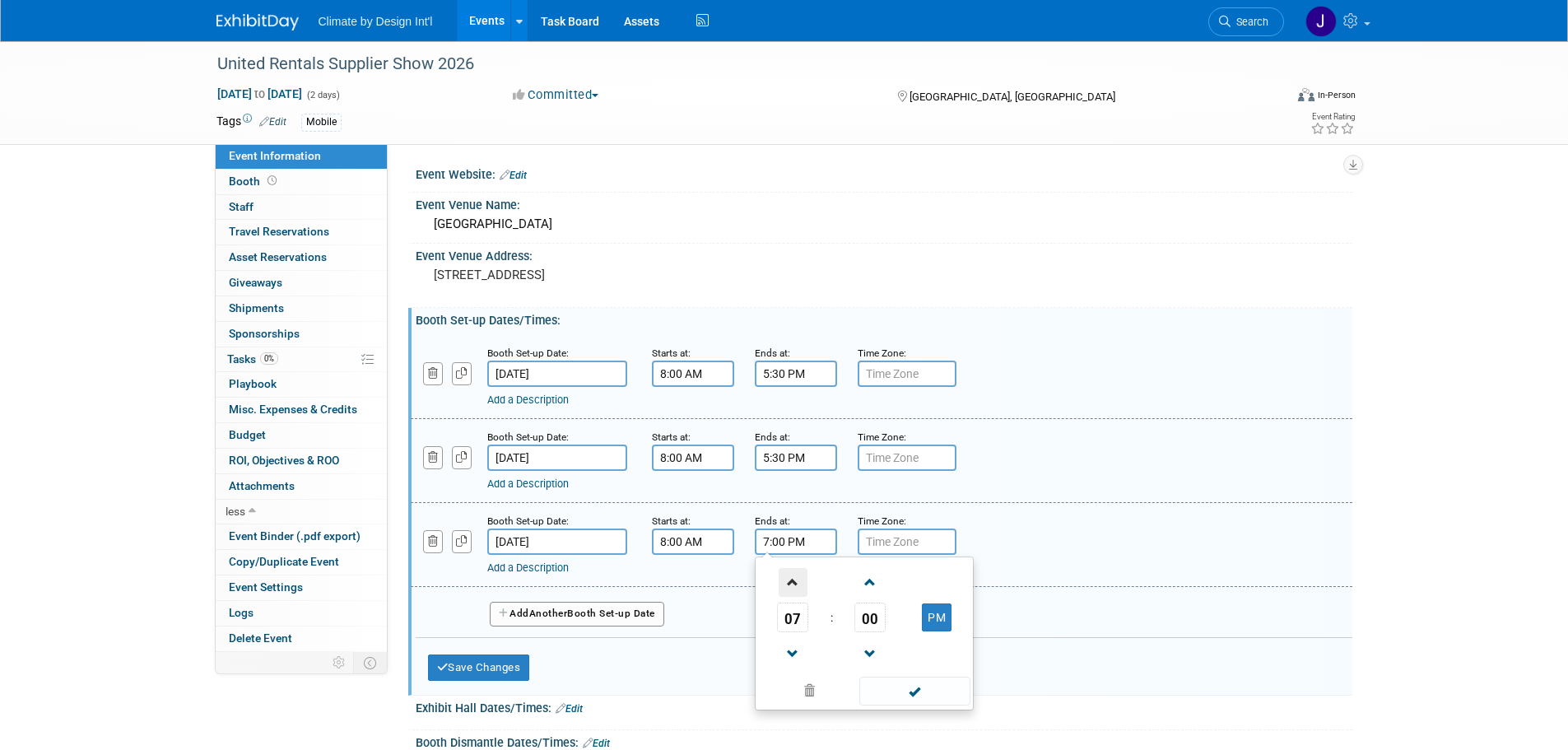
click at [789, 577] on span at bounding box center [793, 582] width 29 height 29
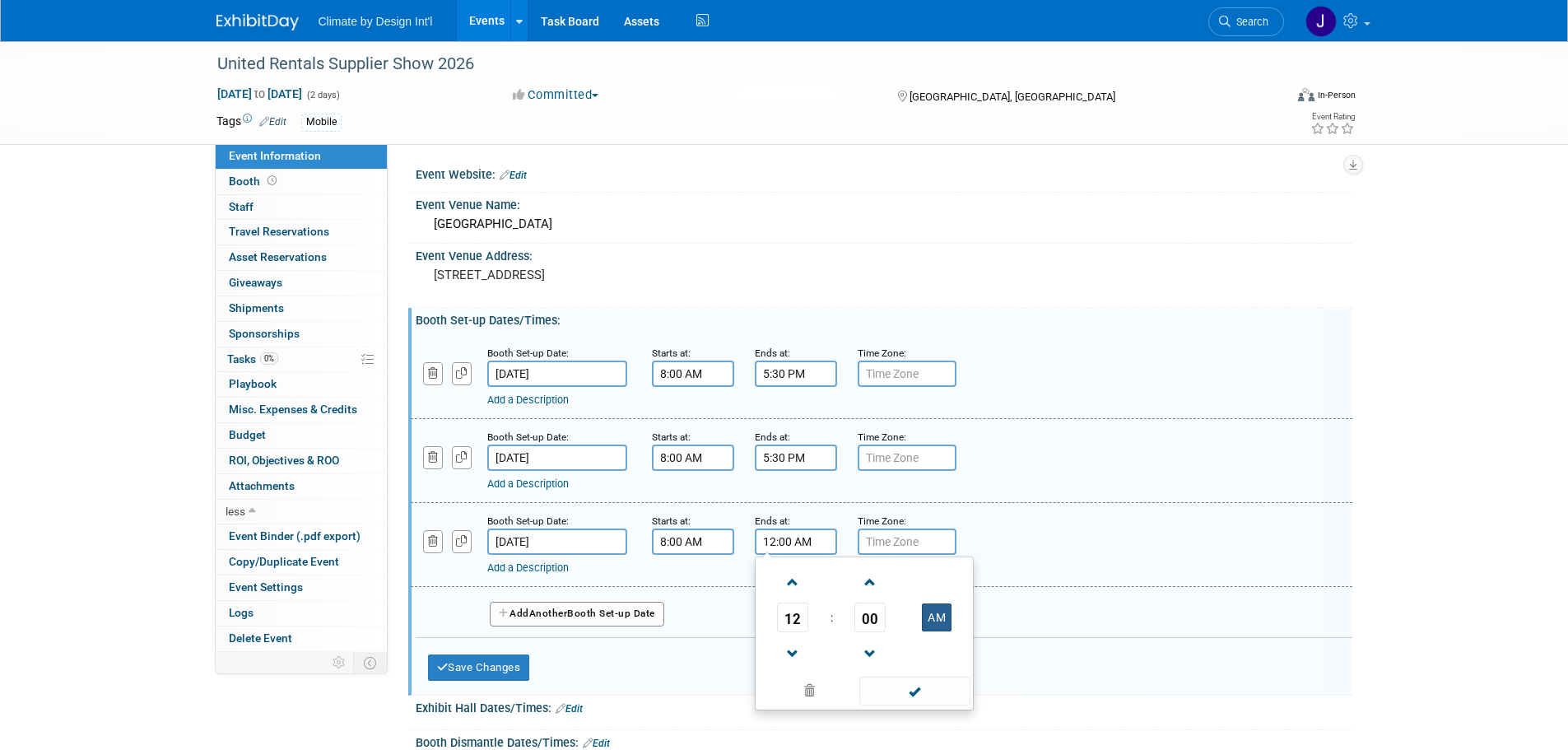
click at [933, 619] on button "AM" at bounding box center [936, 617] width 30 height 28
type input "12:00 PM"
click at [917, 688] on span at bounding box center [915, 691] width 111 height 29
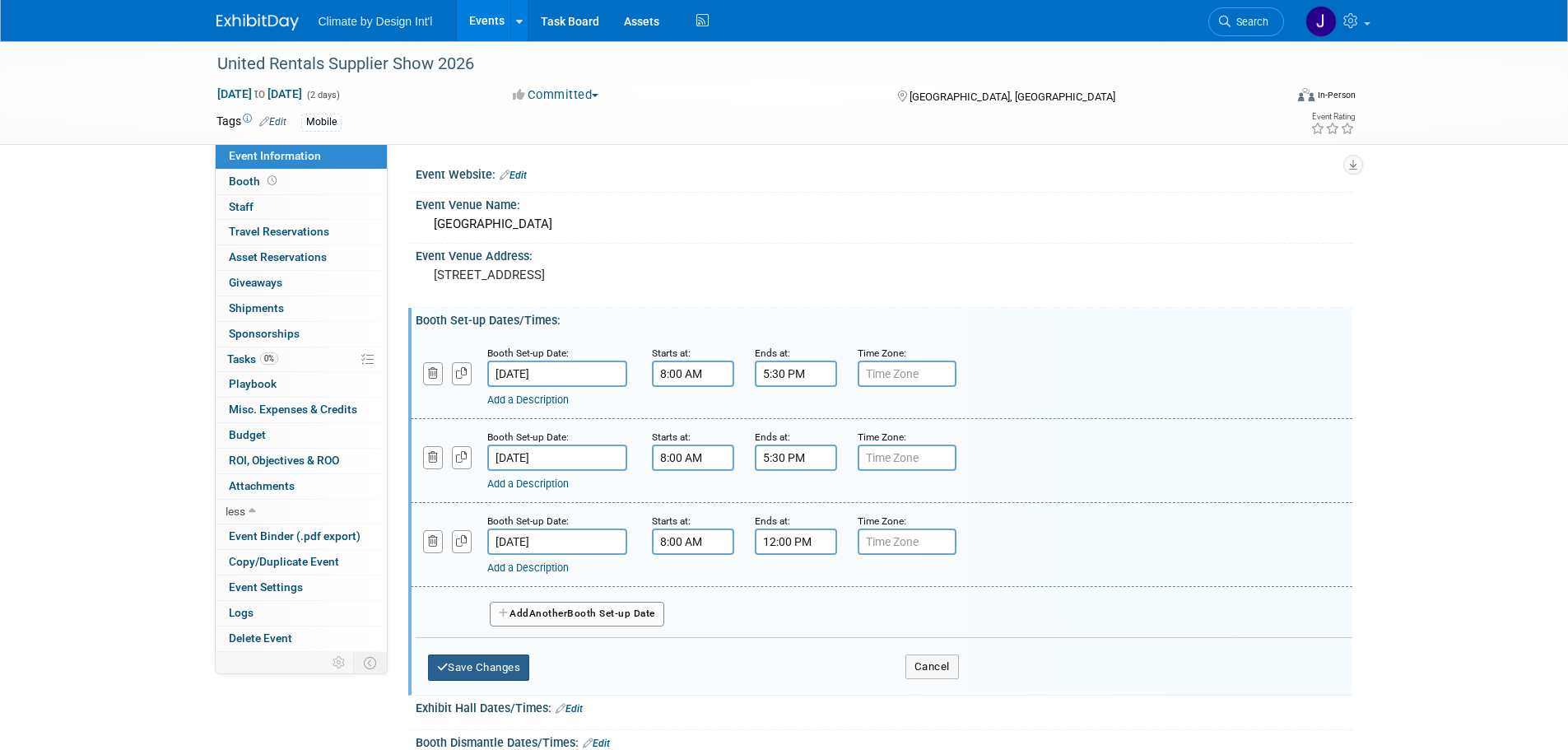
click at [505, 661] on button "Save Changes" at bounding box center [479, 667] width 102 height 26
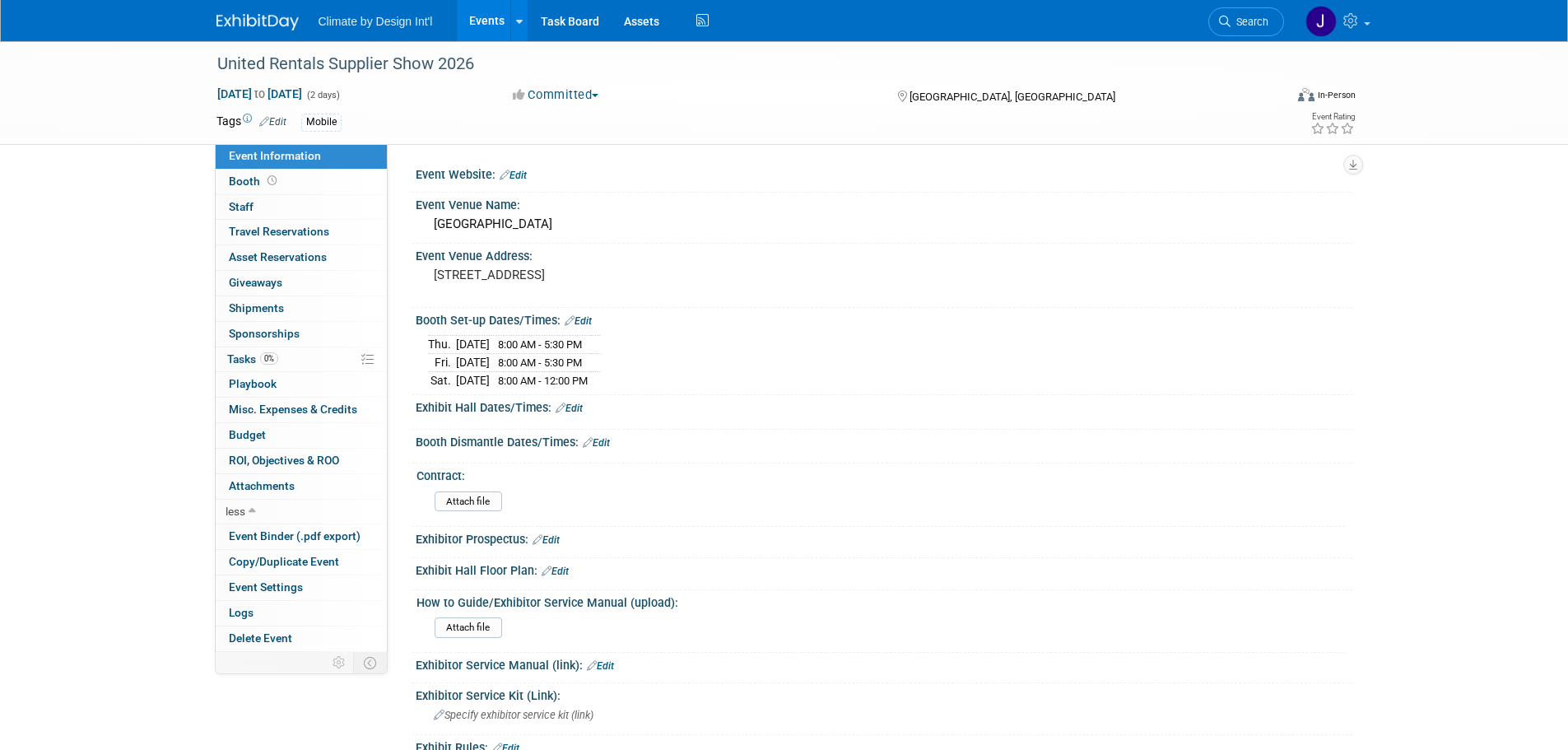
click at [574, 402] on link "Edit" at bounding box center [569, 408] width 27 height 12
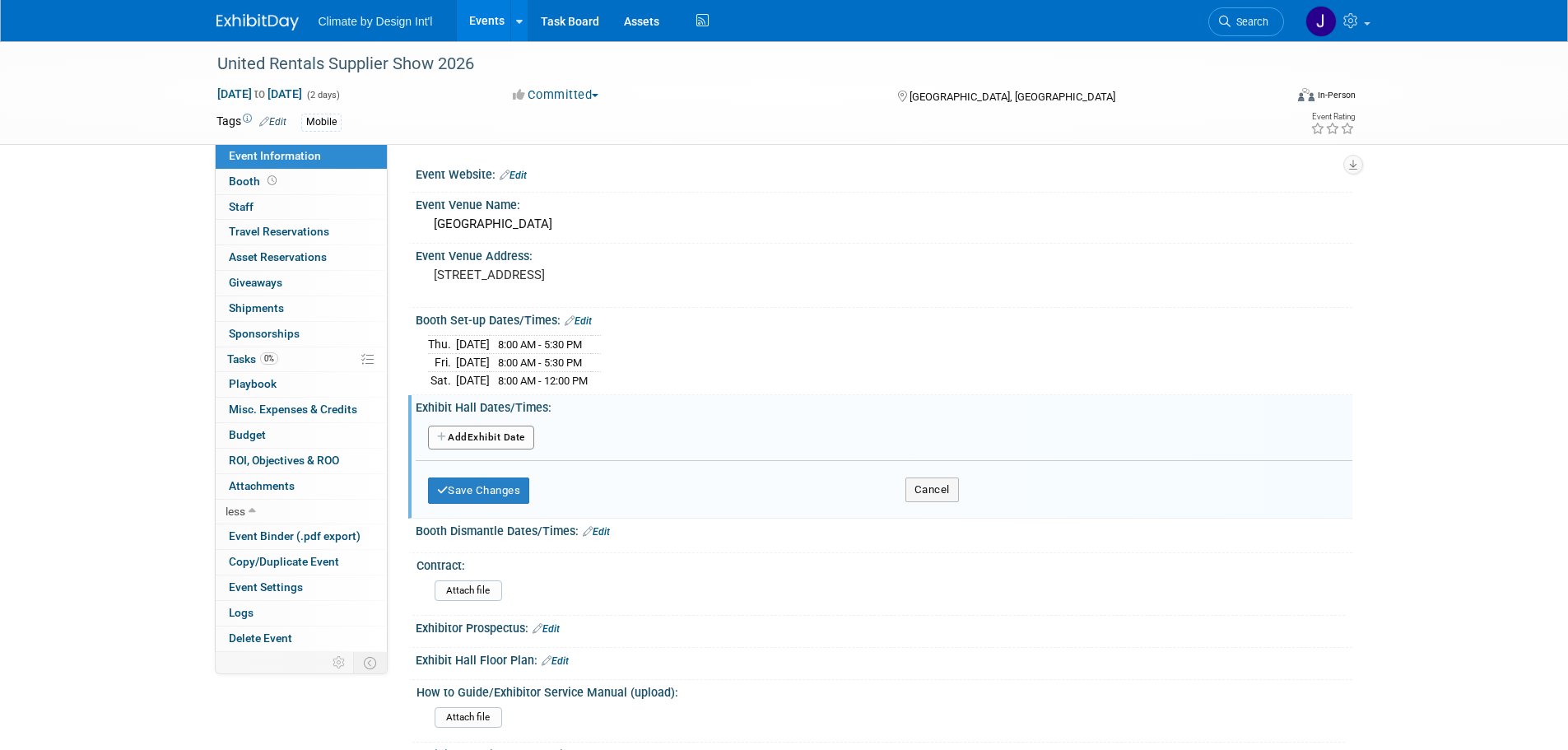
click at [508, 436] on button "Add Another Exhibit Date" at bounding box center [481, 438] width 106 height 25
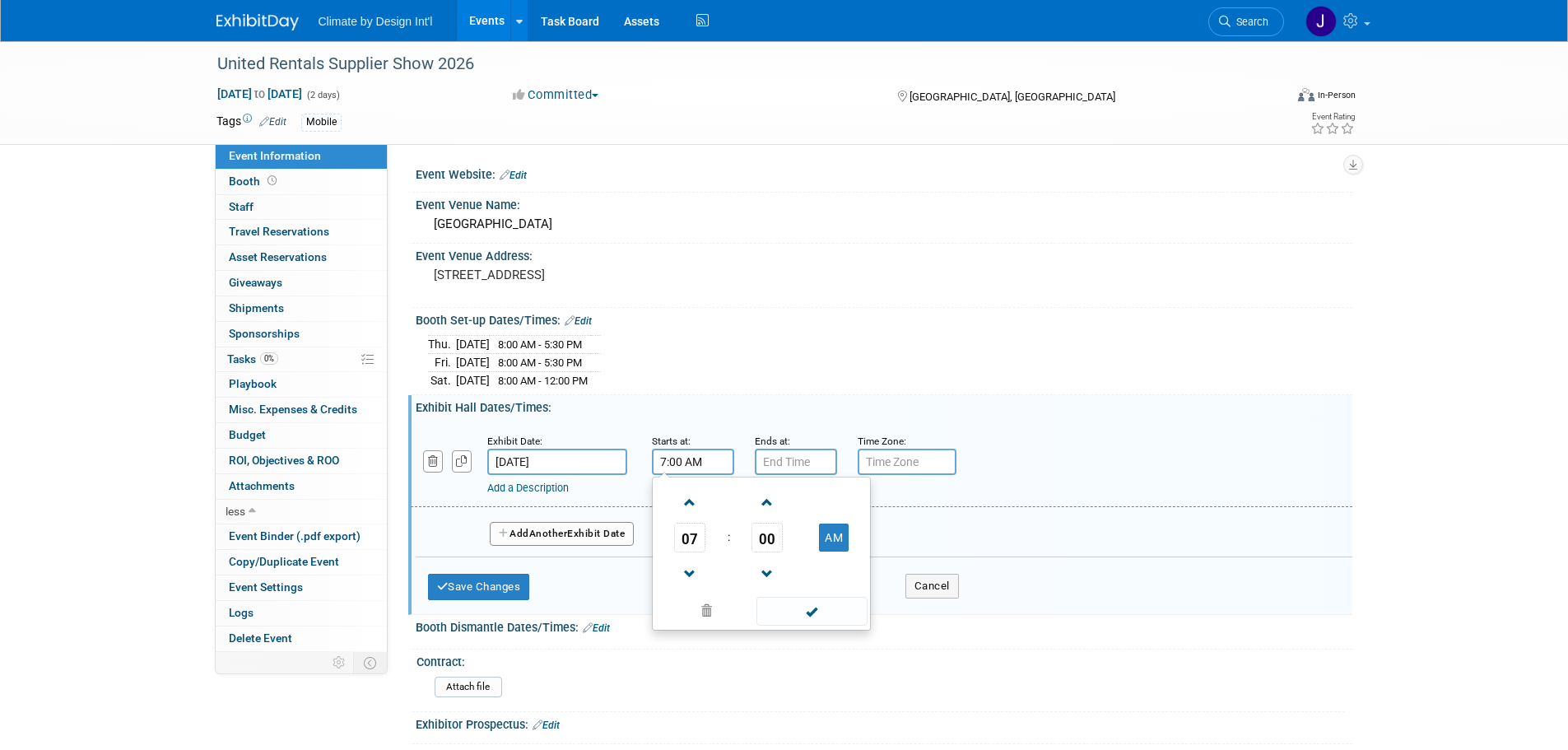
click at [706, 467] on input "7:00 AM" at bounding box center [693, 461] width 82 height 26
click at [691, 502] on span at bounding box center [690, 502] width 29 height 29
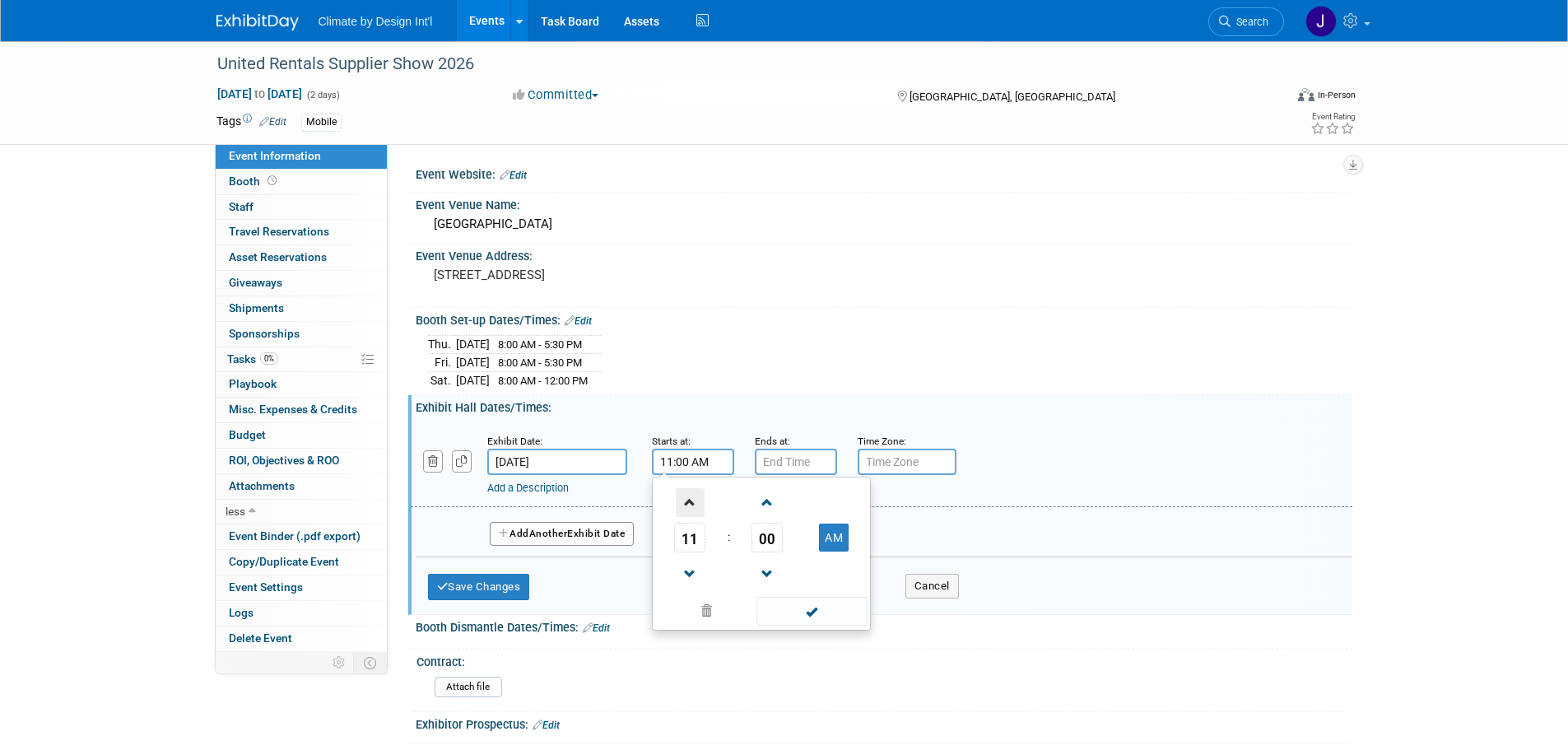
click at [691, 502] on span at bounding box center [690, 502] width 29 height 29
click at [692, 501] on span at bounding box center [690, 502] width 29 height 29
type input "2:00 PM"
click at [801, 606] on span at bounding box center [812, 611] width 111 height 29
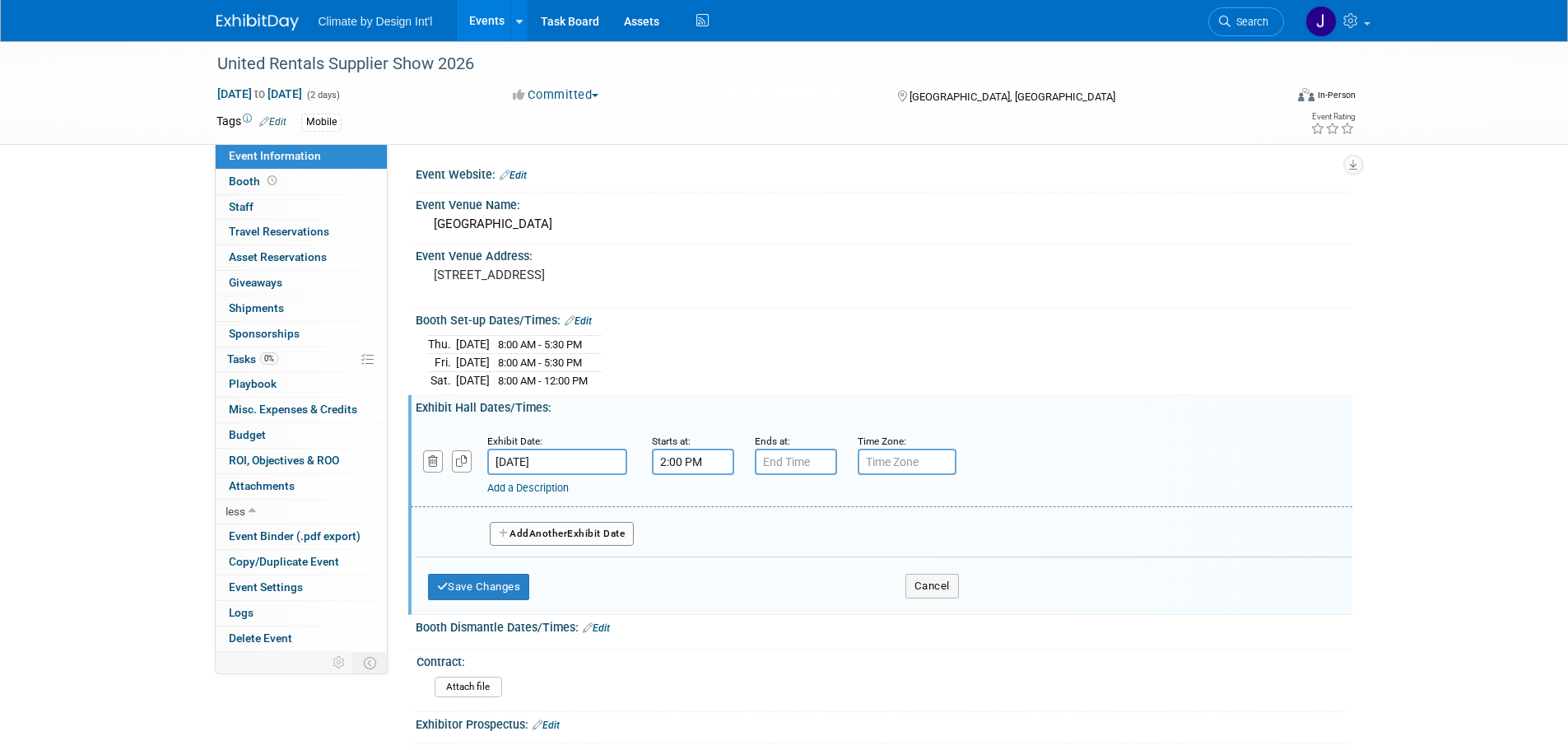
type input "7:00 PM"
click at [796, 470] on input "7:00 PM" at bounding box center [796, 461] width 82 height 26
click at [920, 628] on div "07 : 00 PM 12 01 02 03 04 05 06 07 08 09 10 11 00 05 10 15 20 25 30 35 40 45 50…" at bounding box center [864, 553] width 219 height 154
click at [918, 617] on span at bounding box center [915, 611] width 111 height 29
click at [607, 538] on button "Add Another Exhibit Date" at bounding box center [562, 535] width 145 height 25
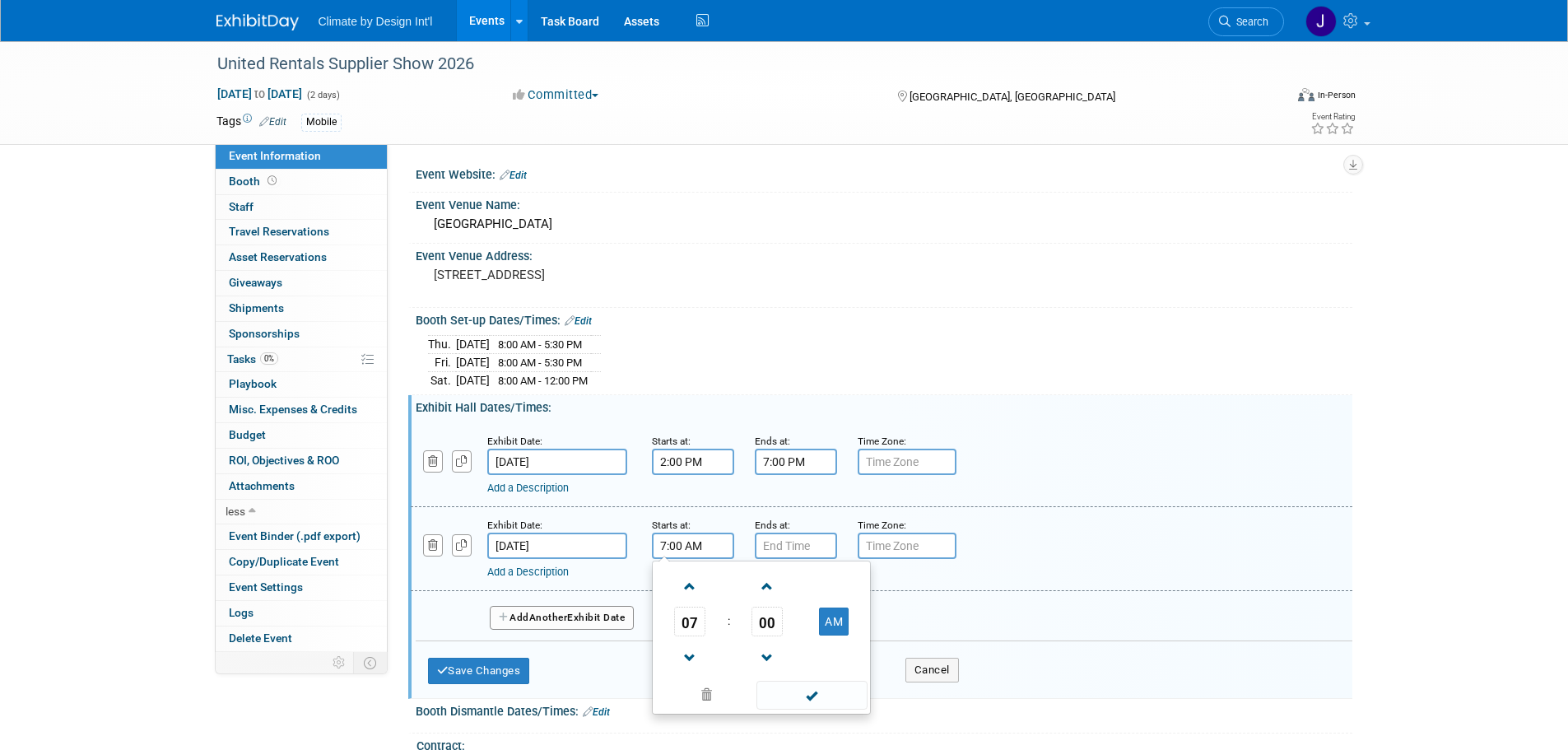
click at [709, 547] on input "7:00 AM" at bounding box center [693, 545] width 82 height 26
click at [685, 591] on span at bounding box center [690, 586] width 29 height 29
type input "10:00 AM"
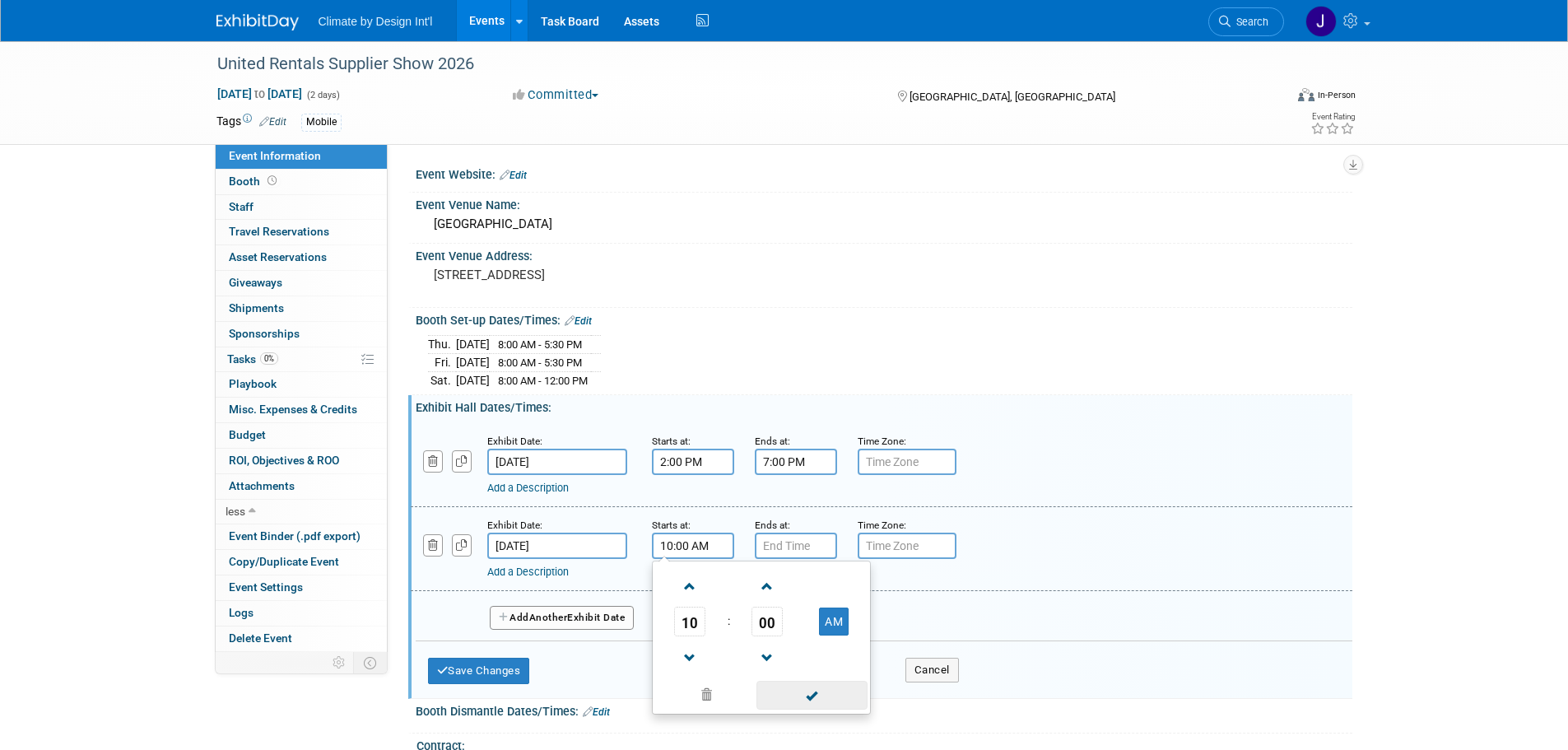
click at [797, 700] on span at bounding box center [812, 695] width 111 height 29
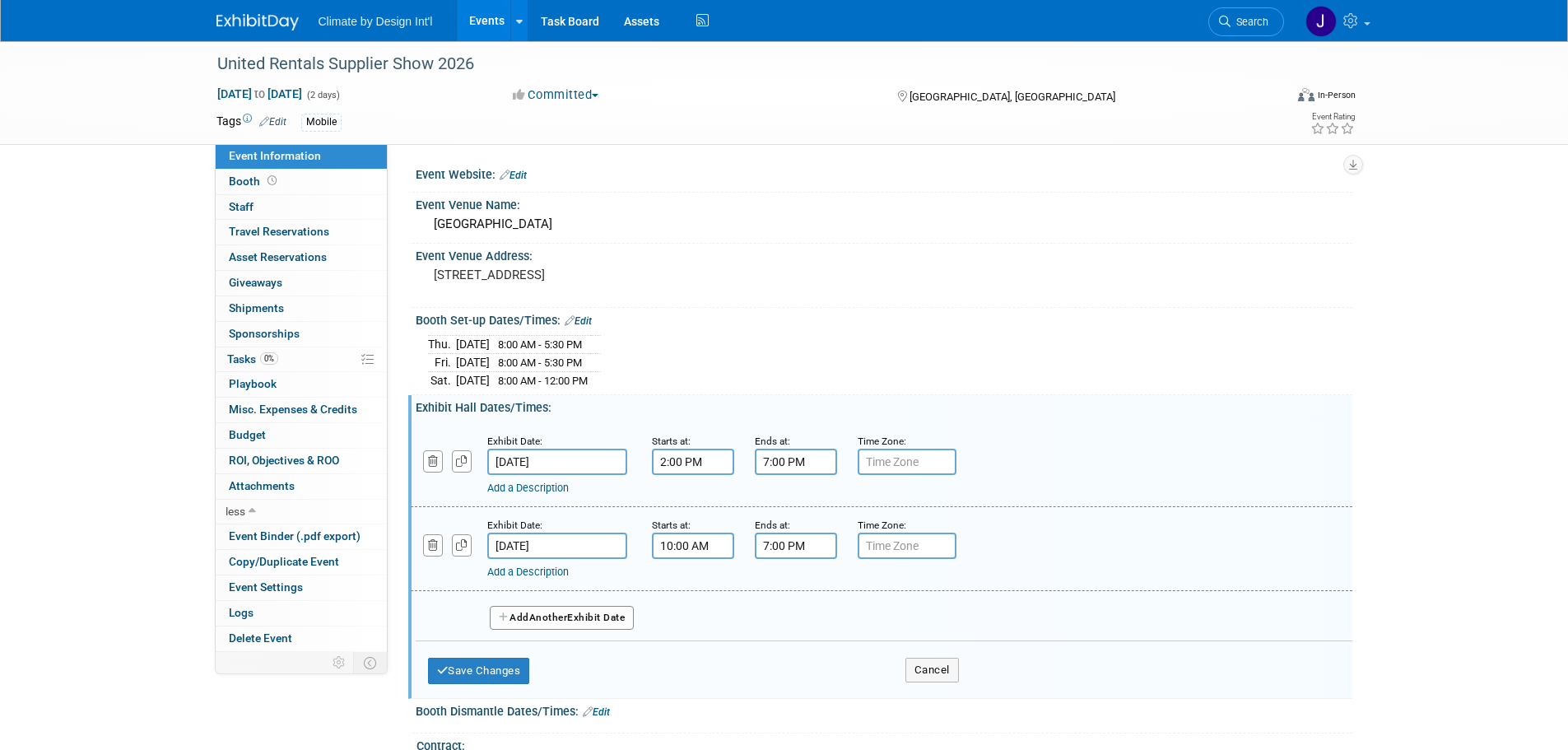
click at [788, 551] on input "7:00 PM" at bounding box center [796, 545] width 82 height 26
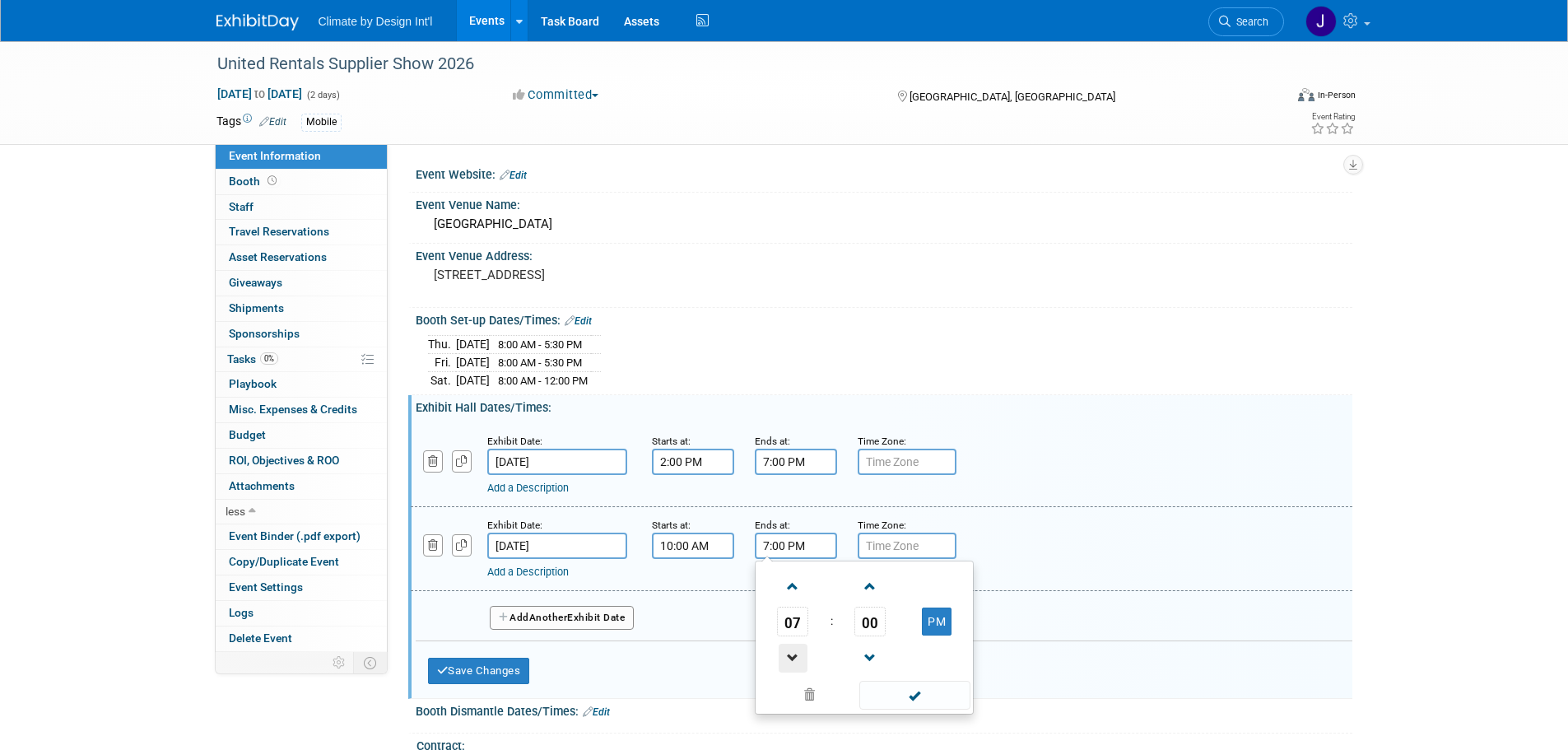
click at [794, 647] on span at bounding box center [793, 658] width 29 height 29
type input "4:00 PM"
click at [906, 694] on span at bounding box center [915, 695] width 111 height 29
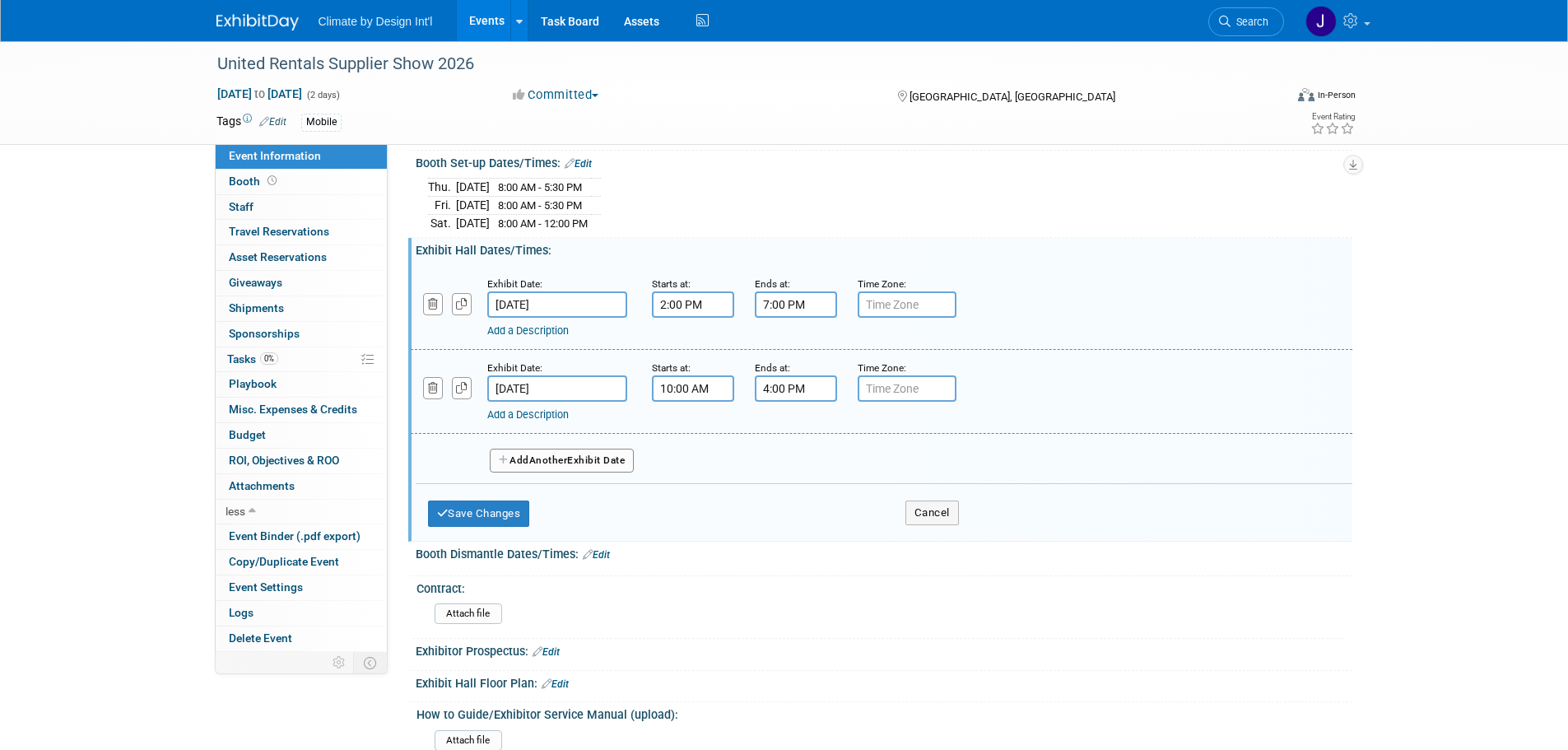
scroll to position [164, 0]
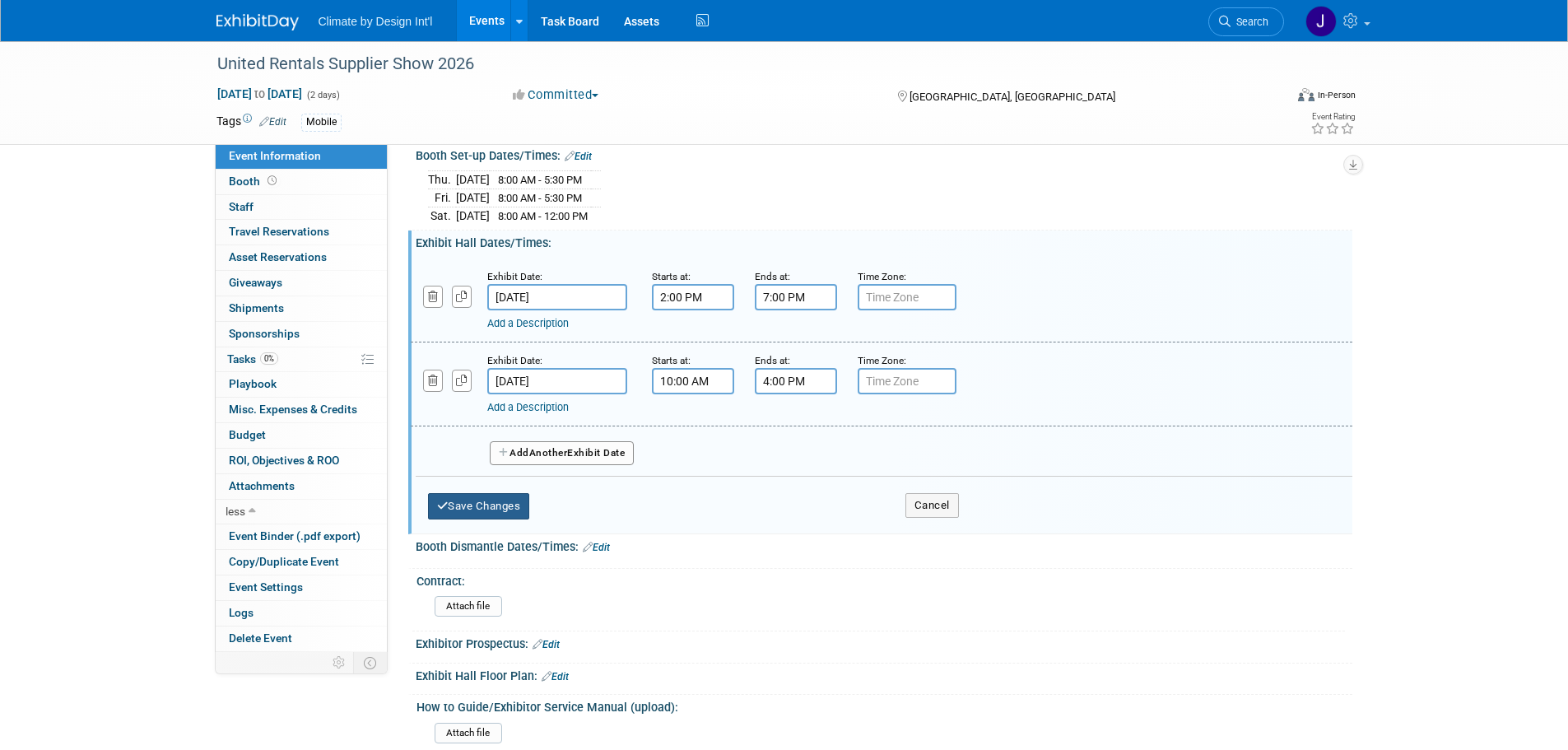
click at [492, 501] on button "Save Changes" at bounding box center [479, 505] width 102 height 26
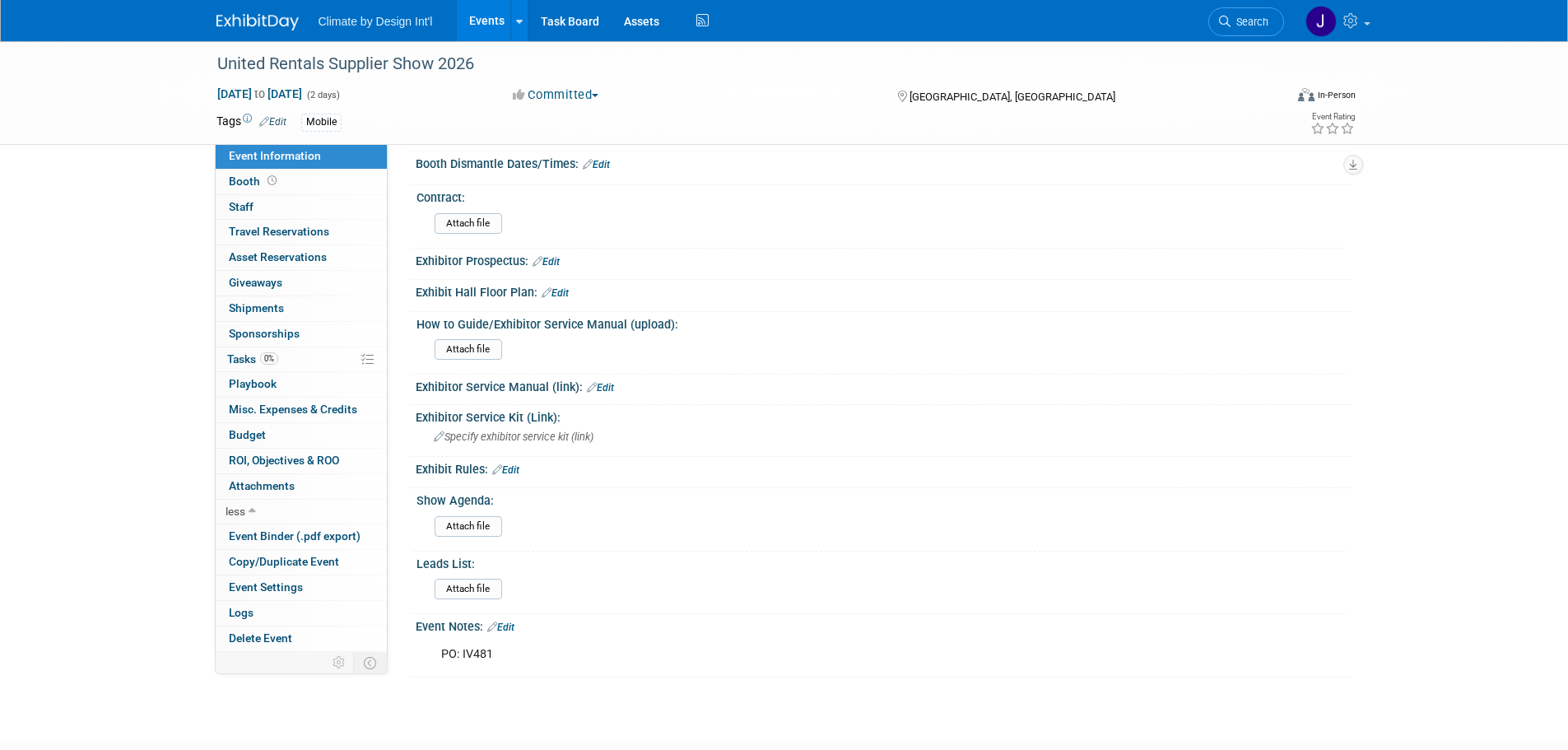
scroll to position [329, 0]
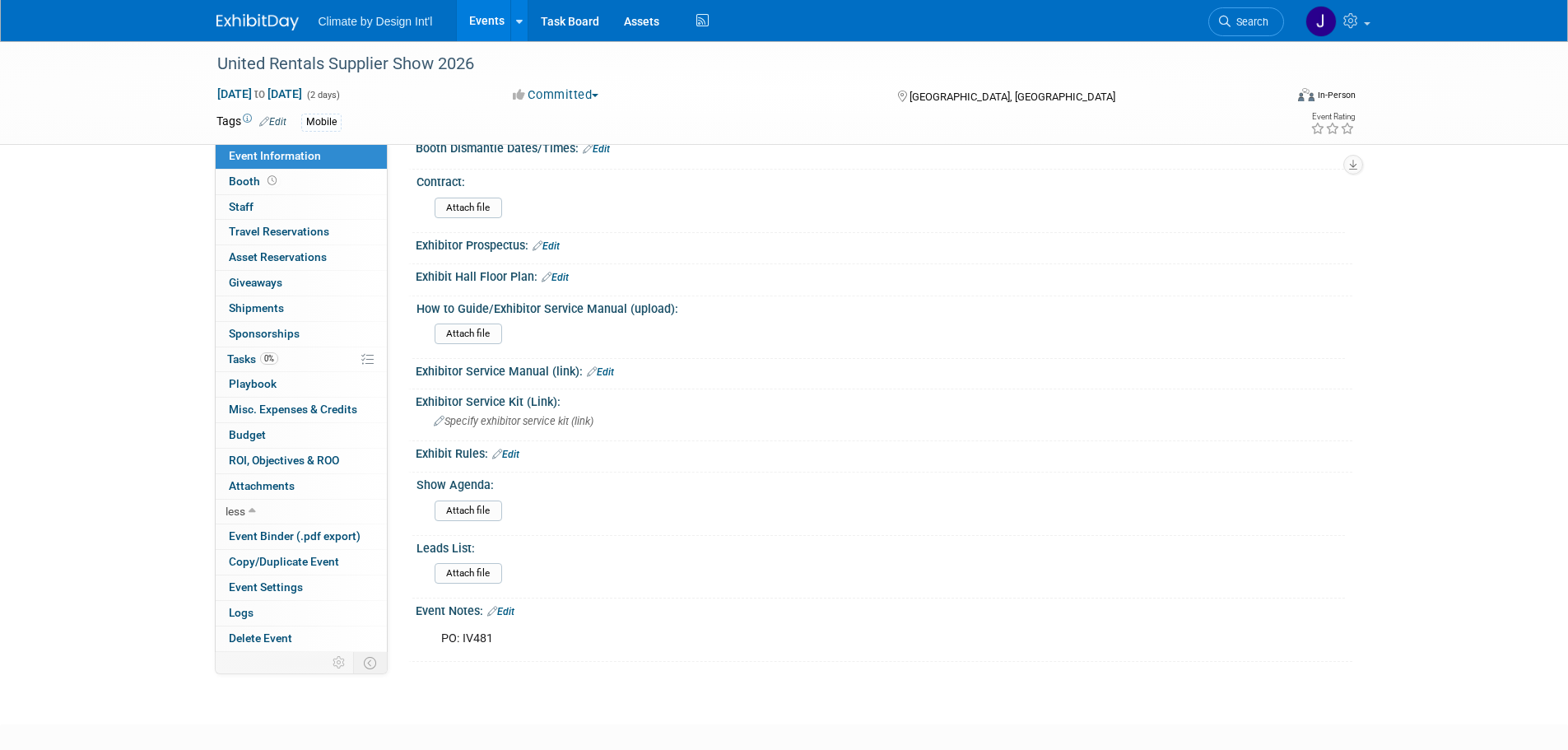
click at [513, 451] on link "Edit" at bounding box center [506, 454] width 27 height 12
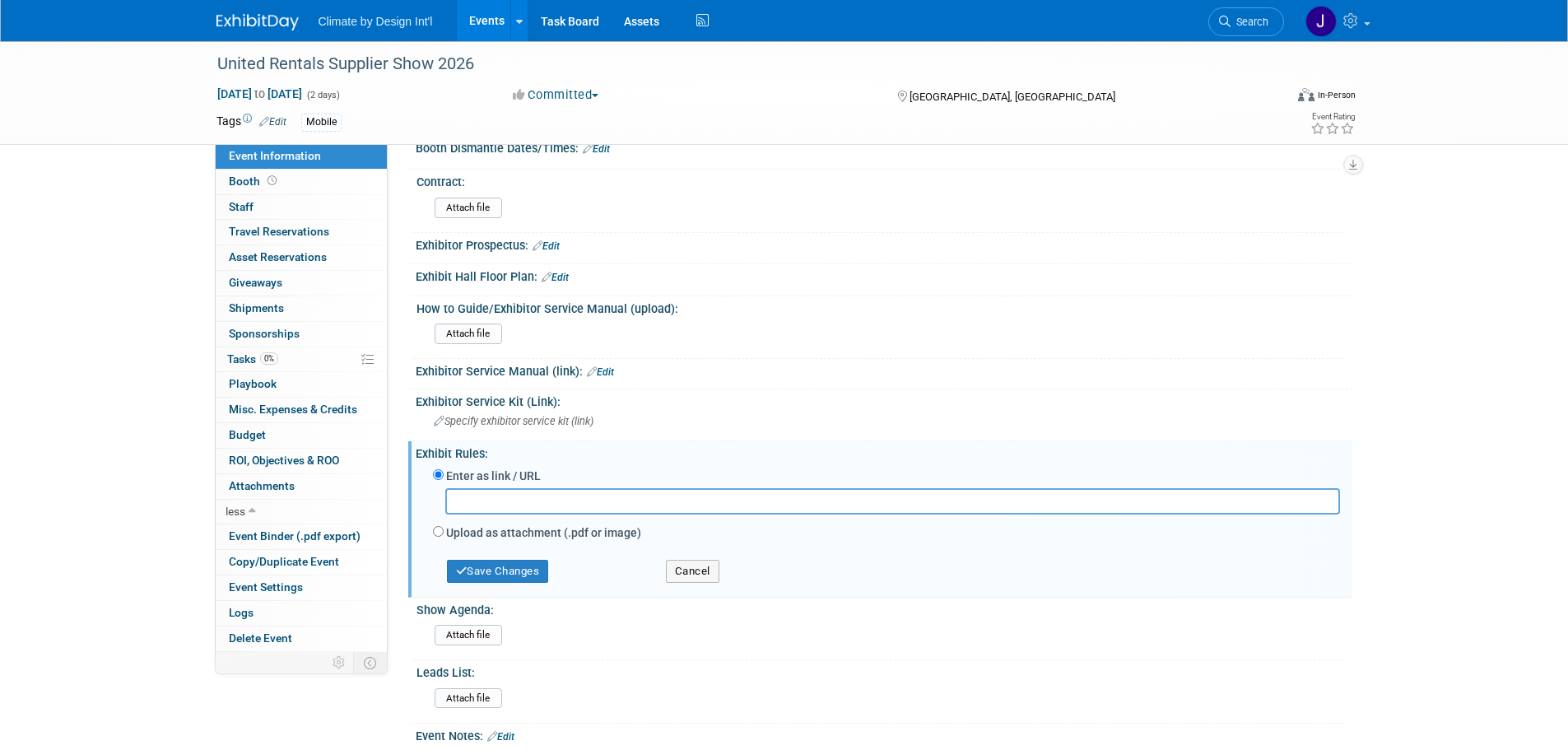
click at [551, 493] on input "text" at bounding box center [892, 501] width 895 height 26
paste input "https://www.rsvpbook.com/event_page.php?id=557069&p=4101"
type input "https://www.rsvpbook.com/event_page.php?id=557069&p=4101"
click at [507, 566] on button "Save Changes" at bounding box center [498, 571] width 102 height 23
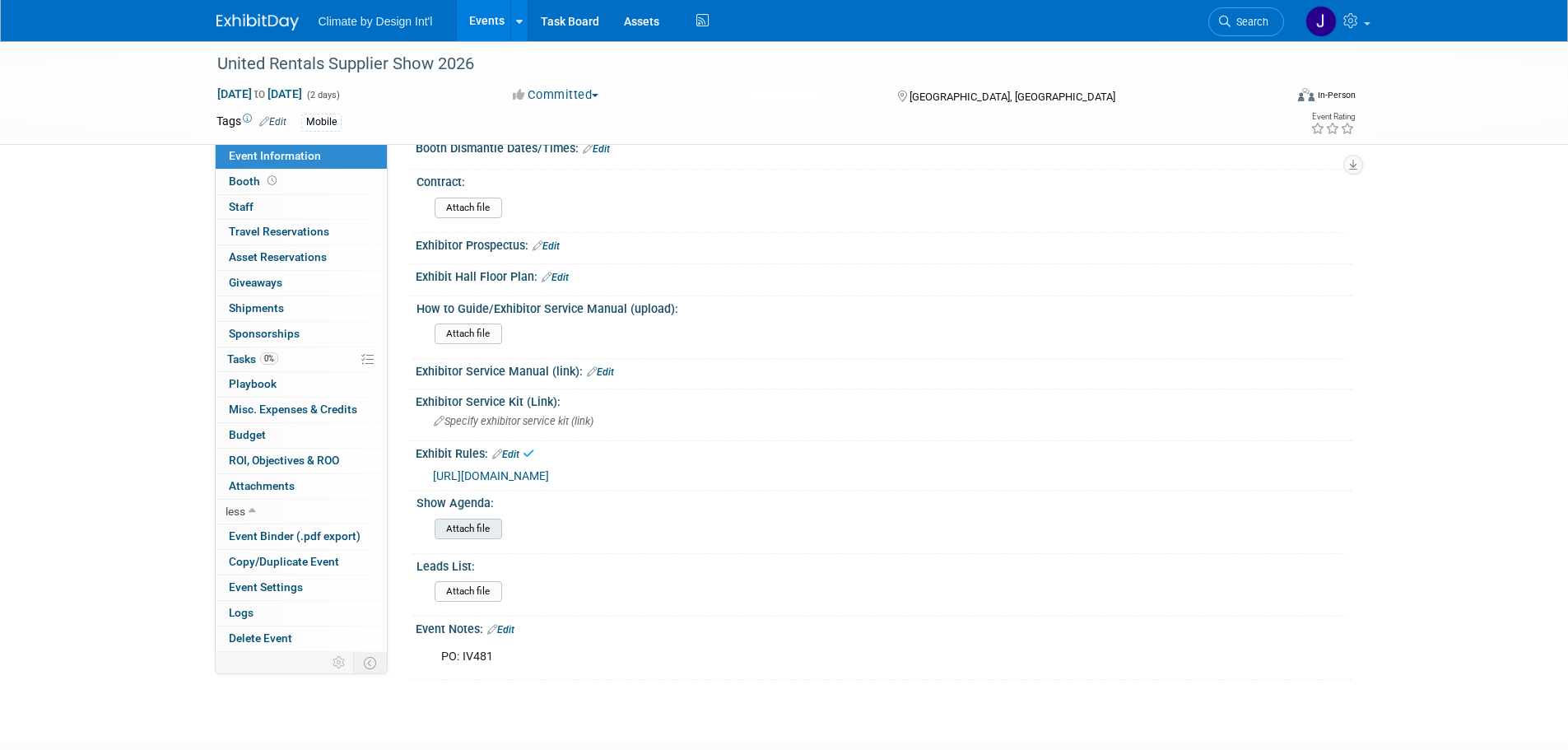
click at [472, 527] on input "file" at bounding box center [389, 528] width 223 height 19
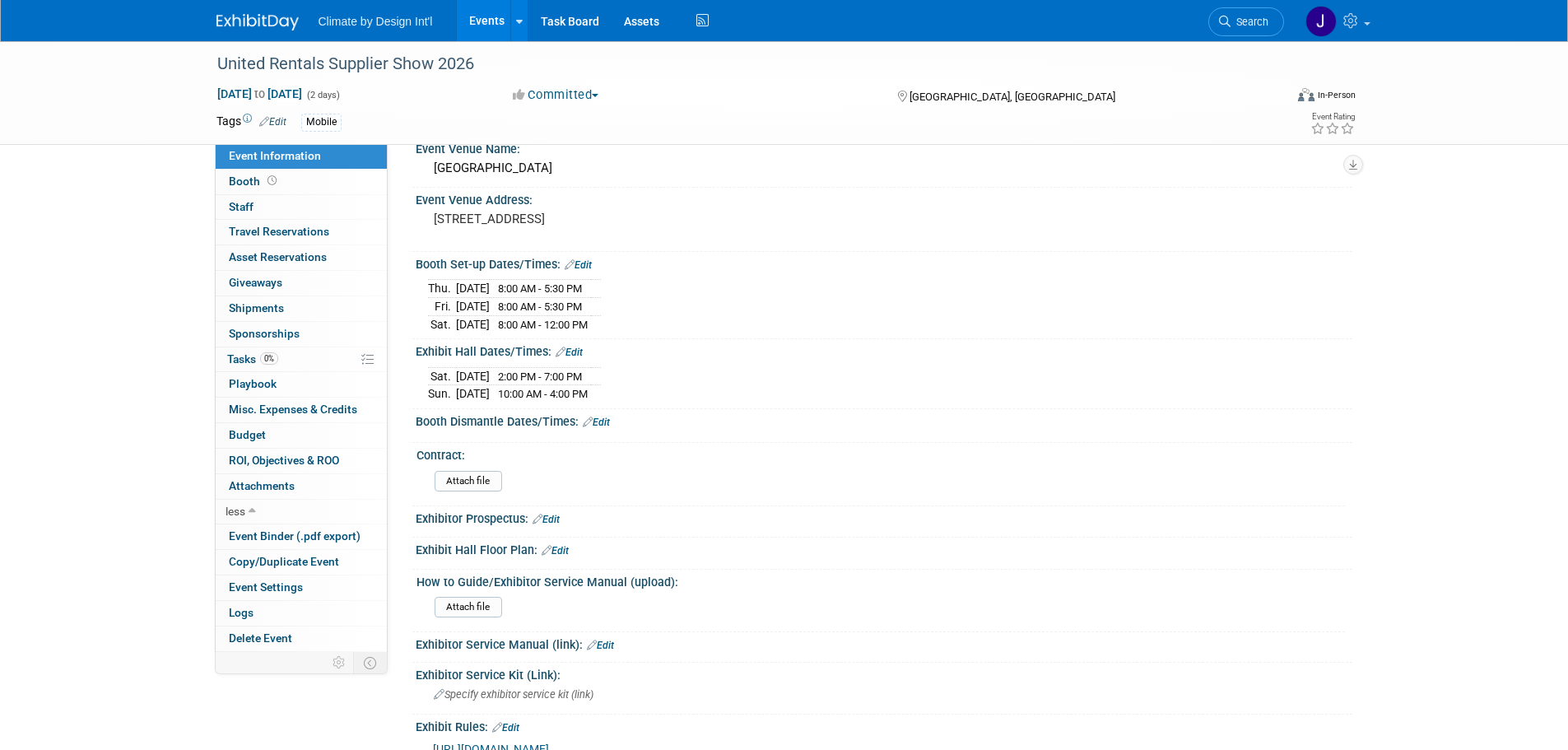
scroll to position [0, 0]
